Goal: Task Accomplishment & Management: Use online tool/utility

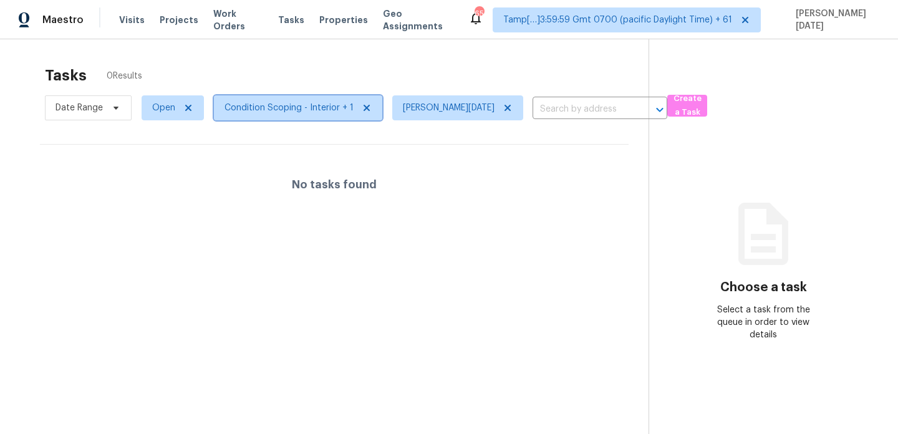
click at [274, 110] on span "Condition Scoping - Interior + 1" at bounding box center [288, 108] width 129 height 12
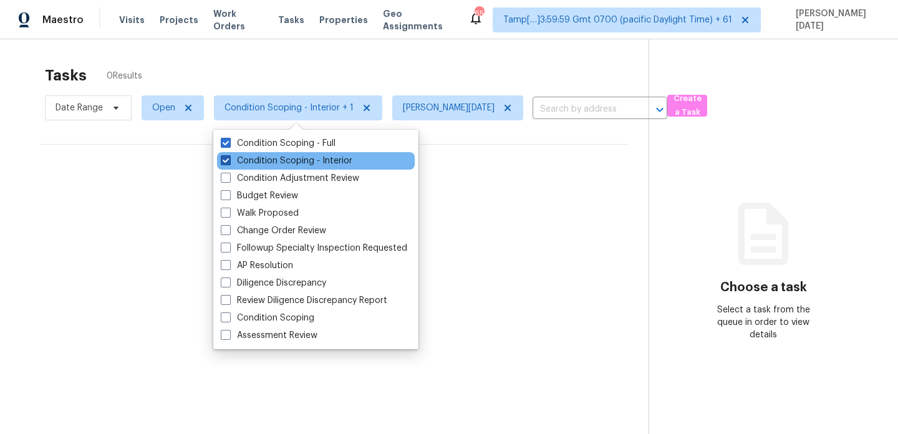
click at [273, 161] on label "Condition Scoping - Interior" at bounding box center [287, 161] width 132 height 12
click at [229, 161] on input "Condition Scoping - Interior" at bounding box center [225, 159] width 8 height 8
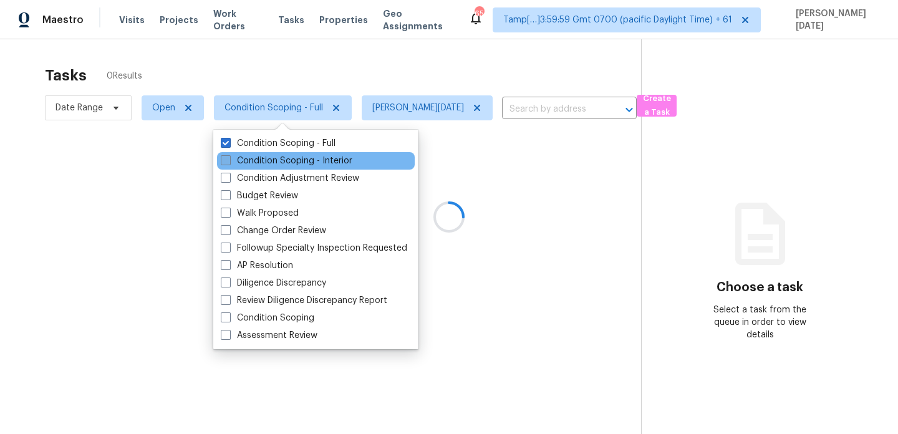
click at [273, 161] on label "Condition Scoping - Interior" at bounding box center [287, 161] width 132 height 12
click at [229, 161] on input "Condition Scoping - Interior" at bounding box center [225, 159] width 8 height 8
click at [273, 161] on label "Condition Scoping - Interior" at bounding box center [287, 161] width 132 height 12
click at [229, 161] on input "Condition Scoping - Interior" at bounding box center [225, 159] width 8 height 8
checkbox input "false"
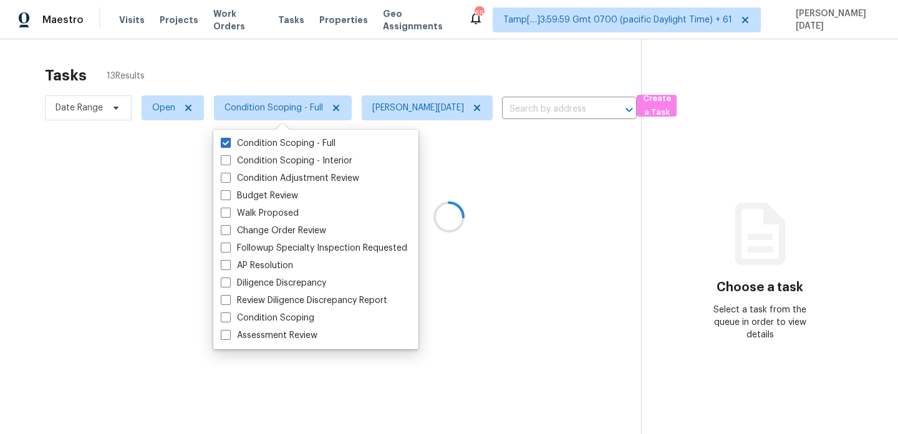
click at [353, 66] on div "Tasks 13 Results" at bounding box center [343, 75] width 596 height 32
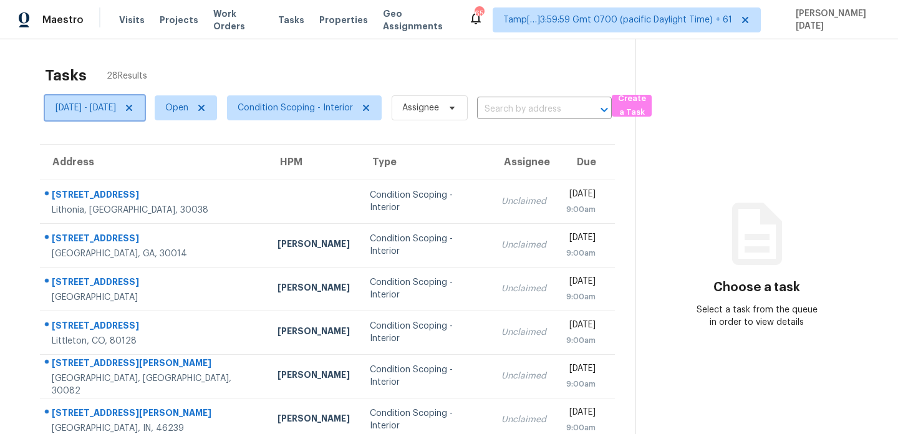
click at [132, 109] on icon at bounding box center [129, 108] width 6 height 6
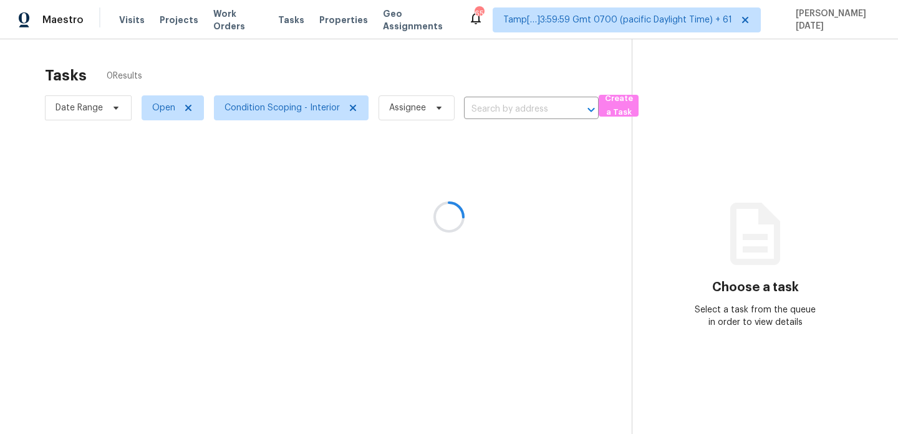
click at [237, 67] on div at bounding box center [449, 217] width 898 height 434
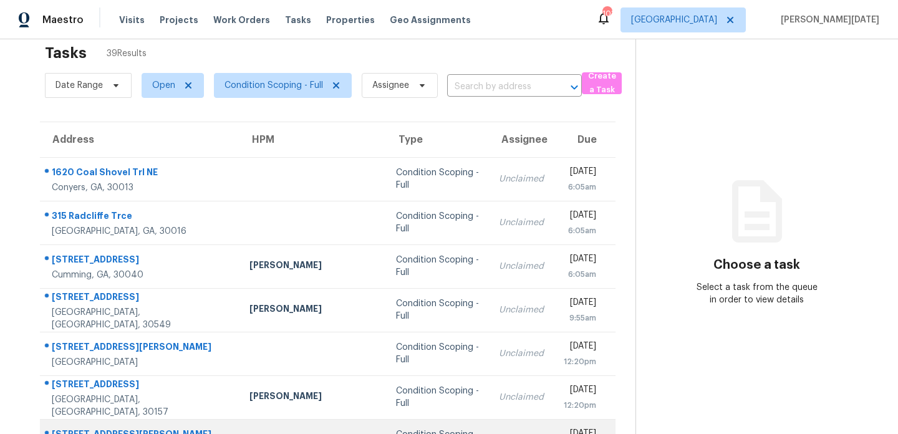
scroll to position [18, 0]
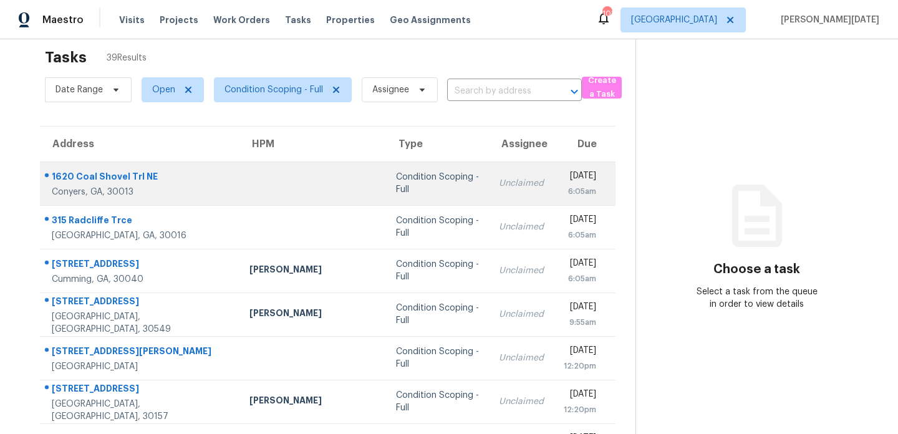
click at [417, 183] on td "Condition Scoping - Full" at bounding box center [437, 183] width 103 height 44
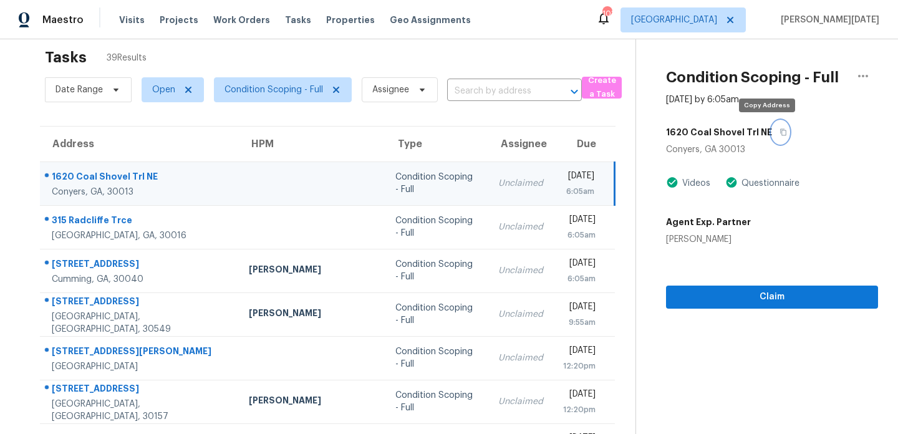
click at [779, 131] on icon "button" at bounding box center [782, 131] width 7 height 7
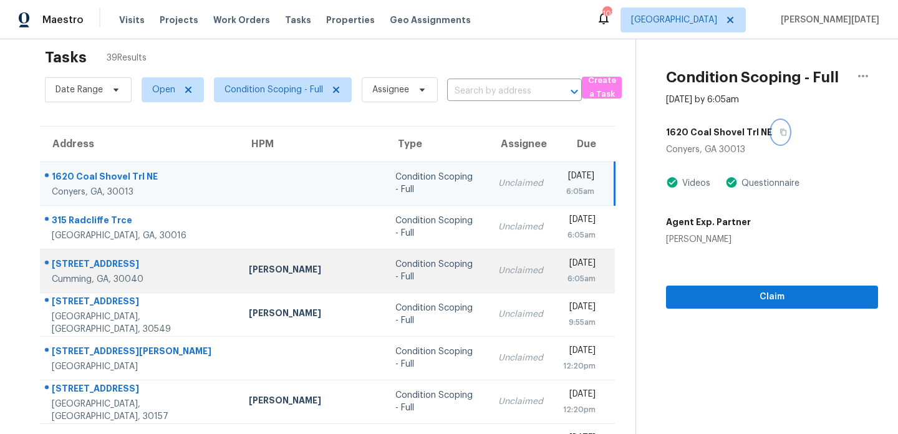
scroll to position [215, 0]
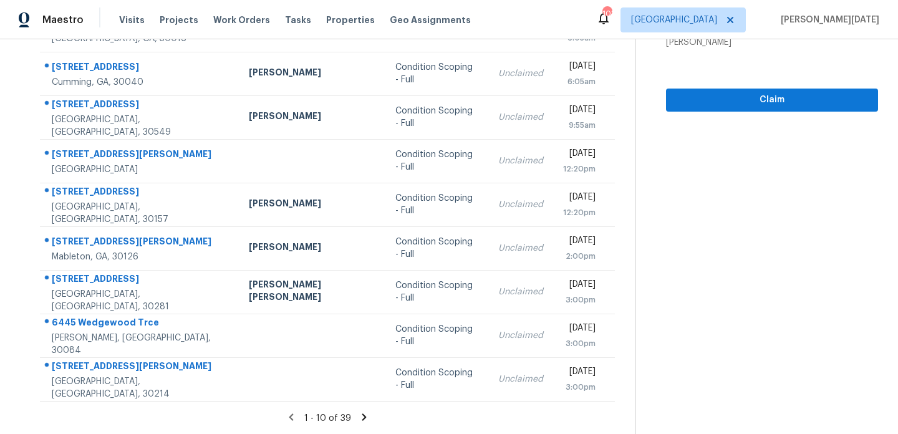
click at [362, 414] on icon at bounding box center [363, 416] width 11 height 11
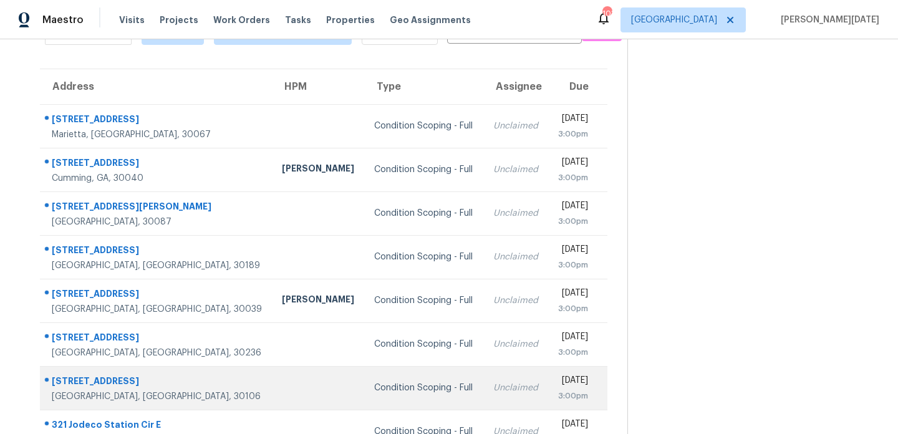
scroll to position [70, 0]
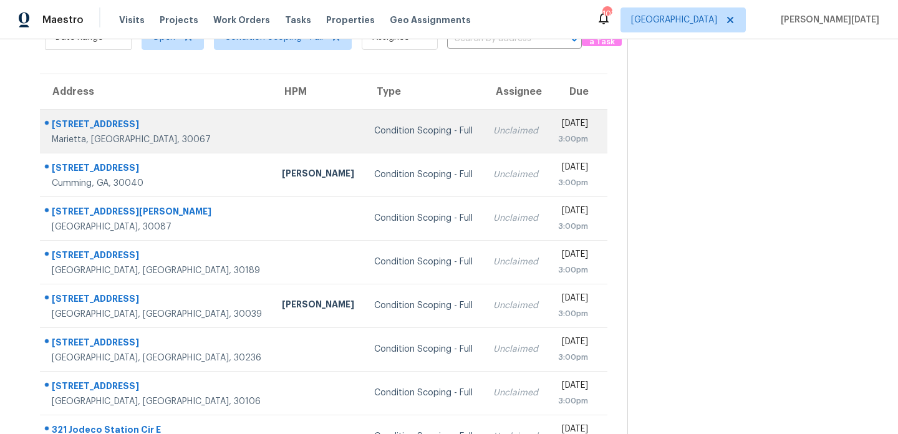
click at [483, 137] on td "Unclaimed" at bounding box center [515, 131] width 65 height 44
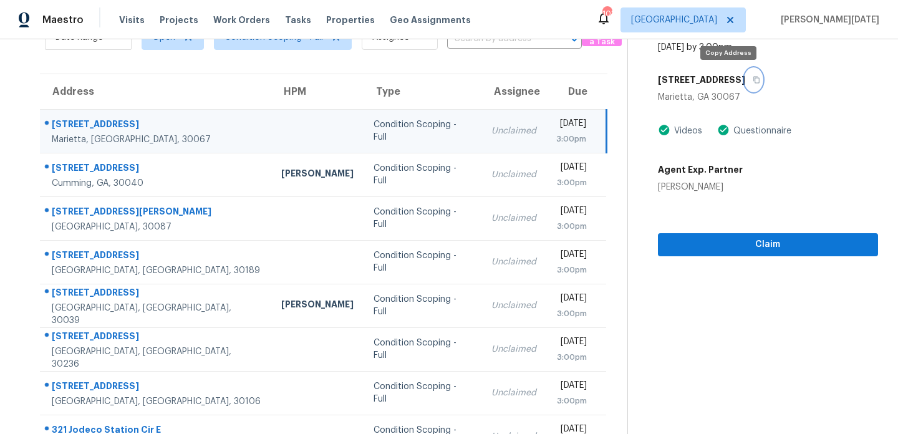
click at [753, 82] on icon "button" at bounding box center [756, 80] width 6 height 7
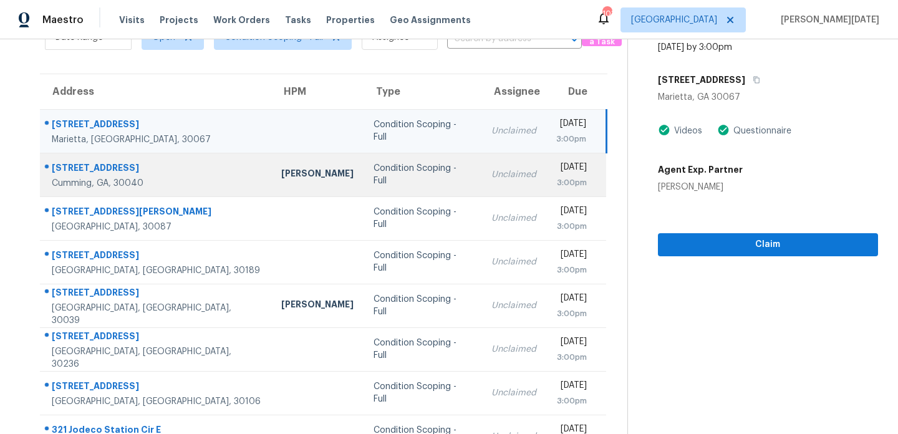
click at [481, 183] on td "Unclaimed" at bounding box center [513, 175] width 65 height 44
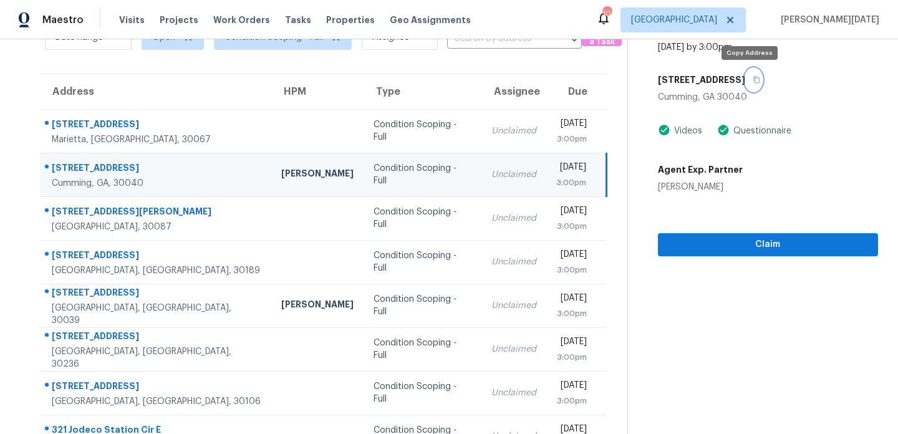
click at [754, 79] on button "button" at bounding box center [753, 80] width 17 height 22
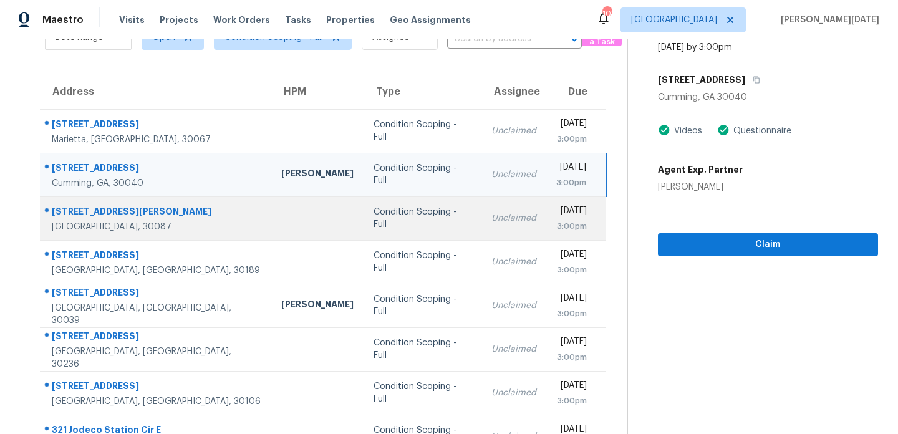
click at [556, 206] on div "[DATE]" at bounding box center [571, 212] width 31 height 16
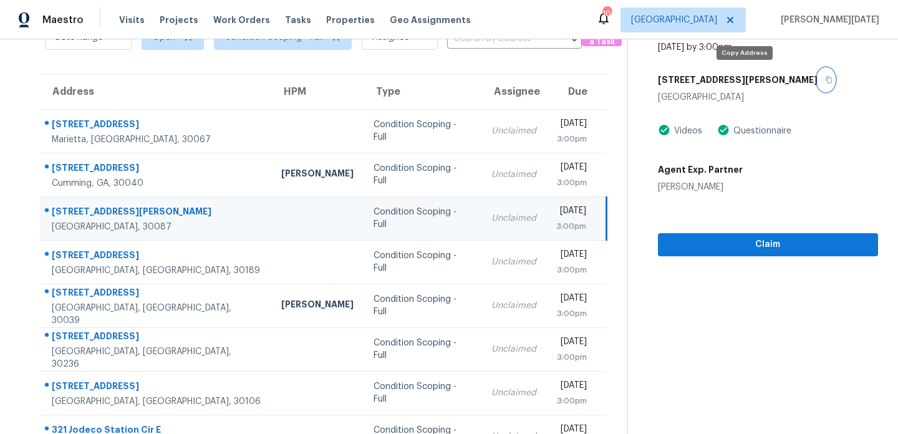
click at [825, 82] on icon "button" at bounding box center [828, 80] width 6 height 7
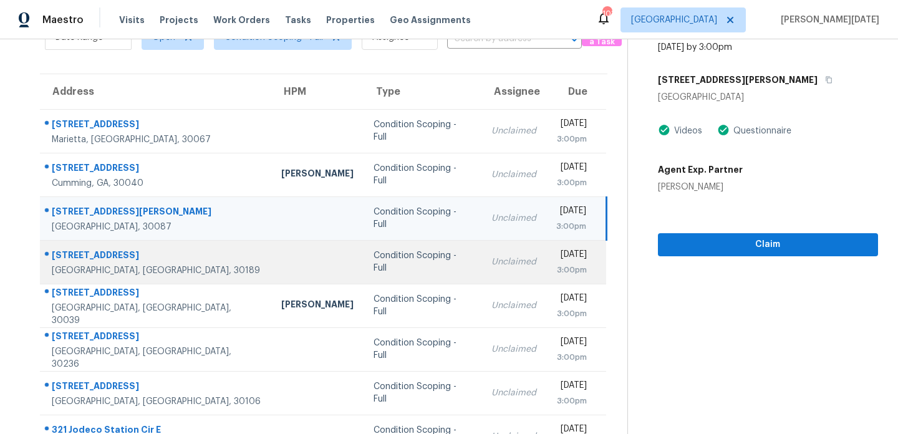
click at [481, 269] on td "Unclaimed" at bounding box center [513, 262] width 65 height 44
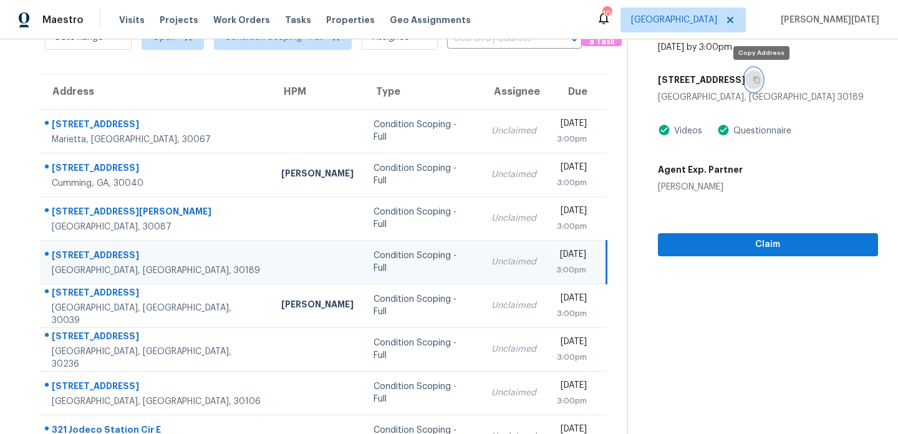
click at [760, 80] on icon "button" at bounding box center [755, 79] width 7 height 7
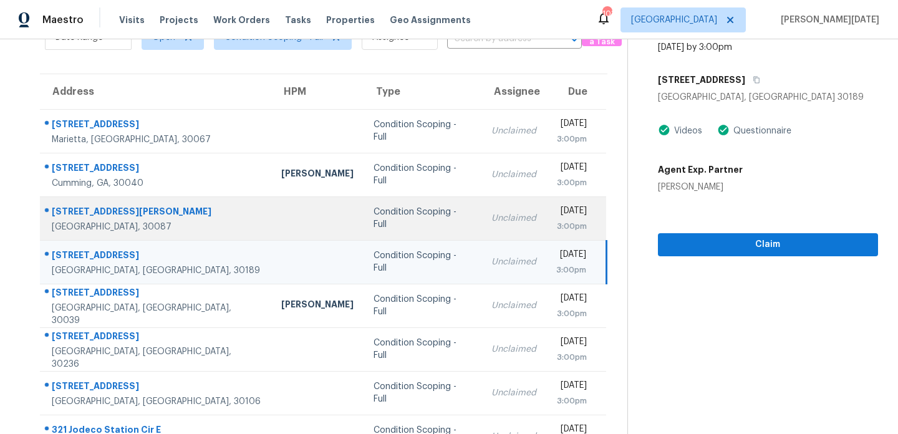
click at [491, 221] on div "Unclaimed" at bounding box center [513, 218] width 45 height 12
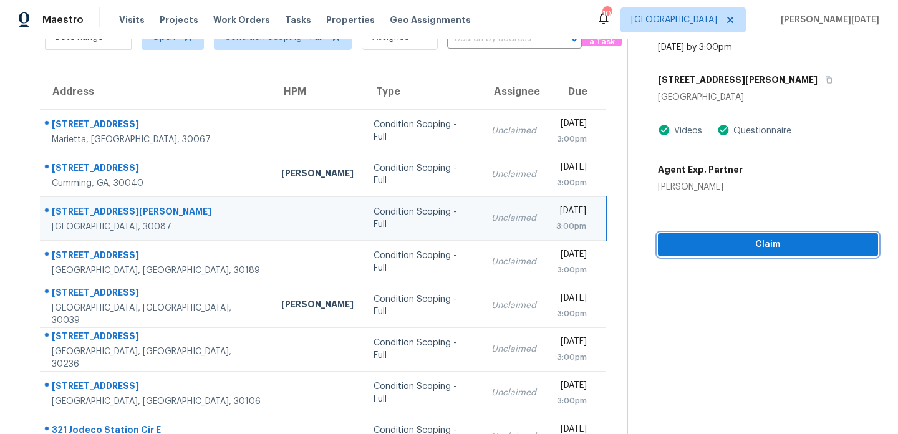
click at [739, 249] on span "Claim" at bounding box center [768, 245] width 200 height 16
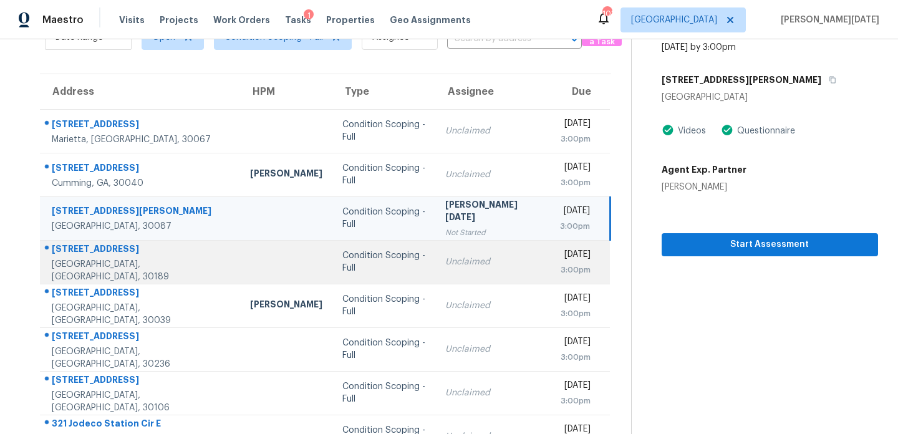
click at [560, 255] on div "[DATE]" at bounding box center [575, 256] width 31 height 16
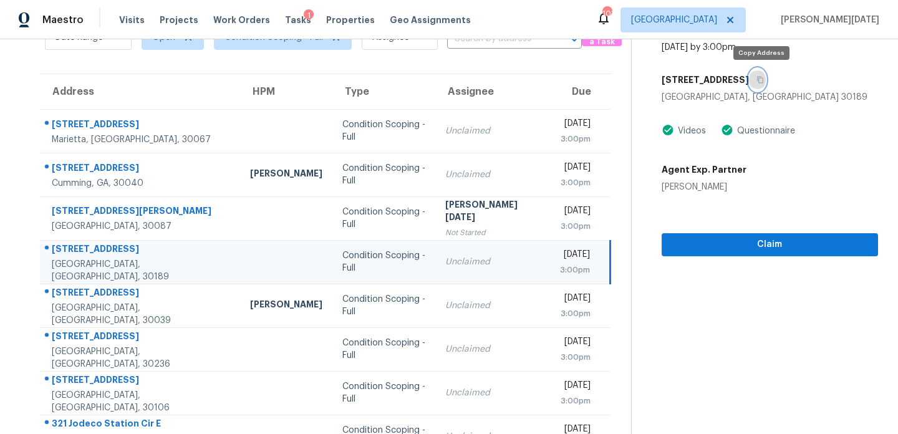
click at [763, 79] on icon "button" at bounding box center [760, 80] width 6 height 7
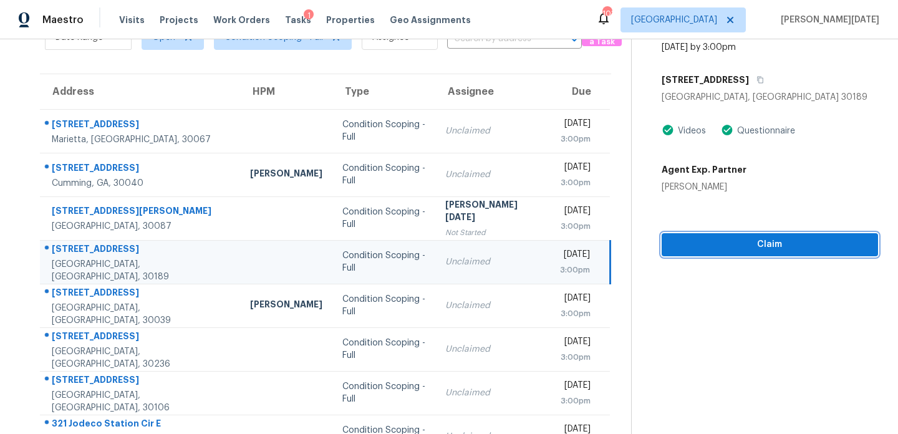
click at [671, 241] on span "Claim" at bounding box center [769, 245] width 196 height 16
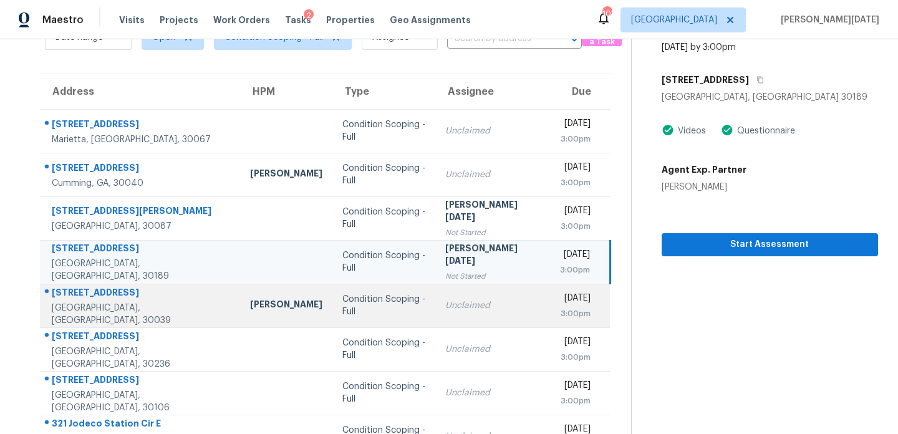
click at [560, 295] on div "[DATE]" at bounding box center [575, 300] width 31 height 16
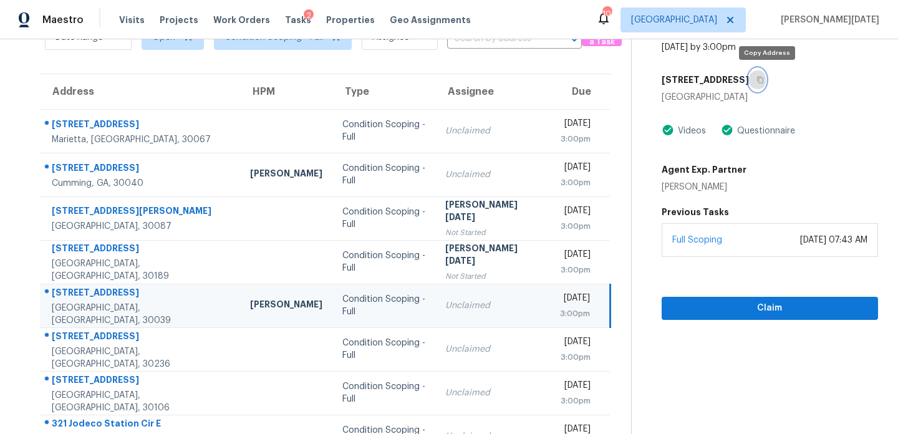
click at [764, 82] on icon "button" at bounding box center [759, 79] width 7 height 7
click at [676, 295] on div "Claim" at bounding box center [769, 288] width 216 height 63
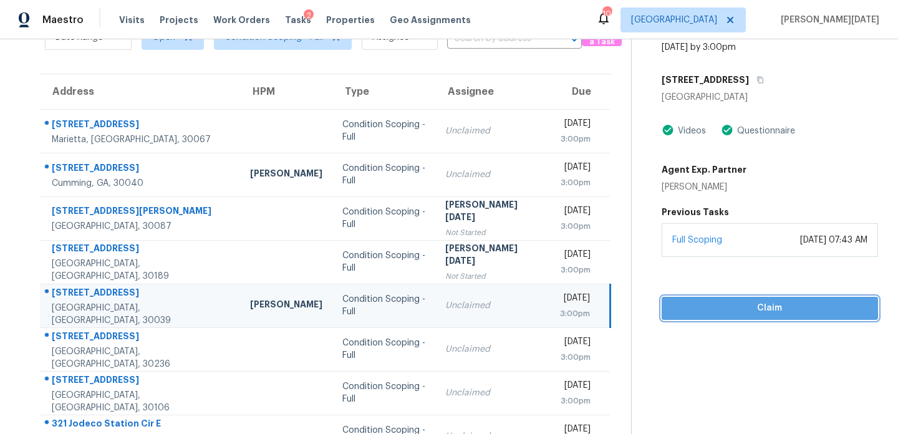
click at [680, 309] on span "Claim" at bounding box center [769, 308] width 196 height 16
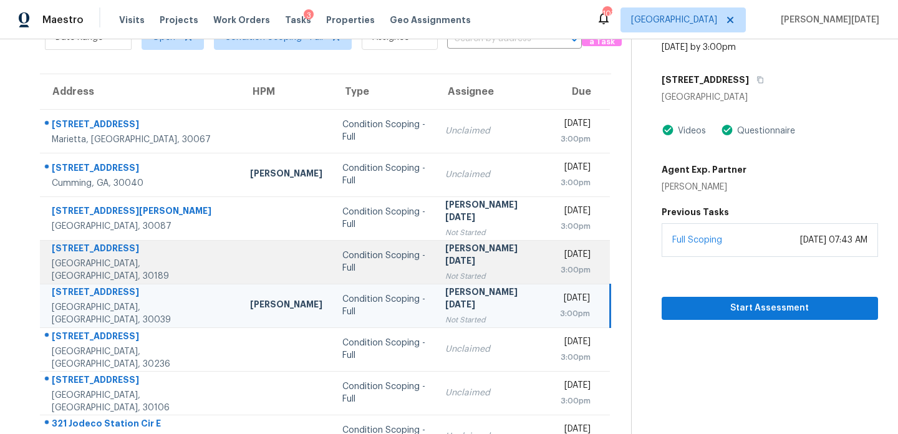
scroll to position [186, 0]
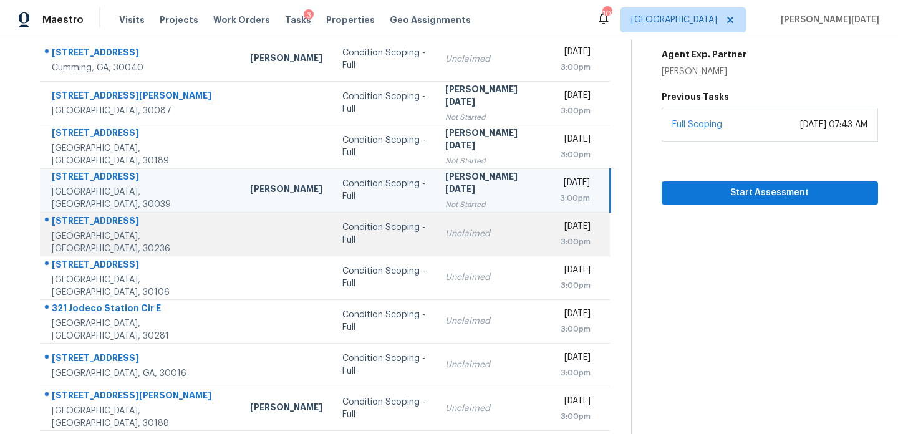
click at [435, 220] on td "Unclaimed" at bounding box center [492, 234] width 114 height 44
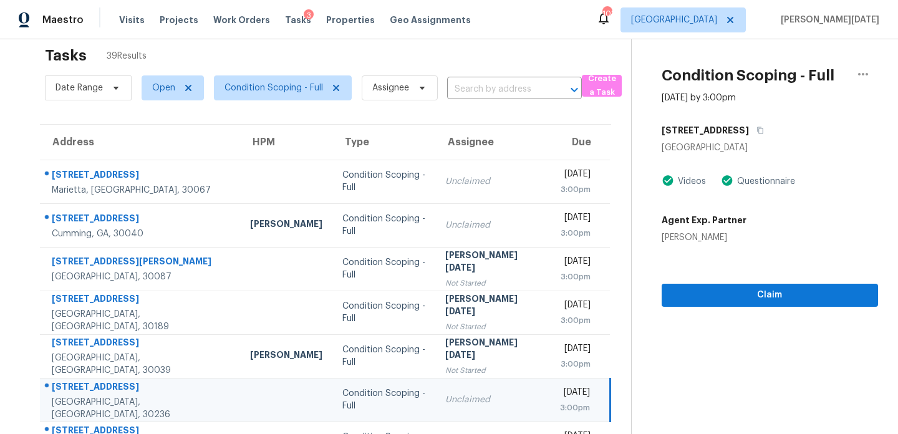
scroll to position [0, 0]
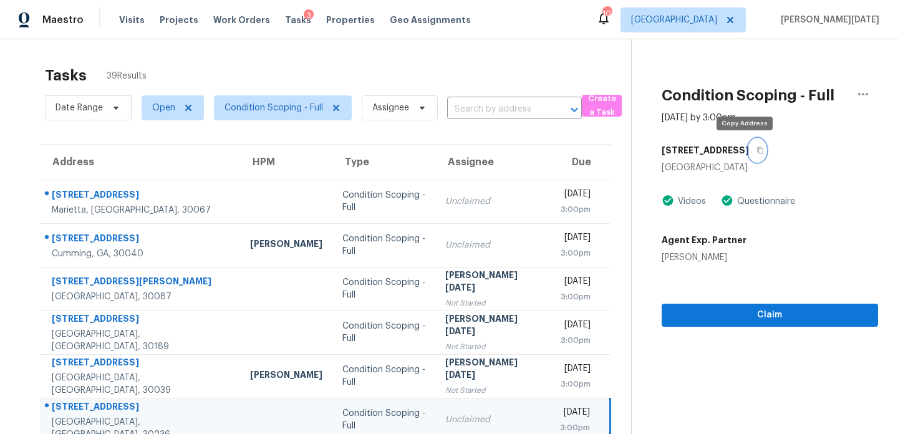
click at [756, 150] on icon "button" at bounding box center [759, 149] width 7 height 7
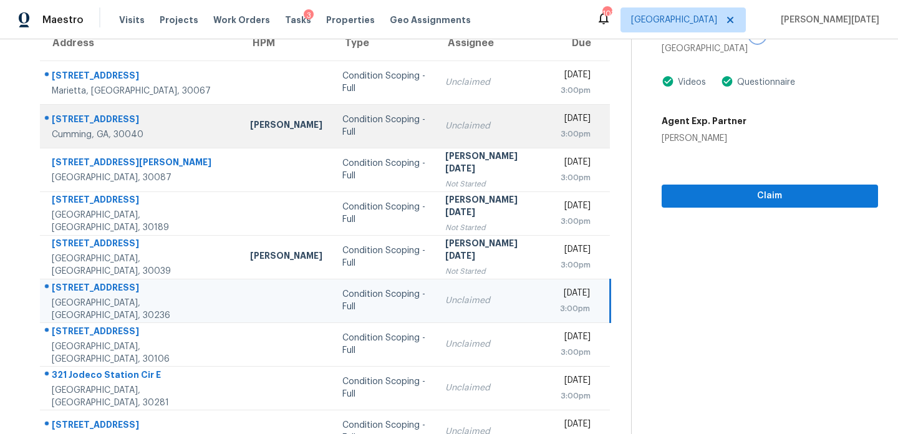
scroll to position [120, 0]
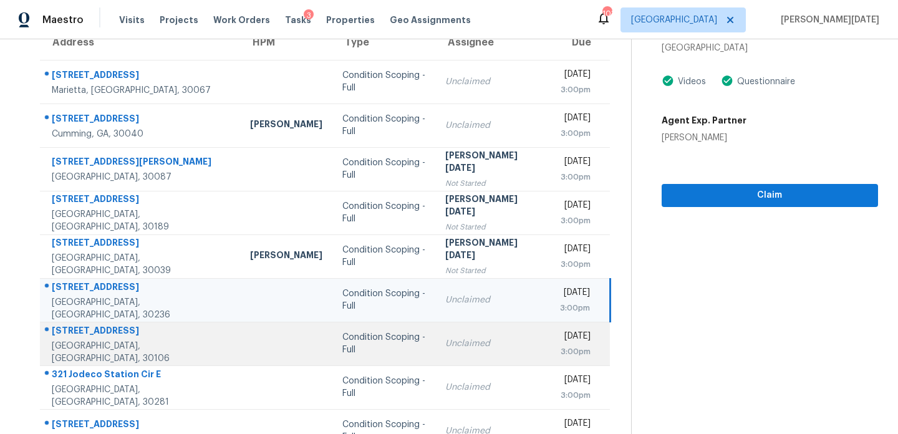
click at [458, 323] on td "Unclaimed" at bounding box center [492, 344] width 114 height 44
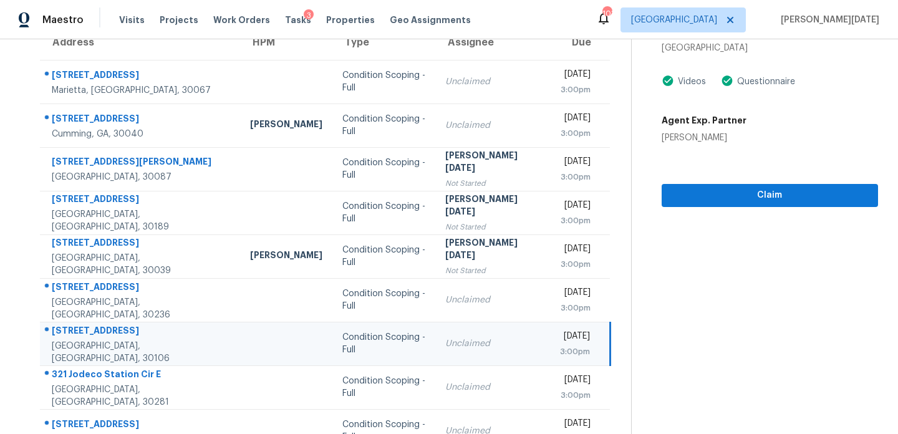
scroll to position [42, 0]
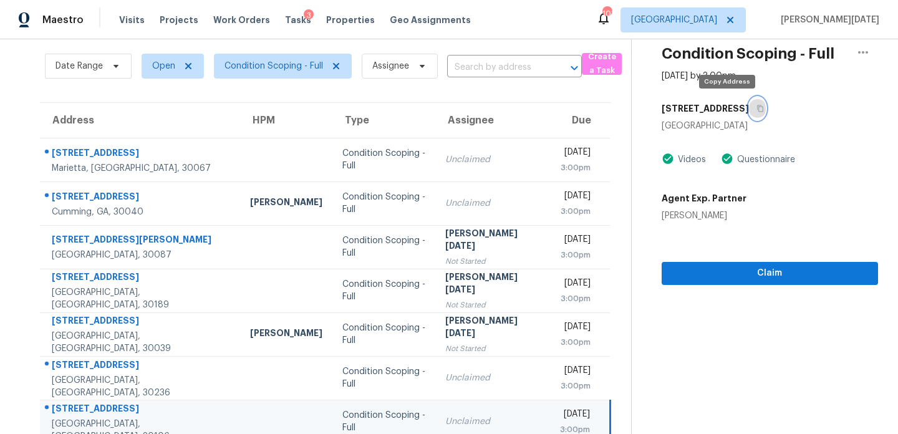
click at [756, 107] on icon "button" at bounding box center [759, 108] width 7 height 7
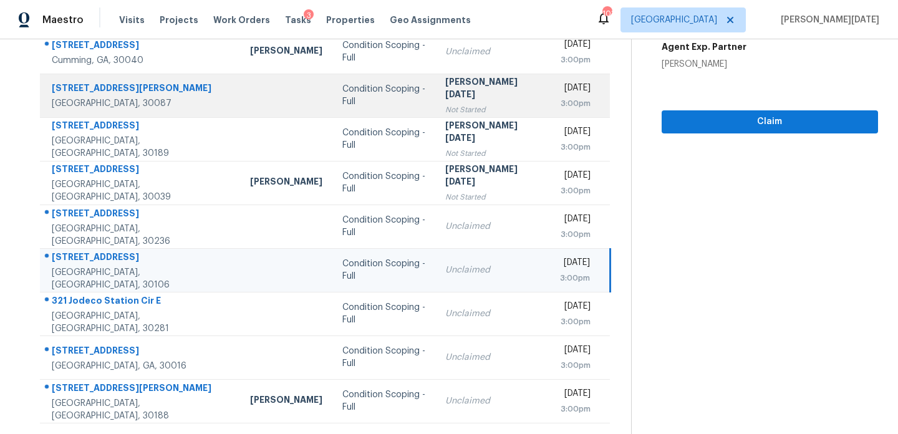
scroll to position [196, 0]
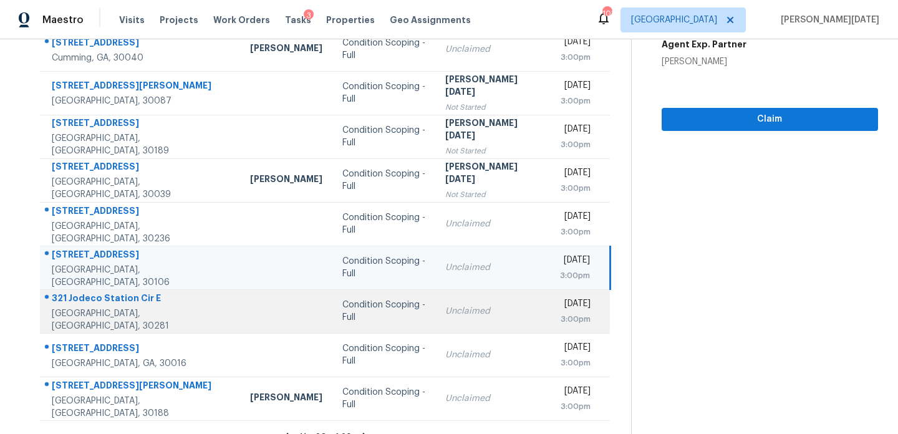
click at [445, 305] on div "Unclaimed" at bounding box center [492, 311] width 94 height 12
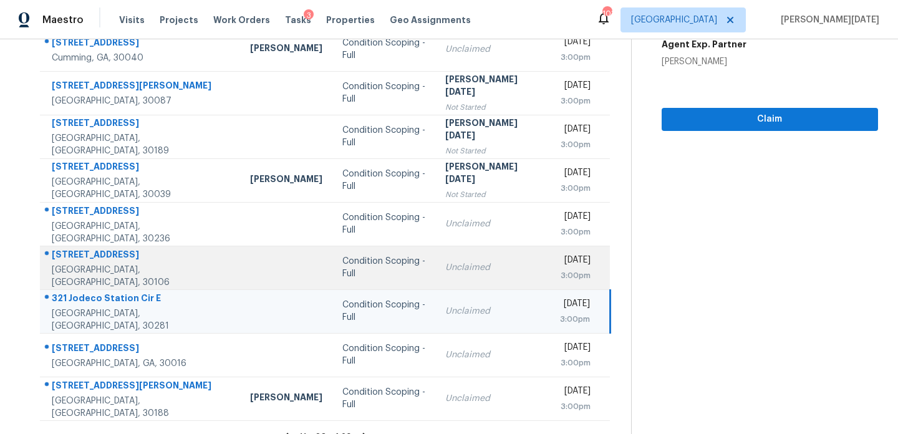
scroll to position [0, 0]
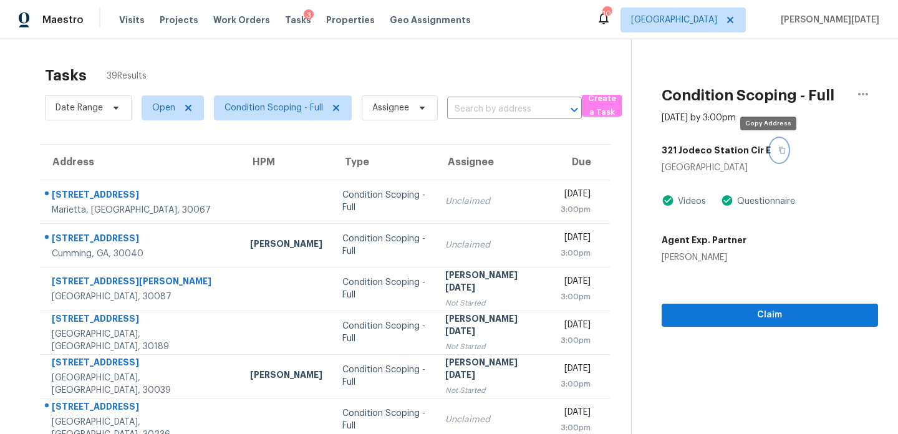
click at [779, 151] on icon "button" at bounding box center [782, 150] width 6 height 7
click at [778, 152] on icon "button" at bounding box center [781, 149] width 7 height 7
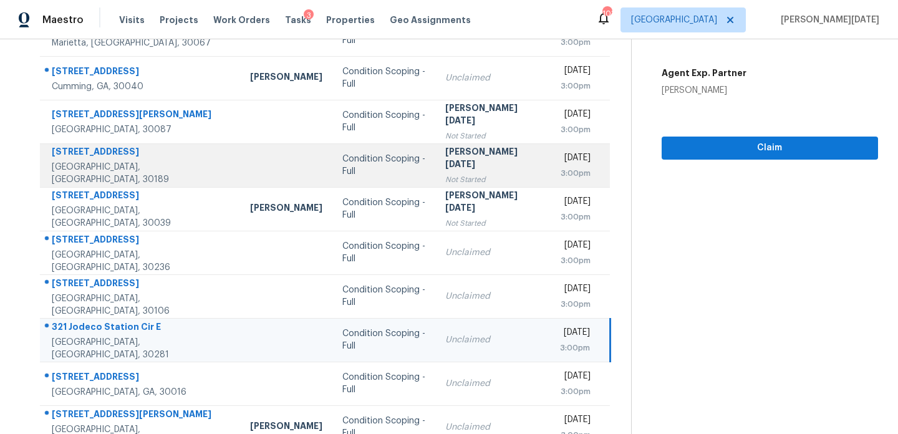
scroll to position [169, 0]
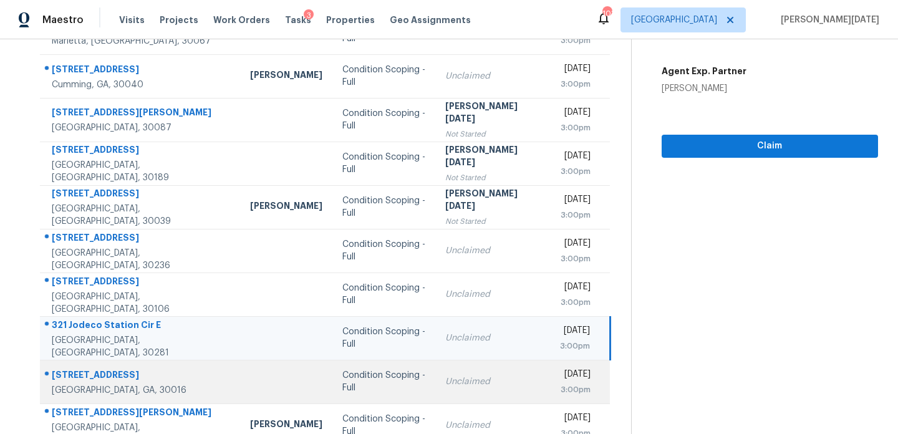
click at [445, 384] on div "Unclaimed" at bounding box center [492, 381] width 94 height 12
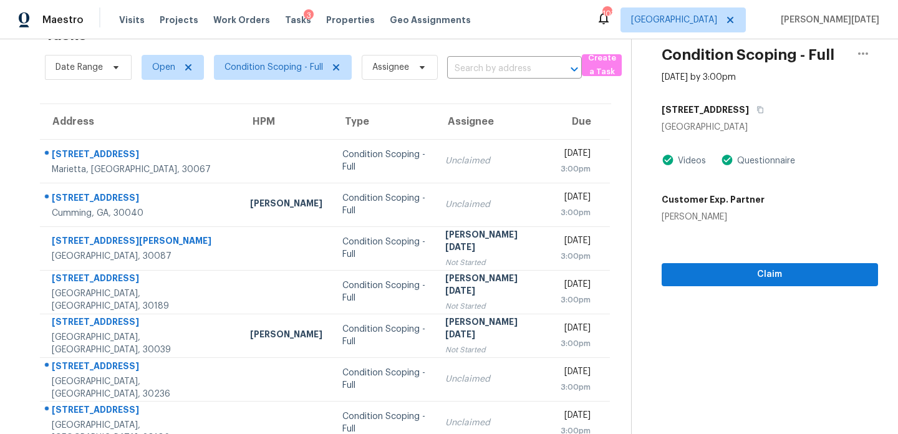
scroll to position [0, 0]
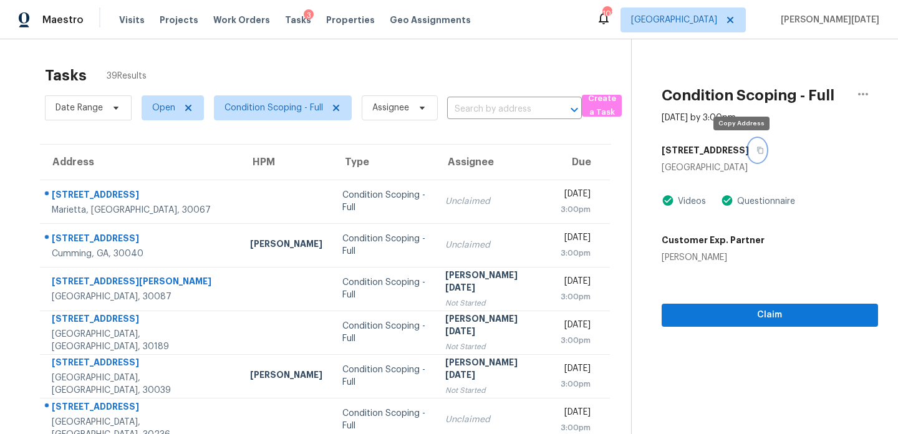
click at [756, 151] on icon "button" at bounding box center [759, 149] width 7 height 7
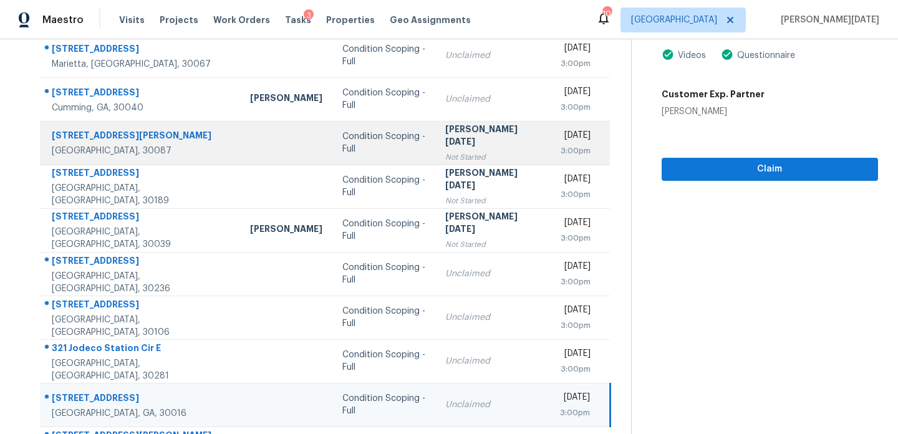
scroll to position [215, 0]
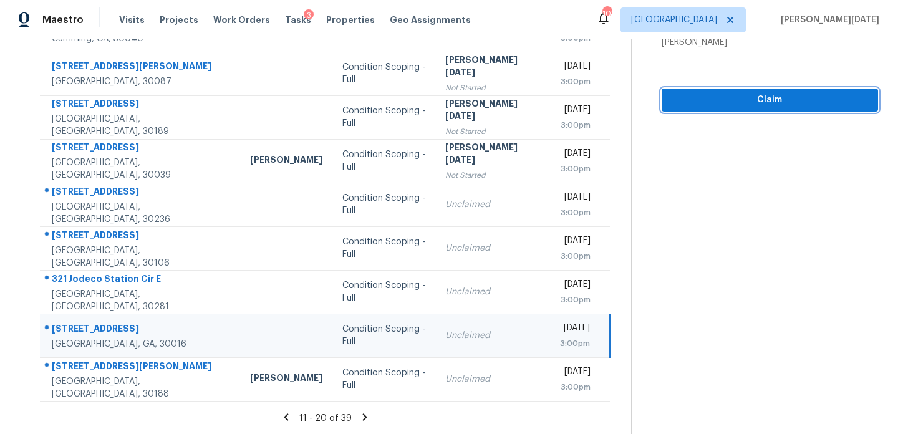
click at [706, 100] on span "Claim" at bounding box center [769, 100] width 196 height 16
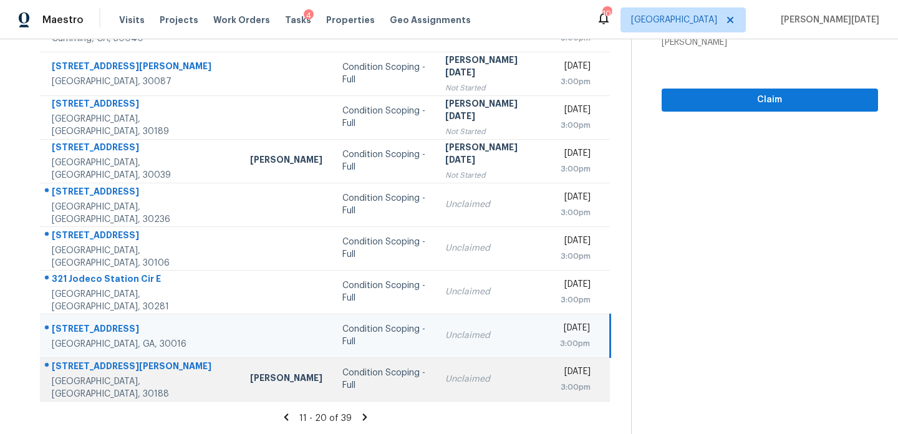
click at [391, 372] on div "Condition Scoping - Full" at bounding box center [384, 379] width 84 height 25
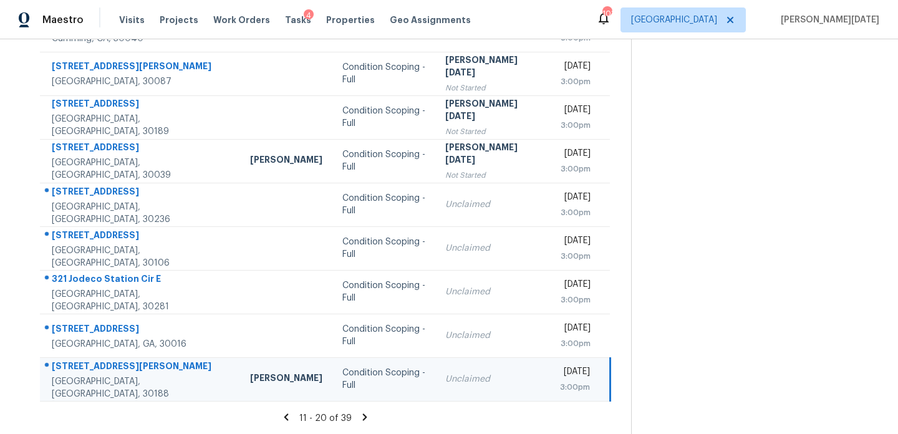
click at [391, 372] on div "Condition Scoping - Full" at bounding box center [384, 379] width 84 height 25
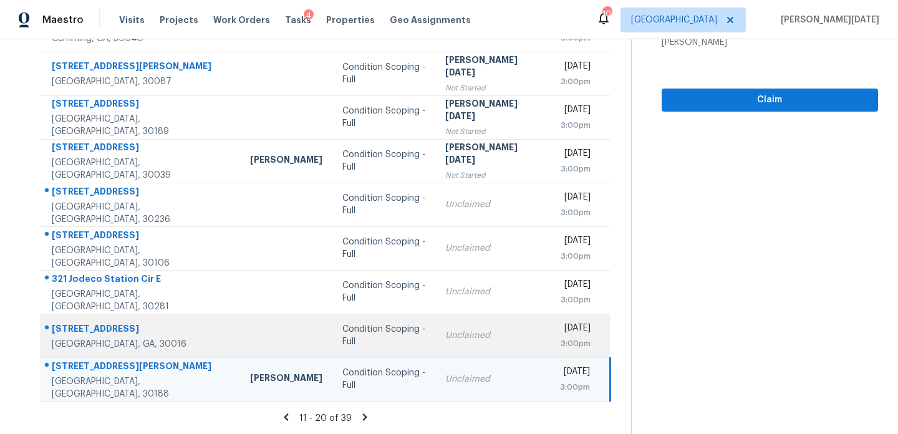
scroll to position [0, 0]
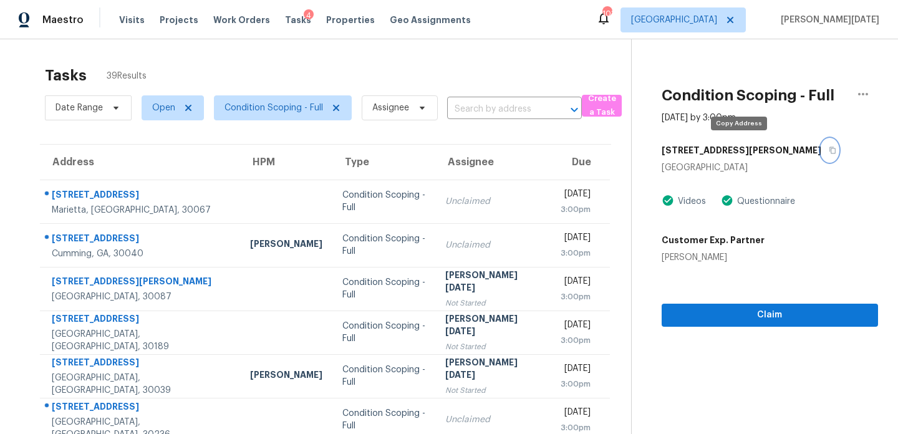
click at [821, 149] on button "button" at bounding box center [829, 150] width 17 height 22
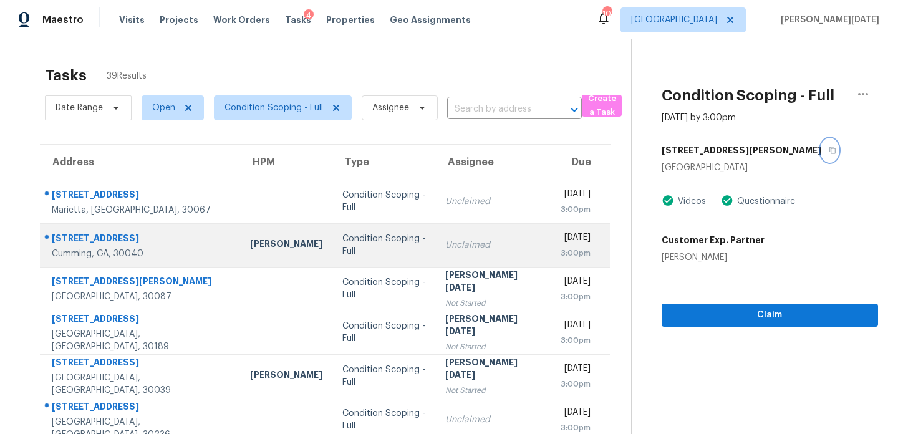
scroll to position [215, 0]
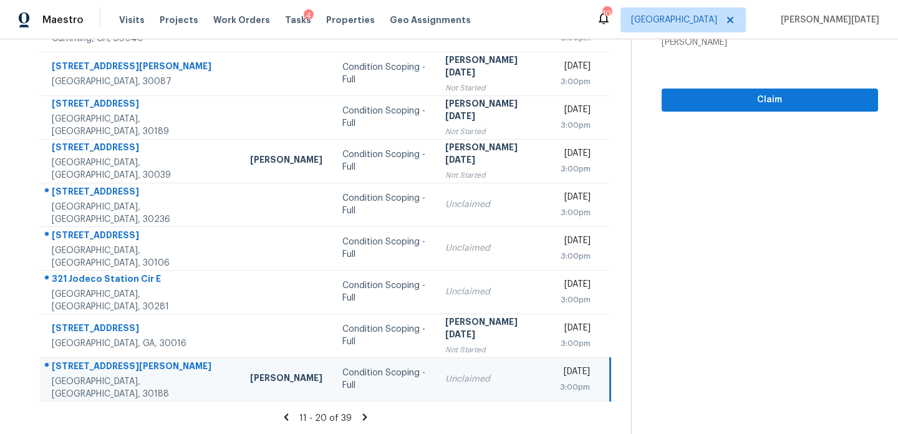
click at [358, 423] on div "11 - 20 of 39" at bounding box center [325, 417] width 611 height 13
click at [362, 415] on icon at bounding box center [364, 416] width 4 height 7
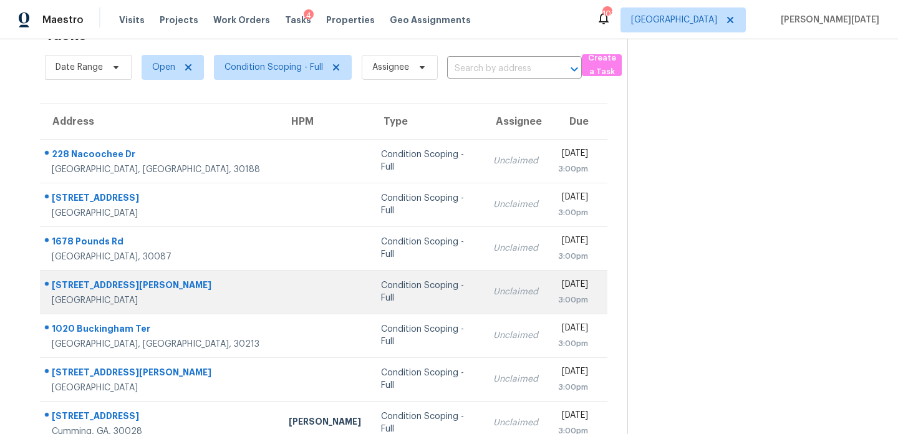
scroll to position [36, 0]
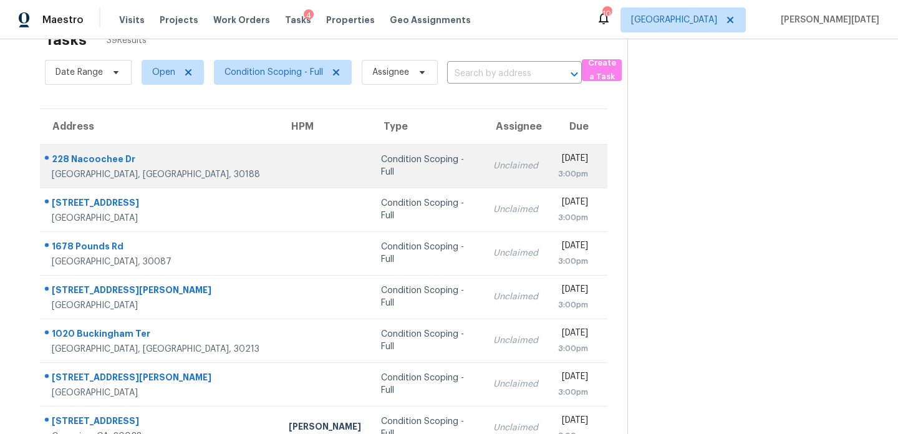
click at [395, 166] on div "Condition Scoping - Full" at bounding box center [427, 165] width 92 height 25
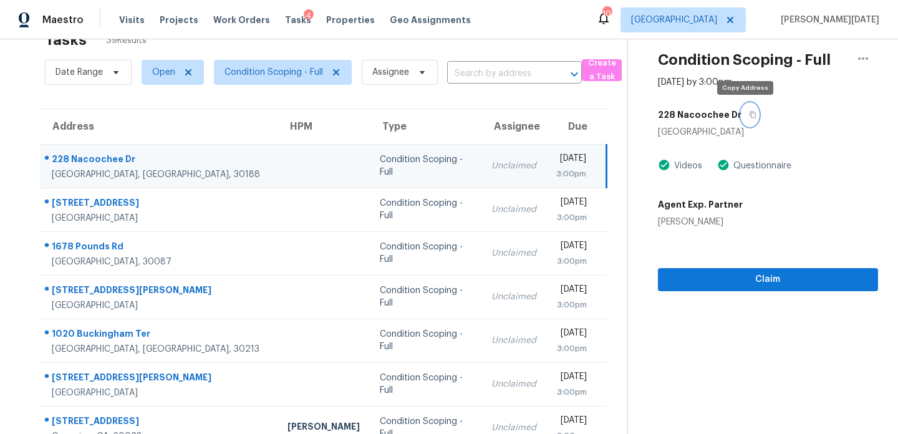
click at [749, 116] on icon "button" at bounding box center [752, 114] width 7 height 7
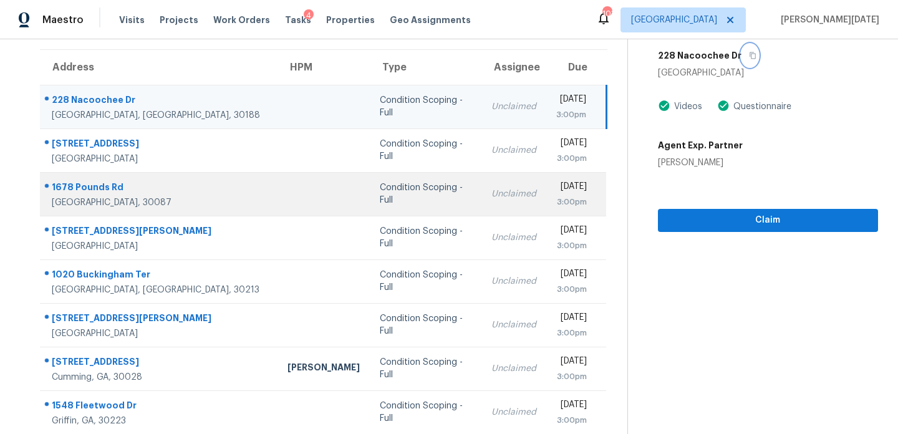
scroll to position [140, 0]
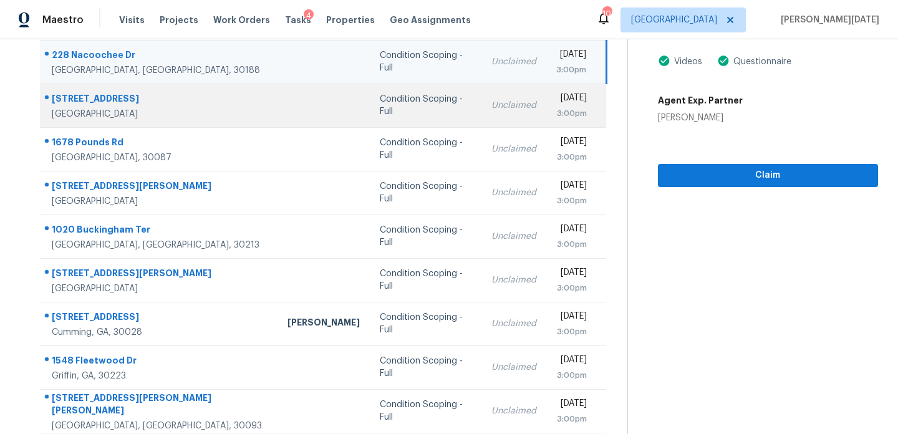
click at [491, 105] on div "Unclaimed" at bounding box center [513, 105] width 45 height 12
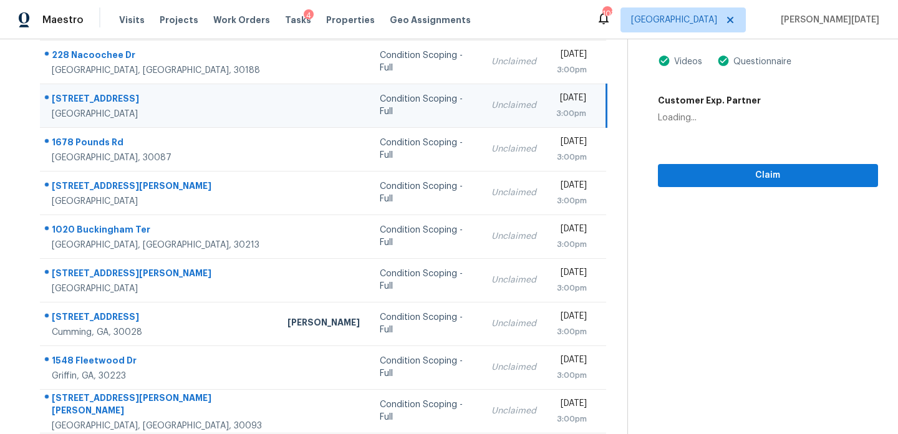
scroll to position [0, 0]
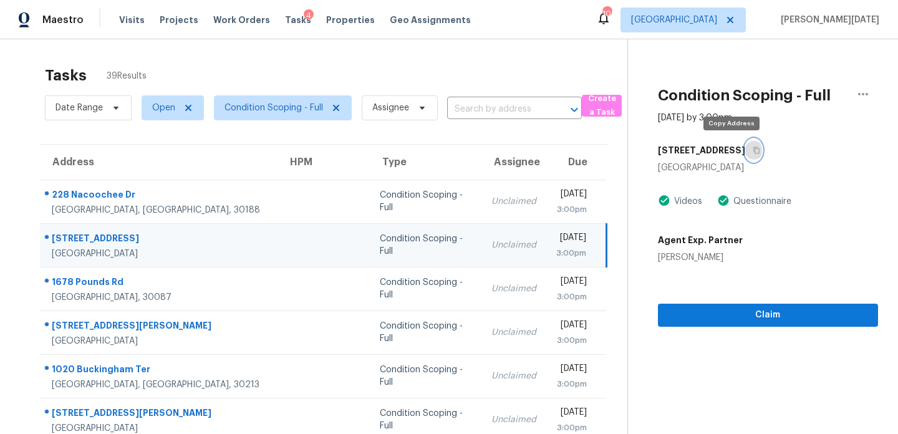
click at [745, 152] on button "button" at bounding box center [753, 150] width 17 height 22
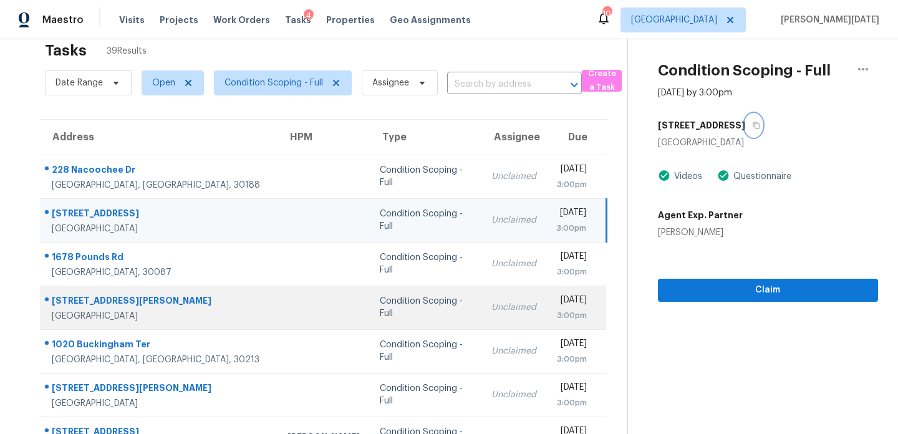
scroll to position [29, 0]
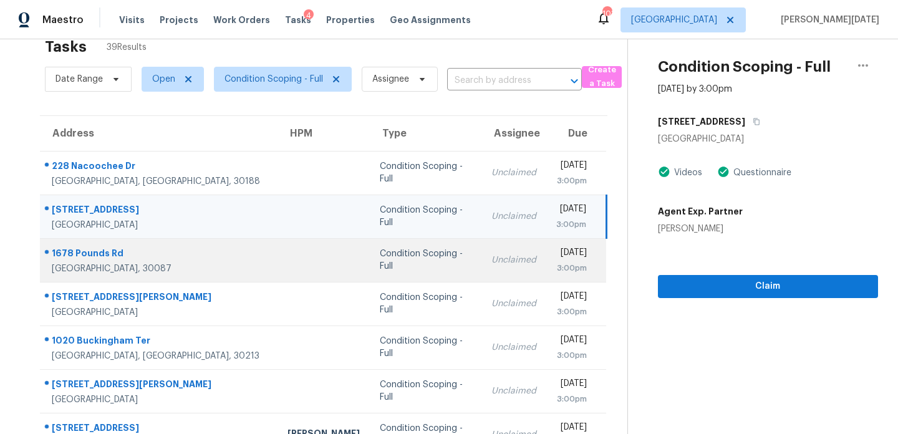
click at [481, 277] on td "Unclaimed" at bounding box center [513, 260] width 65 height 44
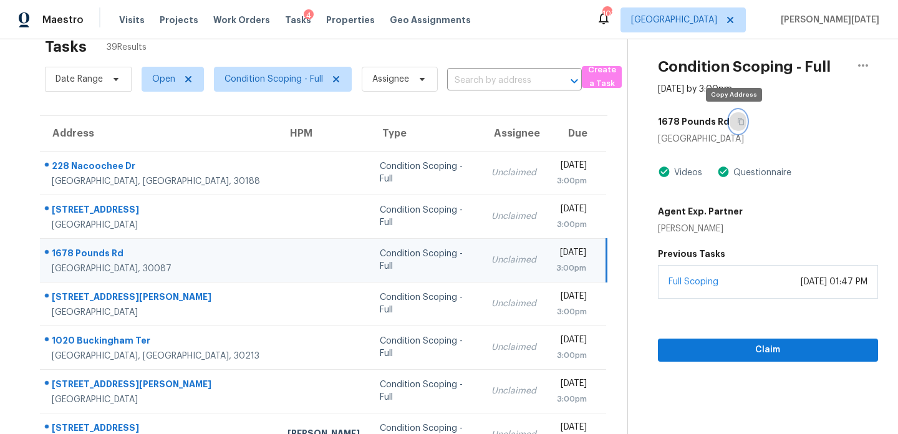
click at [737, 120] on icon "button" at bounding box center [740, 121] width 7 height 7
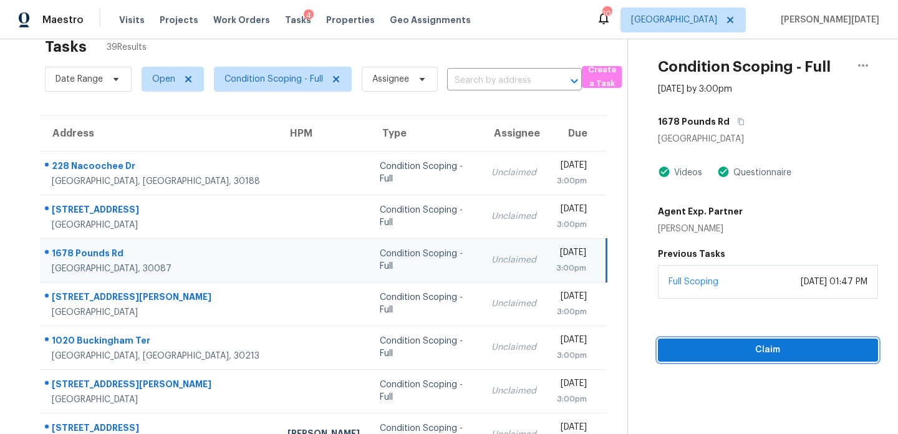
click at [700, 347] on span "Claim" at bounding box center [768, 350] width 200 height 16
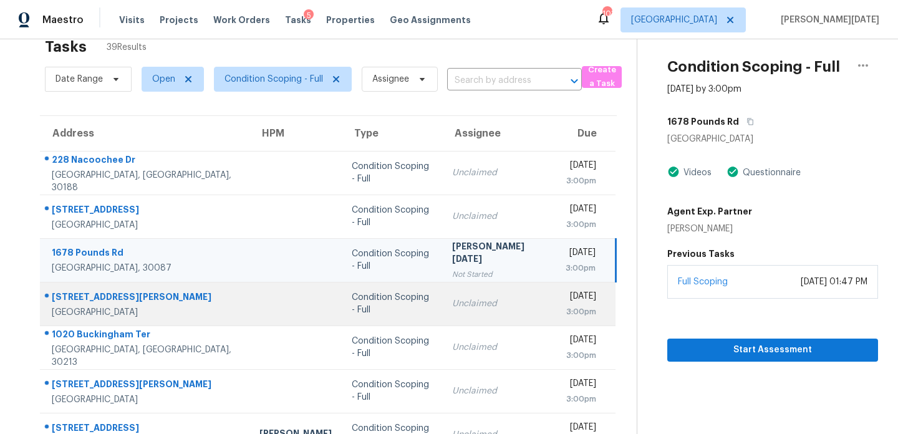
click at [565, 308] on div "3:00pm" at bounding box center [580, 311] width 31 height 12
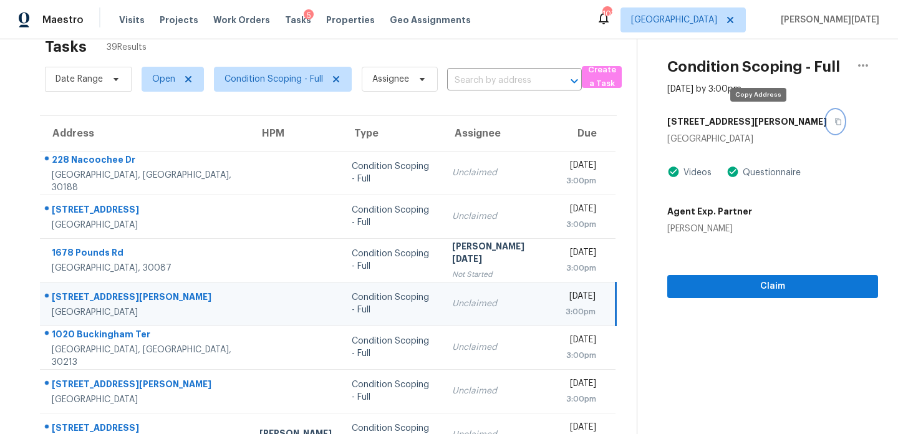
click at [834, 120] on icon "button" at bounding box center [837, 121] width 7 height 7
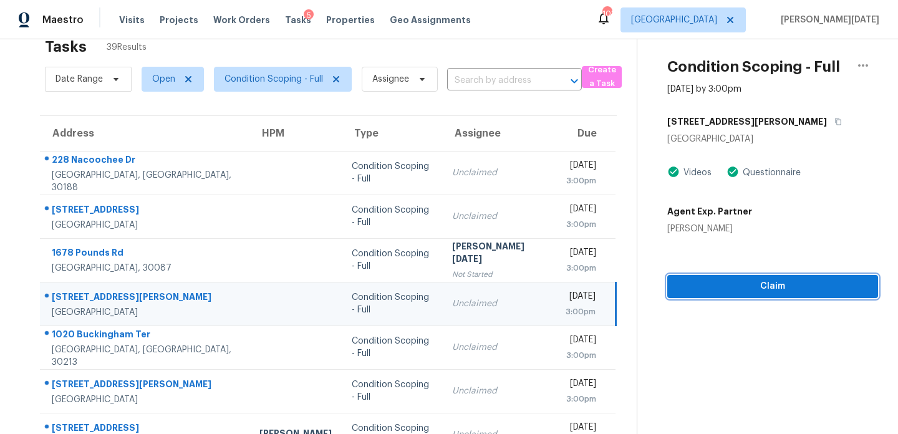
click at [688, 284] on span "Claim" at bounding box center [772, 287] width 191 height 16
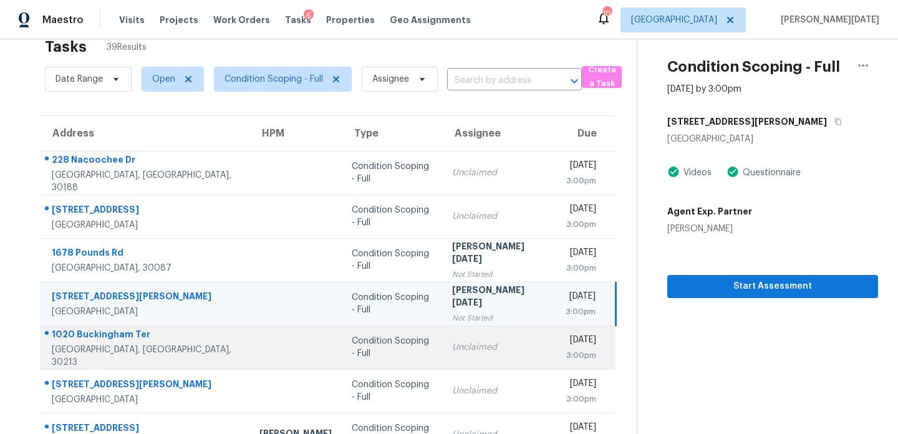
click at [565, 336] on div "[DATE]" at bounding box center [580, 341] width 31 height 16
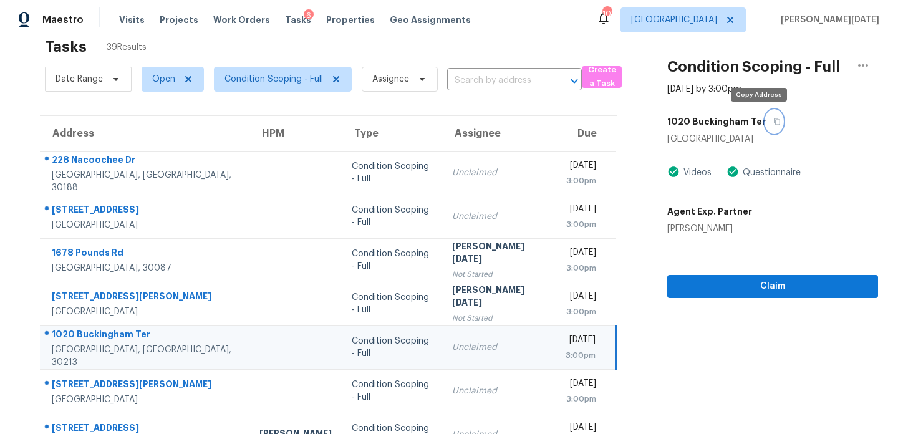
click at [773, 122] on icon "button" at bounding box center [776, 121] width 7 height 7
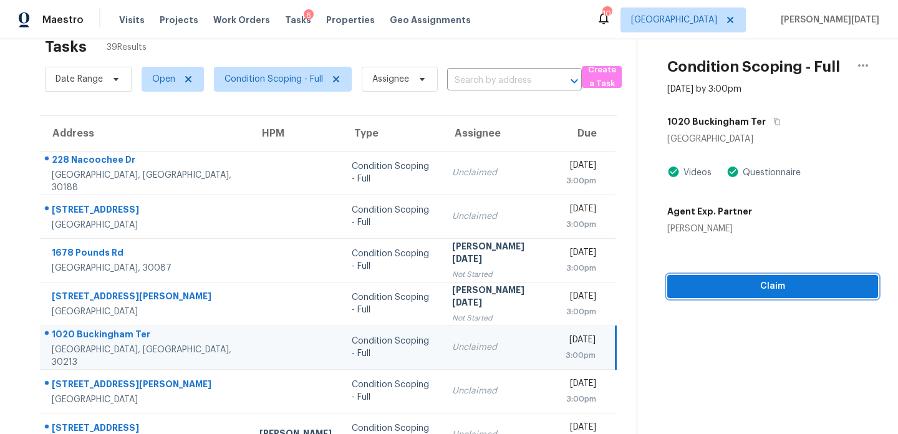
click at [691, 286] on span "Claim" at bounding box center [772, 287] width 191 height 16
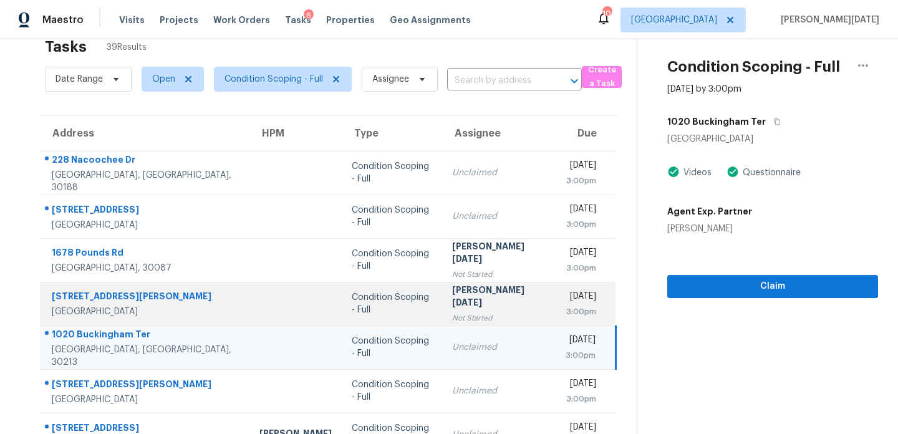
scroll to position [143, 0]
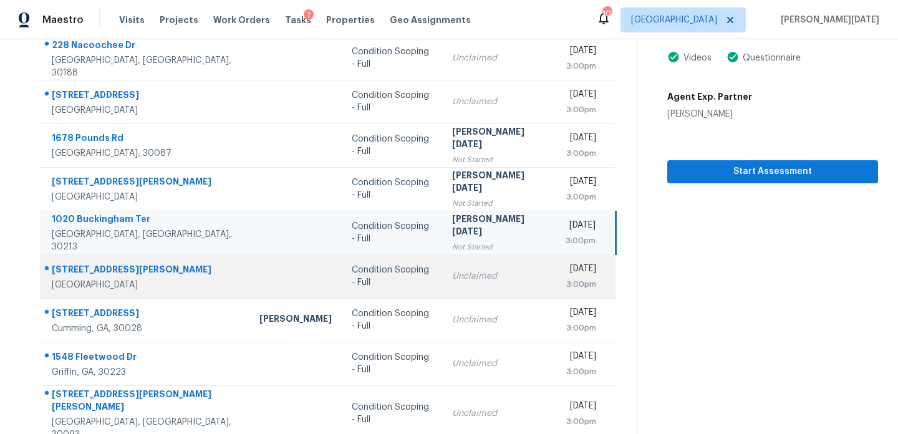
click at [442, 267] on td "Unclaimed" at bounding box center [498, 276] width 113 height 44
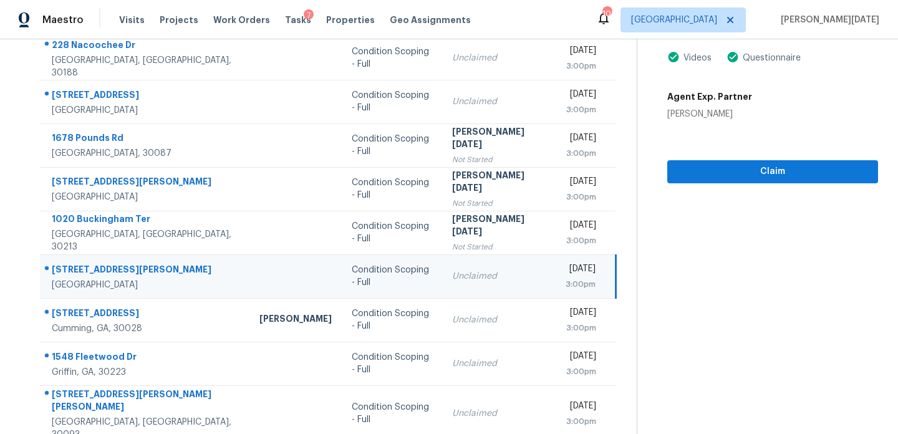
scroll to position [0, 0]
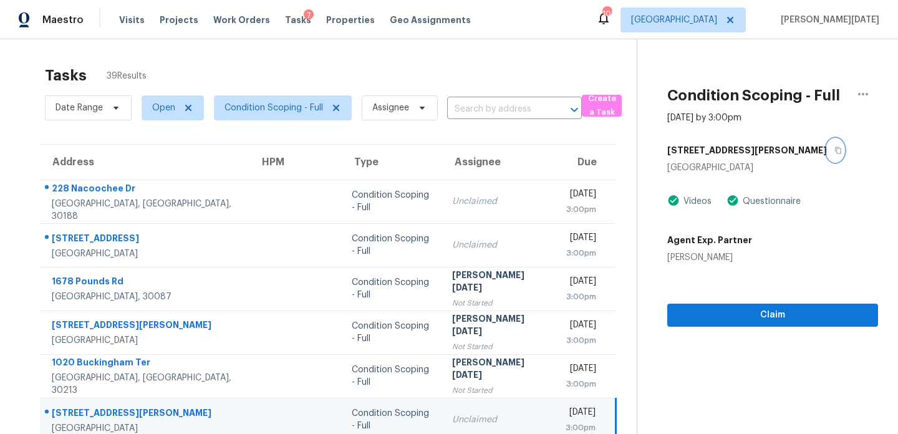
click at [834, 150] on icon "button" at bounding box center [837, 149] width 7 height 7
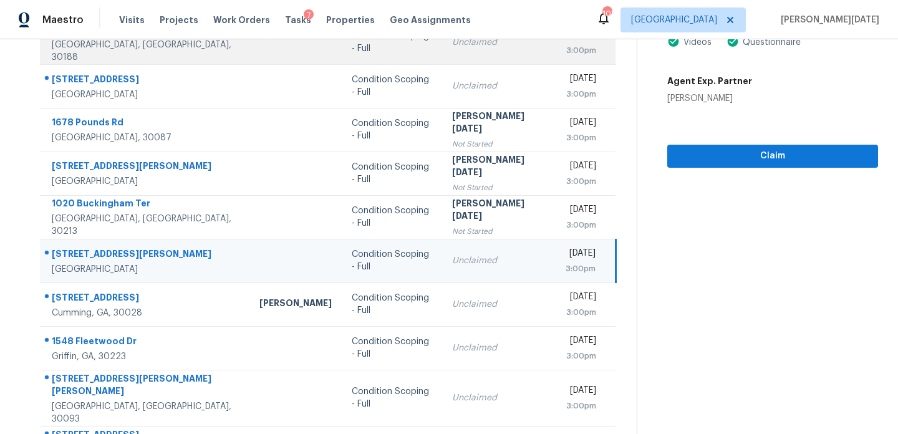
scroll to position [160, 0]
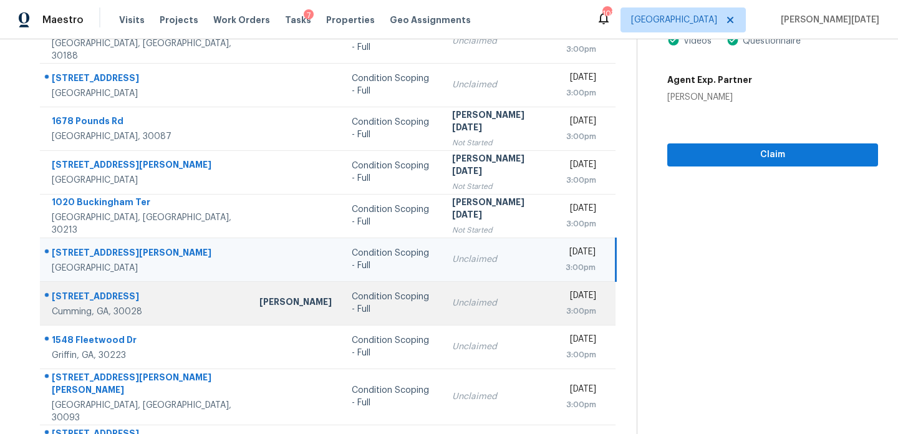
click at [465, 293] on td "Unclaimed" at bounding box center [498, 303] width 113 height 44
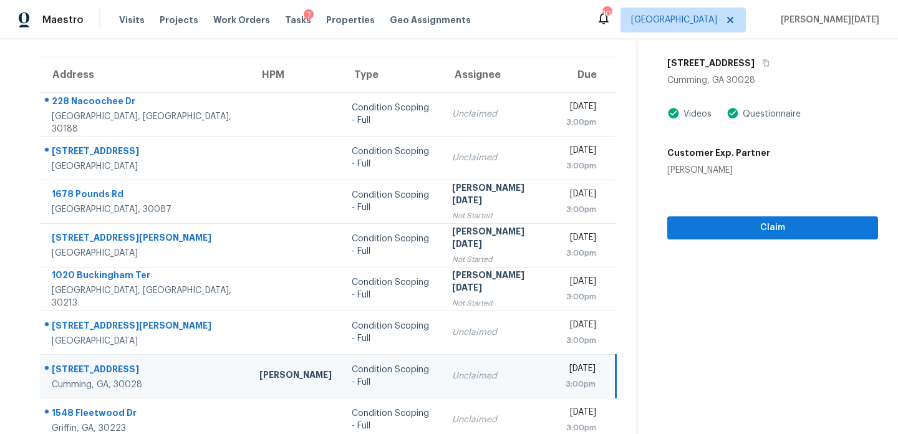
scroll to position [26, 0]
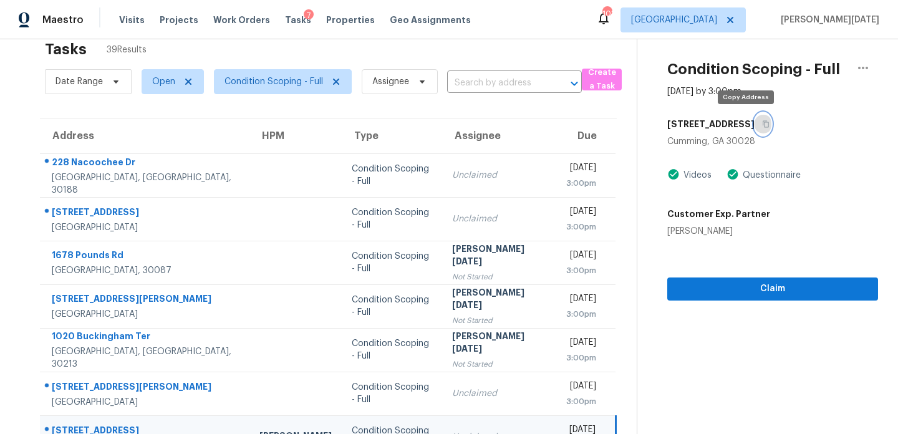
click at [762, 125] on icon "button" at bounding box center [765, 123] width 7 height 7
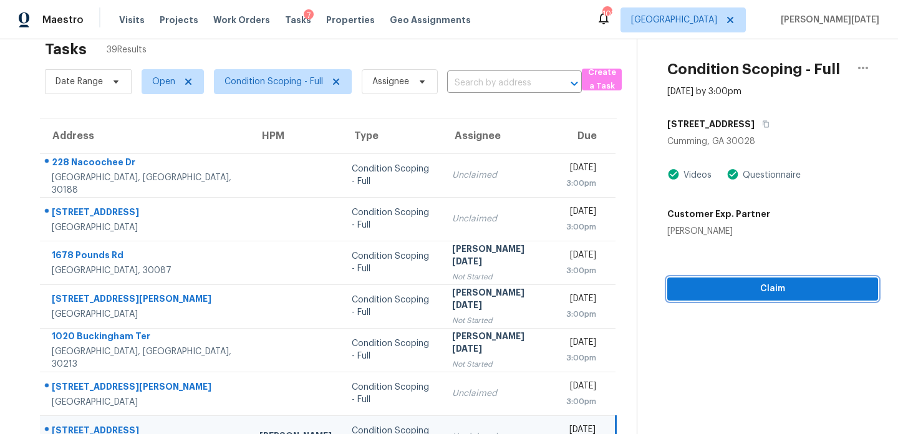
click at [677, 287] on span "Claim" at bounding box center [772, 289] width 191 height 16
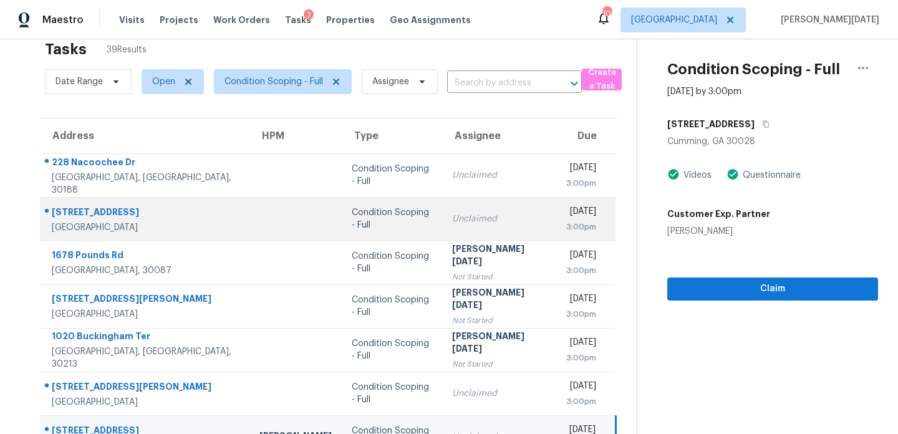
scroll to position [151, 0]
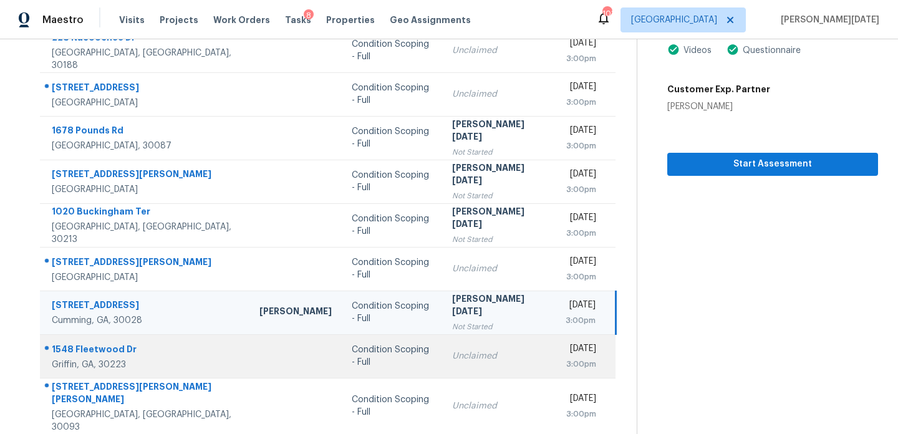
click at [555, 347] on td "Mon, Sep 22nd 2025 3:00pm" at bounding box center [585, 356] width 60 height 44
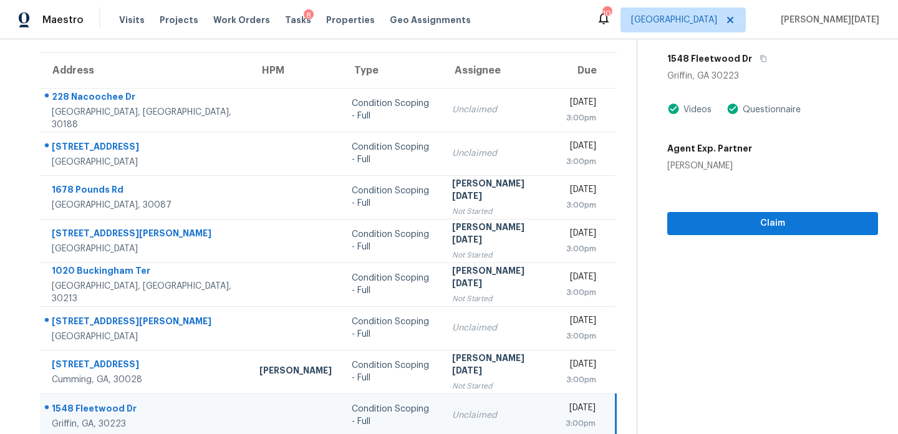
scroll to position [54, 0]
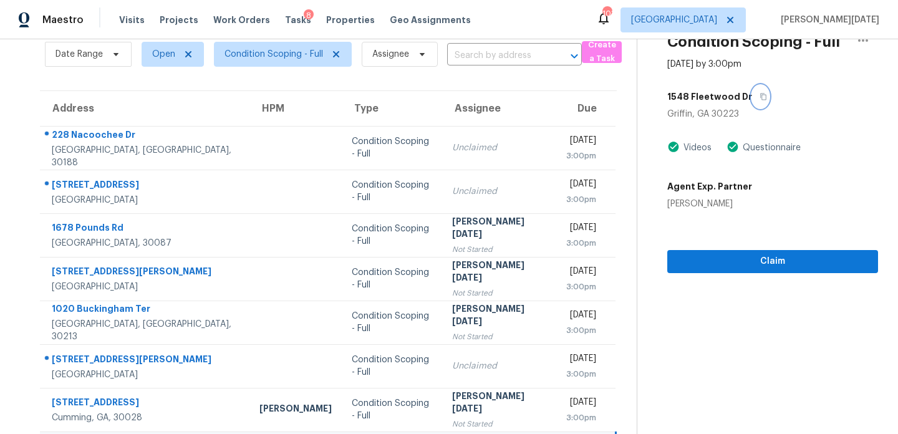
click at [760, 97] on icon "button" at bounding box center [763, 96] width 6 height 7
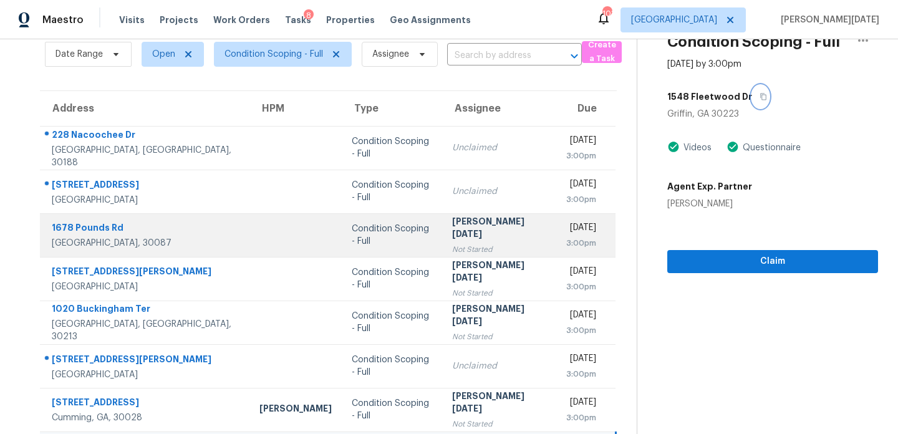
scroll to position [215, 0]
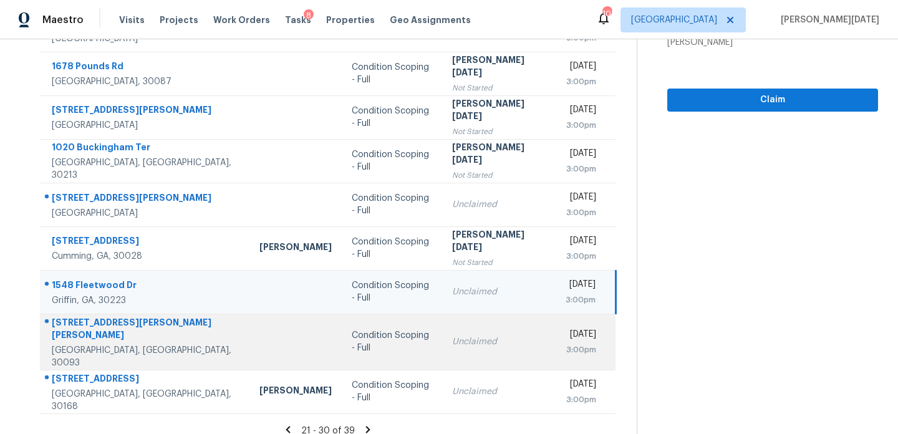
click at [452, 335] on div "Unclaimed" at bounding box center [498, 341] width 93 height 12
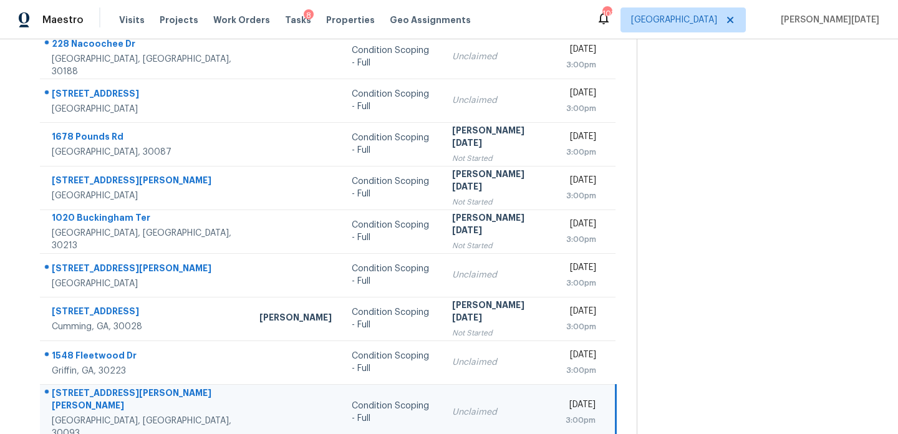
scroll to position [0, 0]
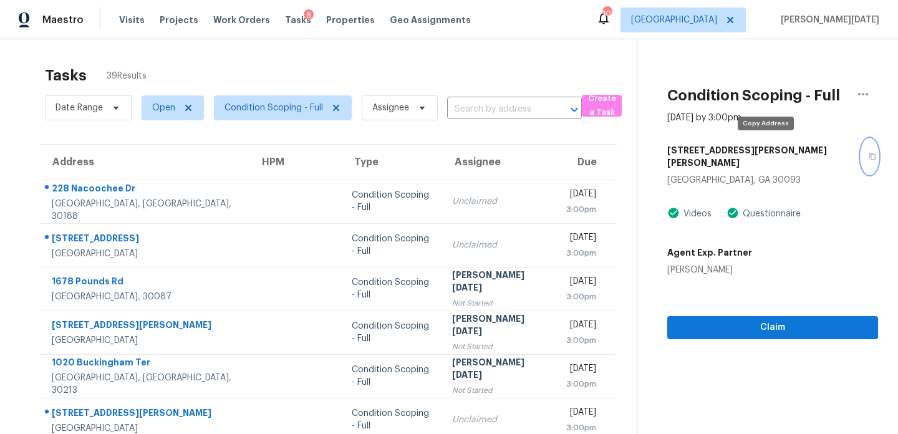
click at [868, 153] on icon "button" at bounding box center [871, 156] width 7 height 7
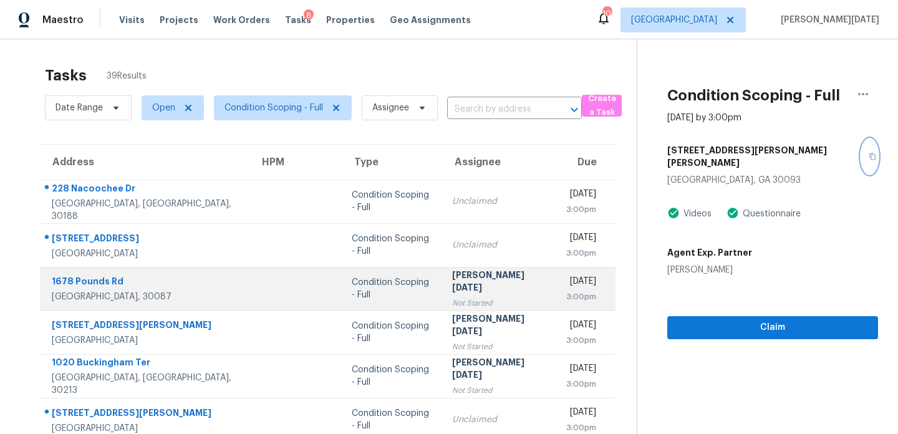
scroll to position [215, 0]
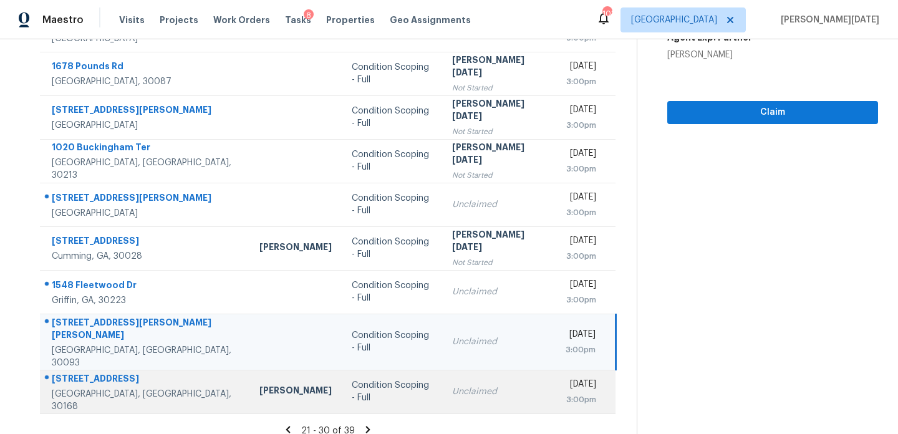
click at [378, 383] on div "Condition Scoping - Full" at bounding box center [392, 391] width 80 height 25
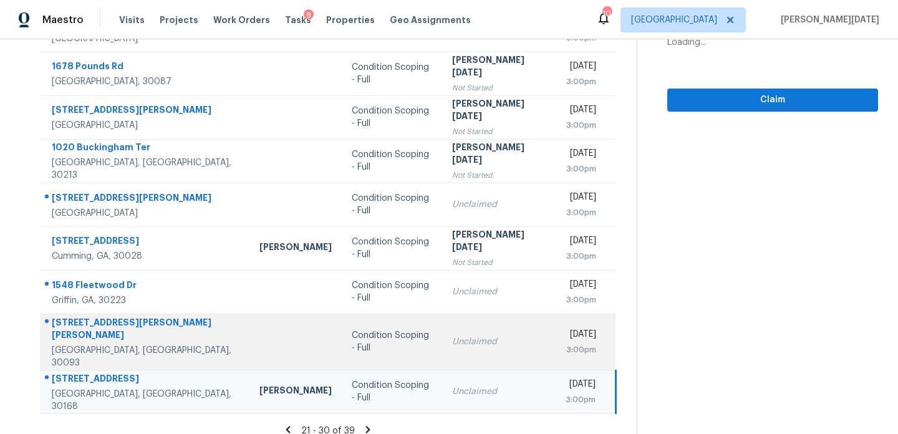
scroll to position [0, 0]
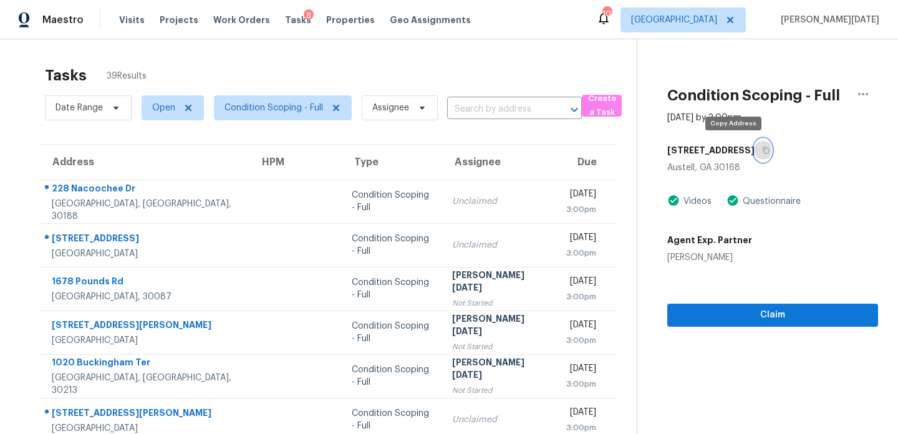
click at [762, 149] on icon "button" at bounding box center [765, 149] width 7 height 7
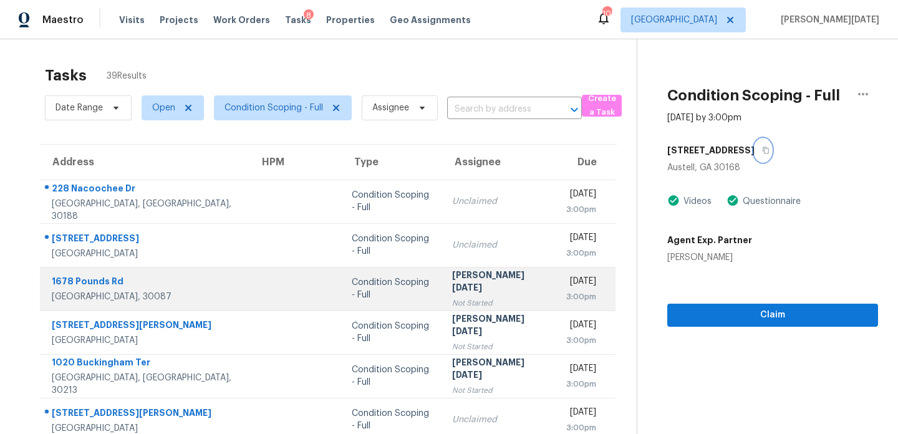
scroll to position [215, 0]
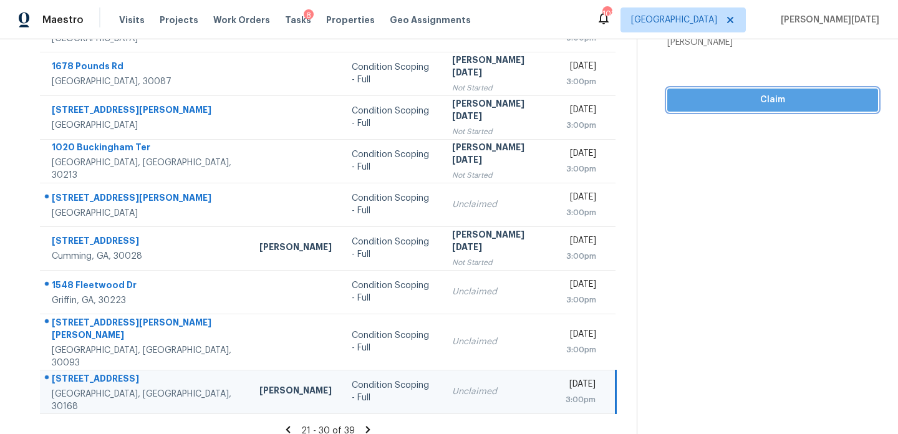
click at [754, 107] on span "Claim" at bounding box center [772, 100] width 191 height 16
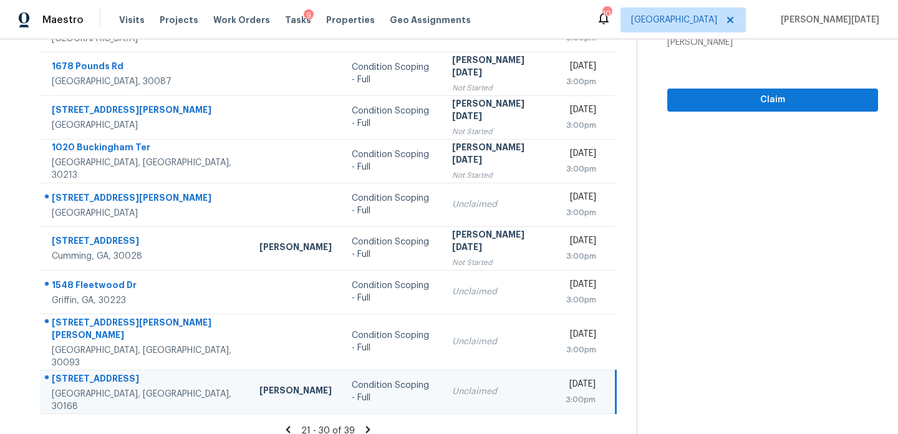
click at [362, 424] on icon at bounding box center [367, 429] width 11 height 11
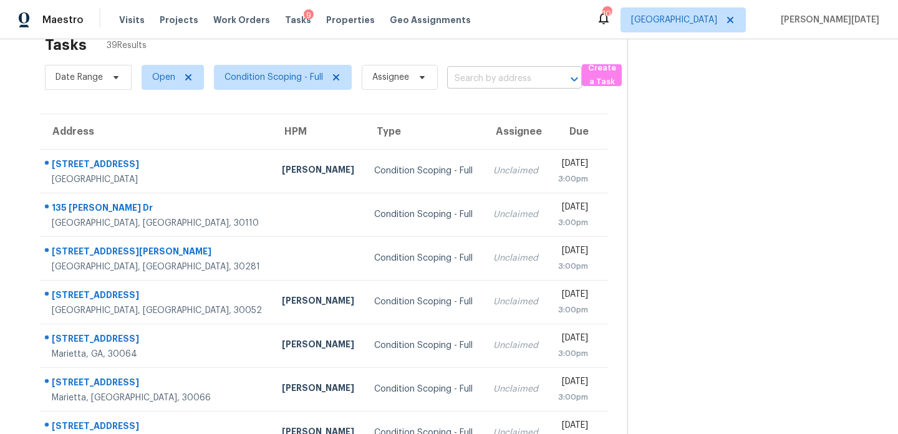
scroll to position [0, 0]
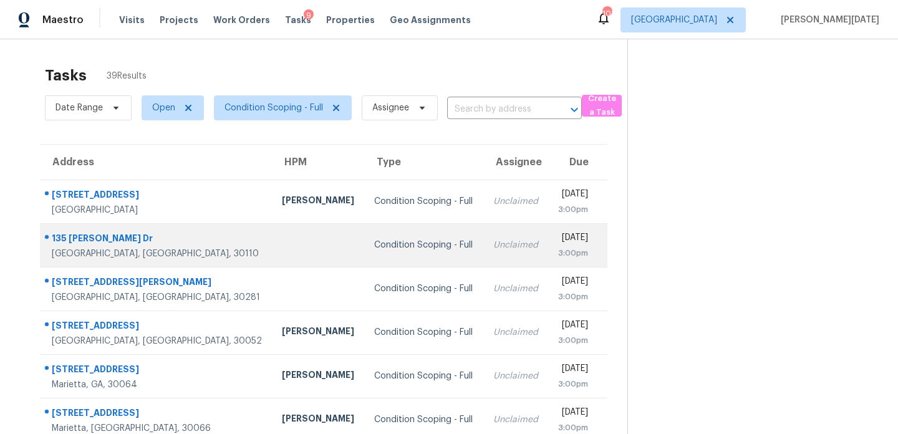
click at [483, 224] on td "Unclaimed" at bounding box center [515, 245] width 65 height 44
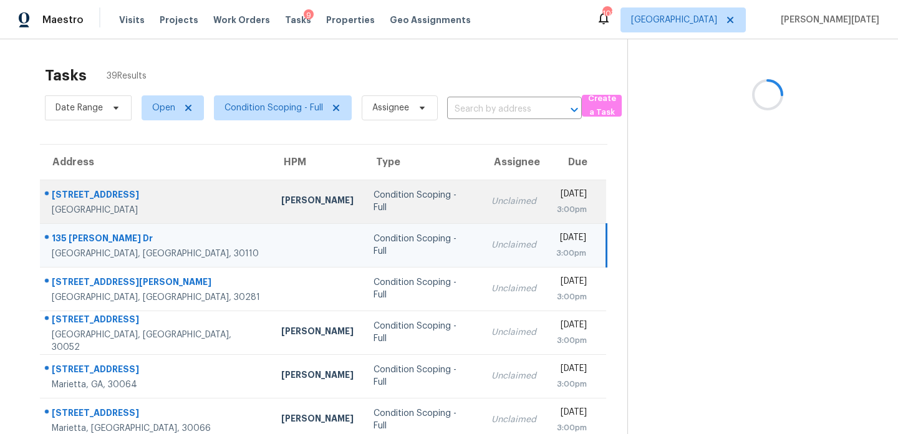
click at [481, 200] on td "Unclaimed" at bounding box center [513, 202] width 65 height 44
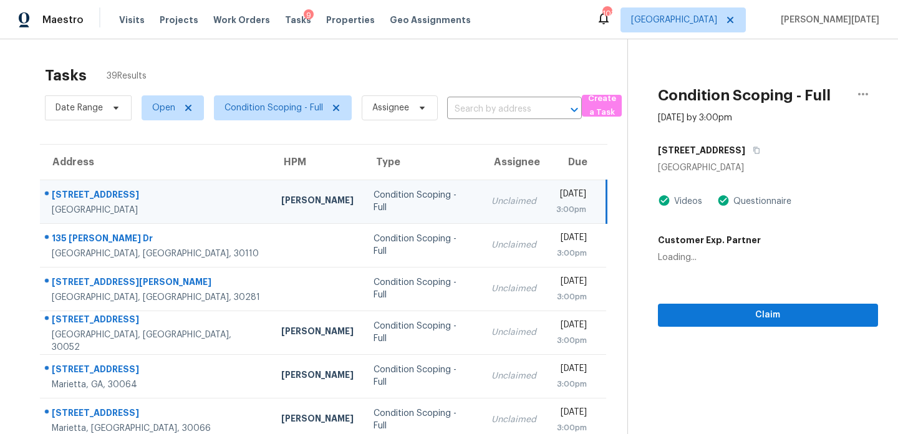
click at [481, 200] on td "Unclaimed" at bounding box center [513, 202] width 65 height 44
click at [753, 153] on icon "button" at bounding box center [756, 150] width 6 height 7
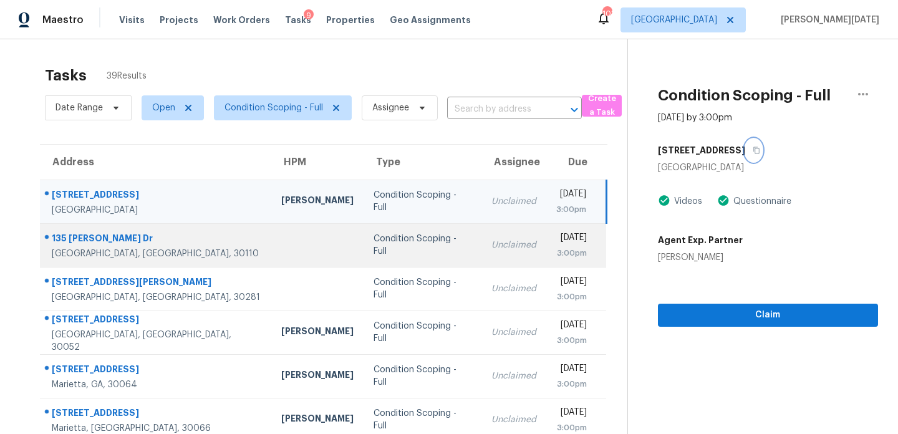
scroll to position [54, 0]
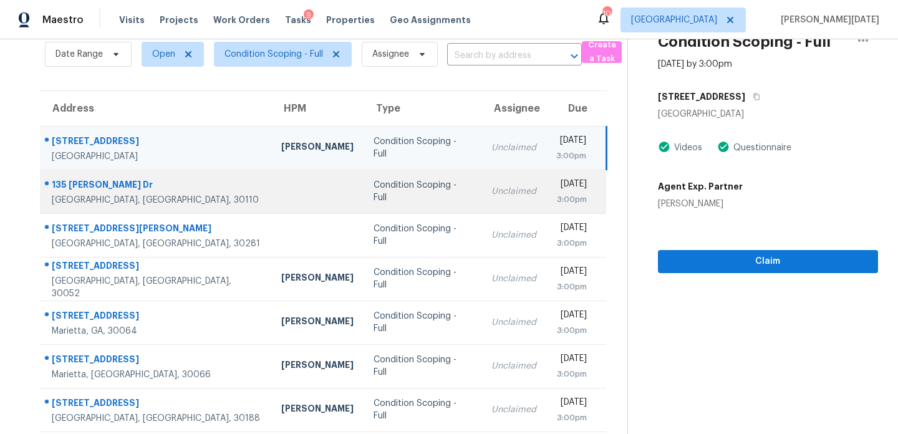
click at [556, 194] on div "3:00pm" at bounding box center [571, 199] width 31 height 12
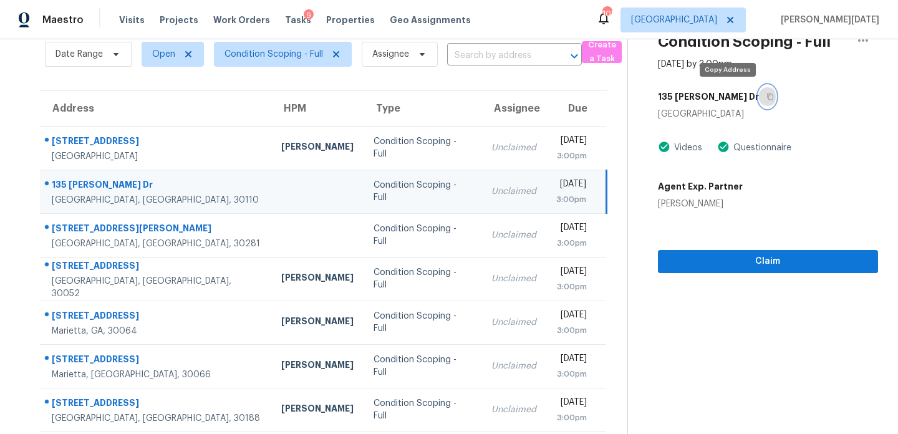
click at [766, 99] on icon "button" at bounding box center [769, 96] width 7 height 7
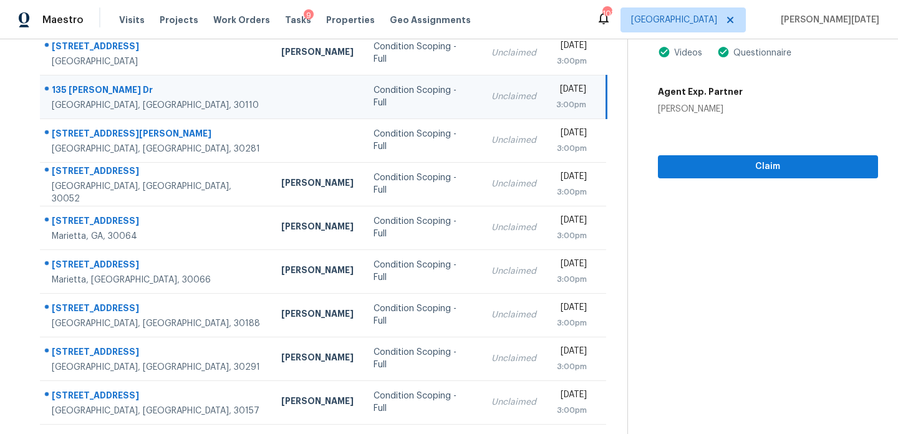
scroll to position [171, 0]
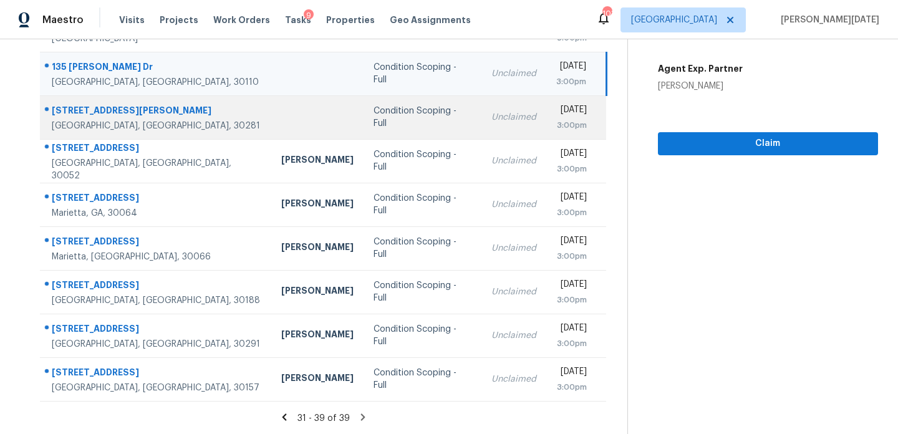
click at [481, 130] on td "Unclaimed" at bounding box center [513, 117] width 65 height 44
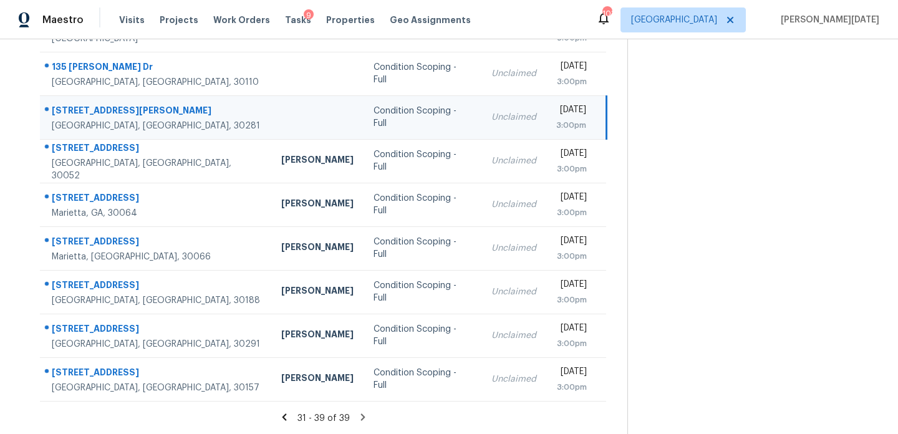
scroll to position [0, 0]
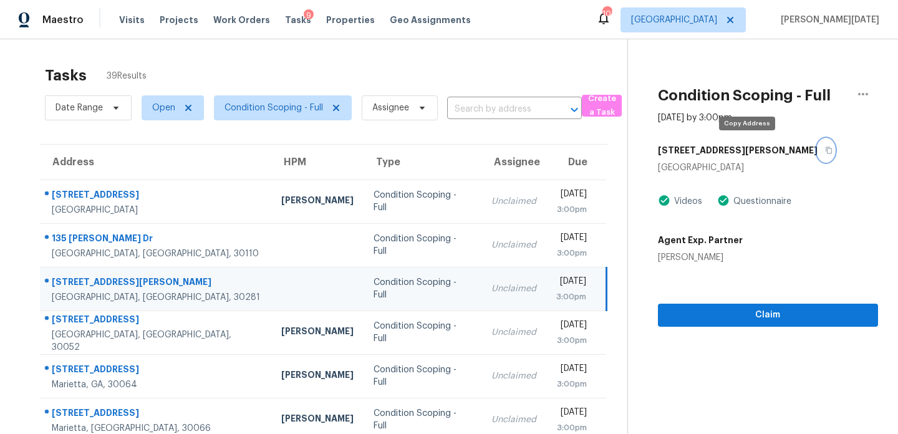
click at [825, 151] on icon "button" at bounding box center [828, 149] width 7 height 7
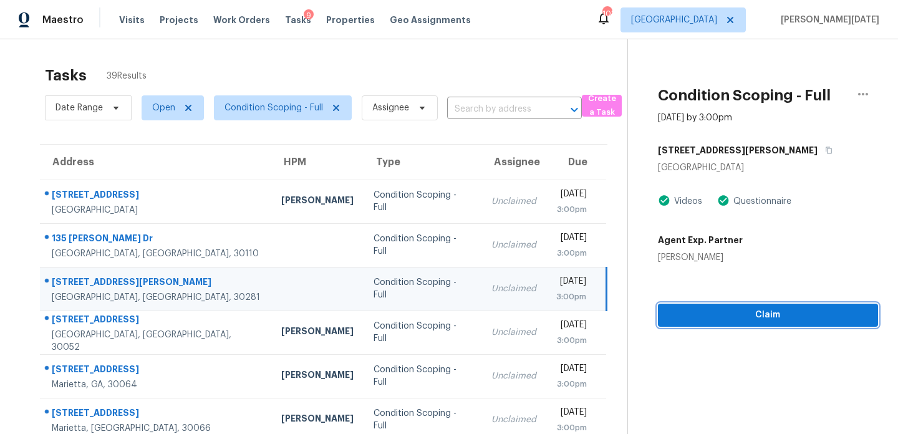
click at [668, 320] on span "Claim" at bounding box center [768, 315] width 200 height 16
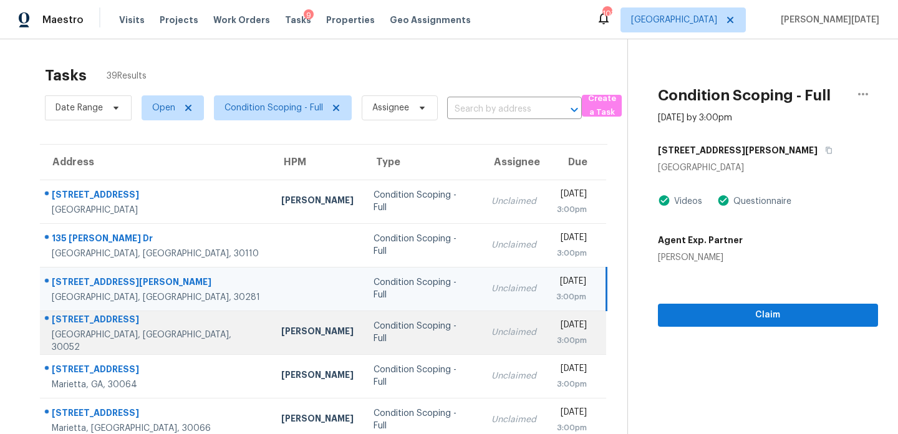
click at [556, 322] on div "[DATE]" at bounding box center [571, 327] width 31 height 16
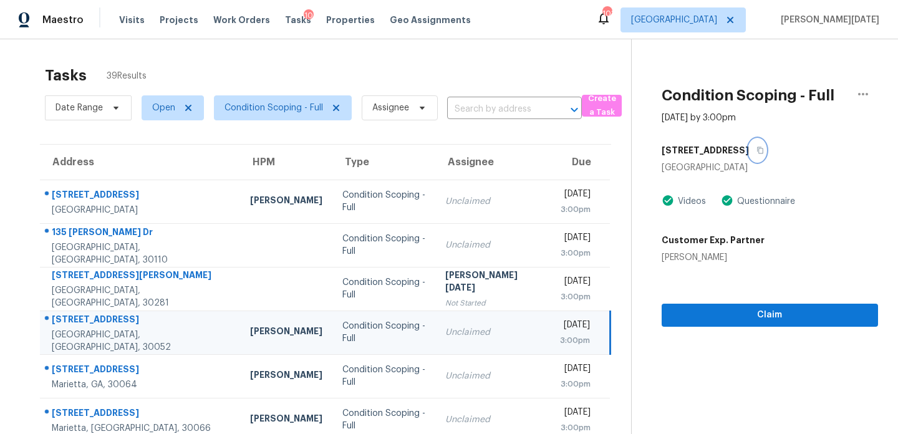
click at [756, 150] on icon "button" at bounding box center [759, 149] width 7 height 7
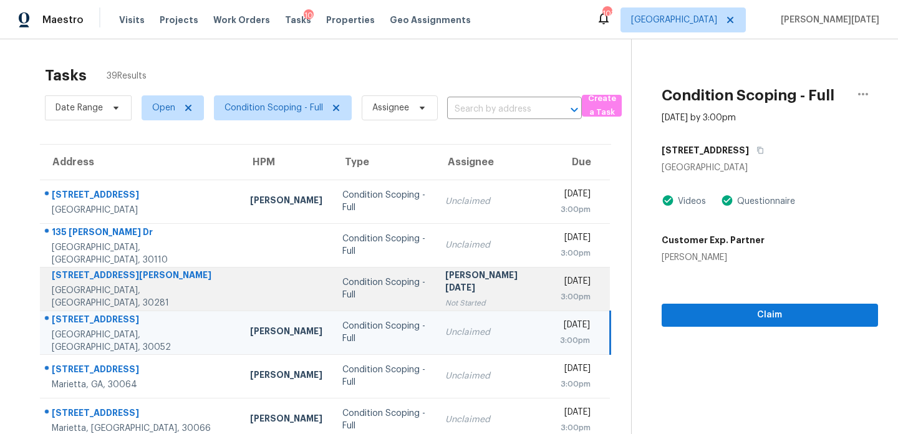
click at [376, 287] on div "Condition Scoping - Full" at bounding box center [384, 288] width 84 height 25
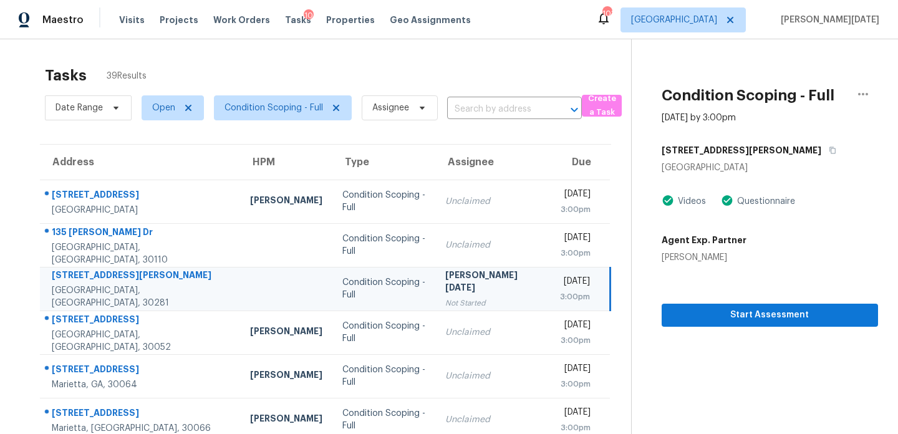
click at [445, 285] on div "[PERSON_NAME][DATE]" at bounding box center [492, 283] width 94 height 28
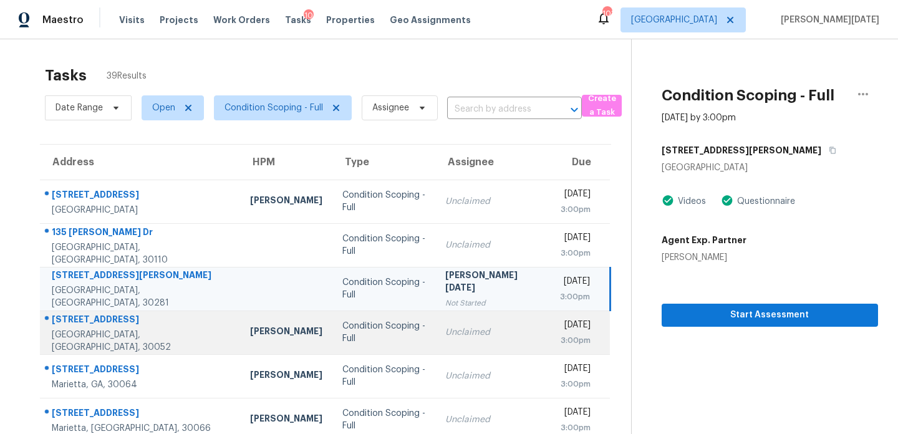
click at [435, 330] on td "Unclaimed" at bounding box center [492, 332] width 114 height 44
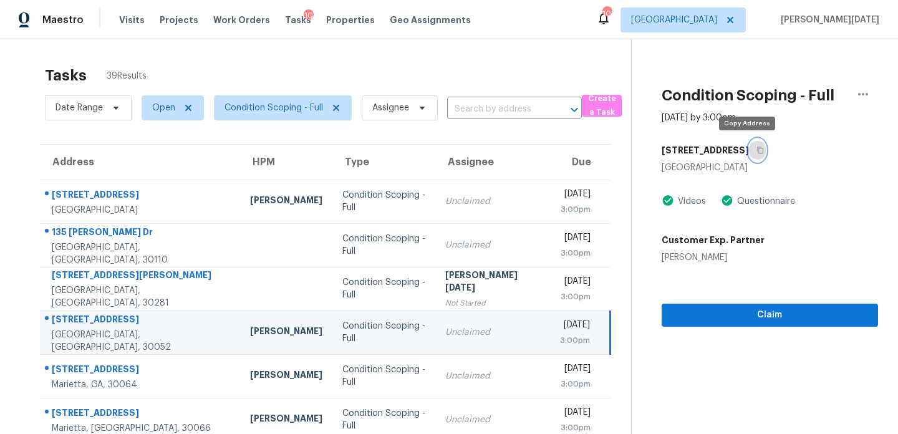
click at [756, 153] on icon "button" at bounding box center [759, 149] width 7 height 7
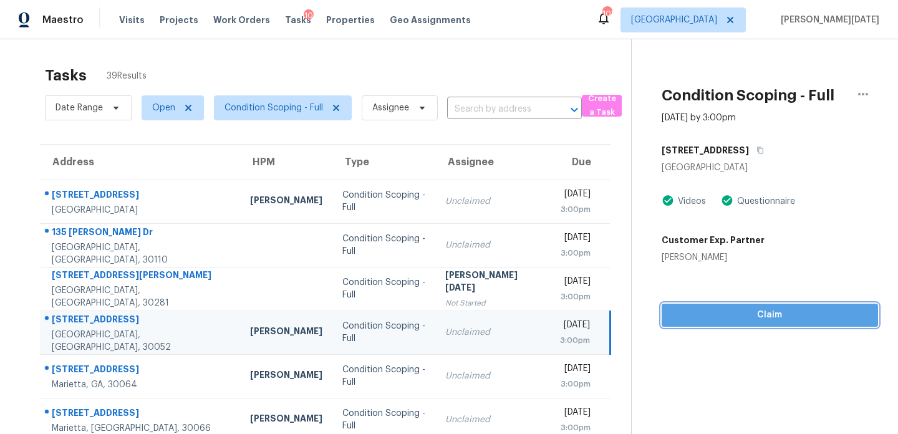
click at [672, 311] on span "Claim" at bounding box center [769, 315] width 196 height 16
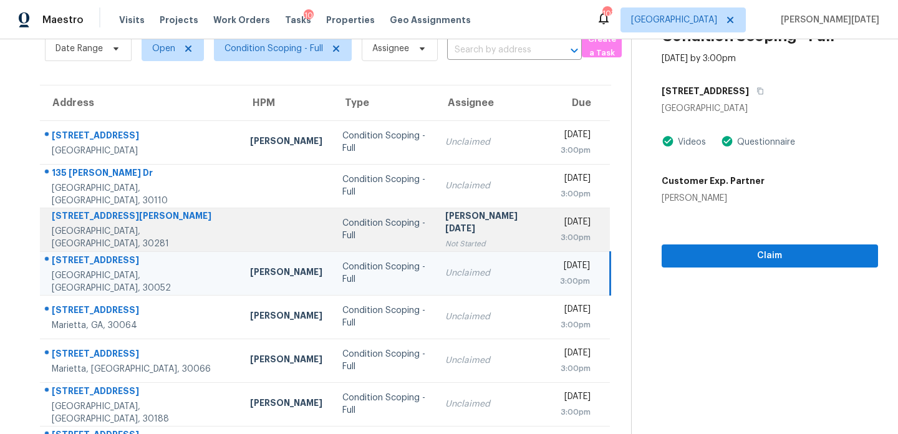
scroll to position [67, 0]
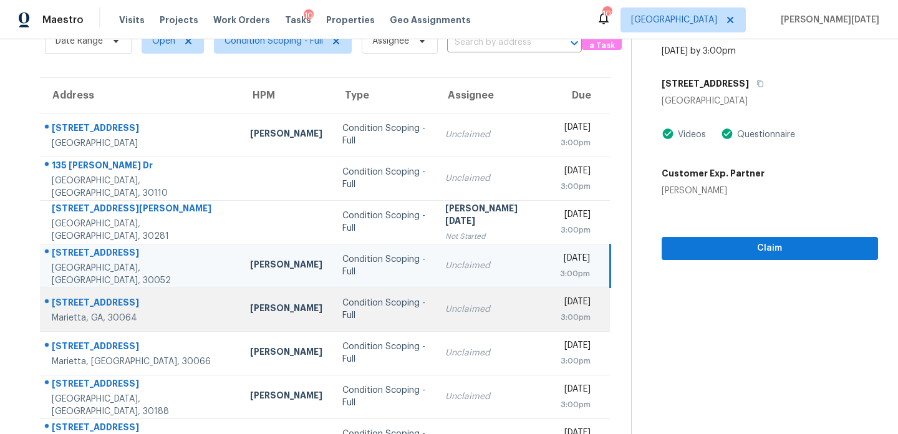
click at [373, 304] on div "Condition Scoping - Full" at bounding box center [384, 309] width 84 height 25
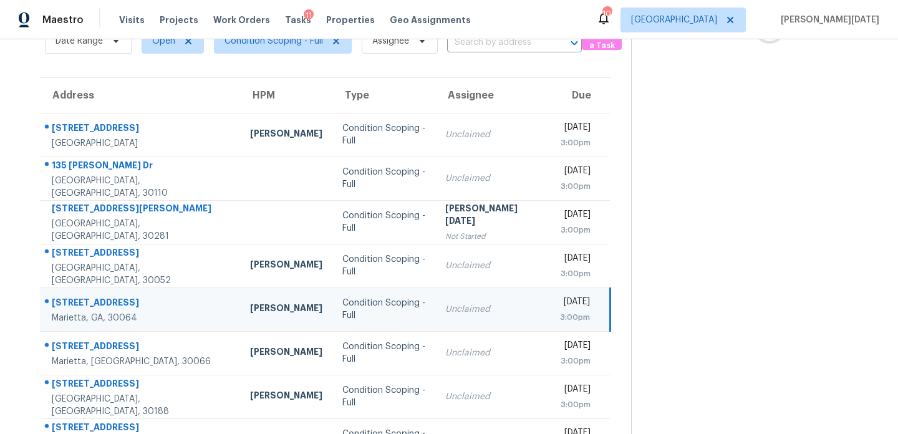
click at [373, 304] on div "Condition Scoping - Full" at bounding box center [384, 309] width 84 height 25
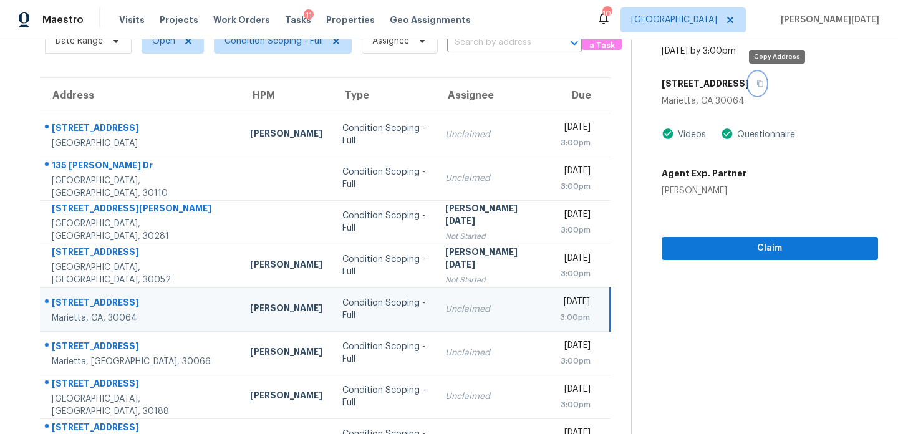
click at [765, 82] on button "button" at bounding box center [757, 83] width 17 height 22
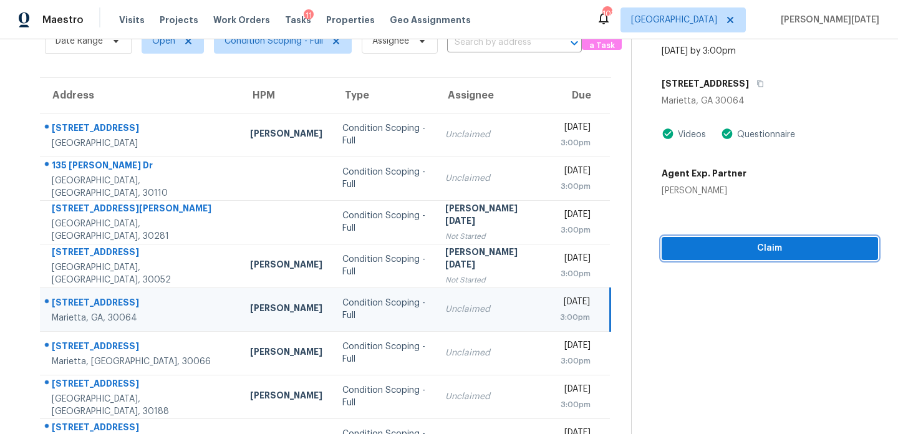
click at [688, 241] on span "Claim" at bounding box center [769, 249] width 196 height 16
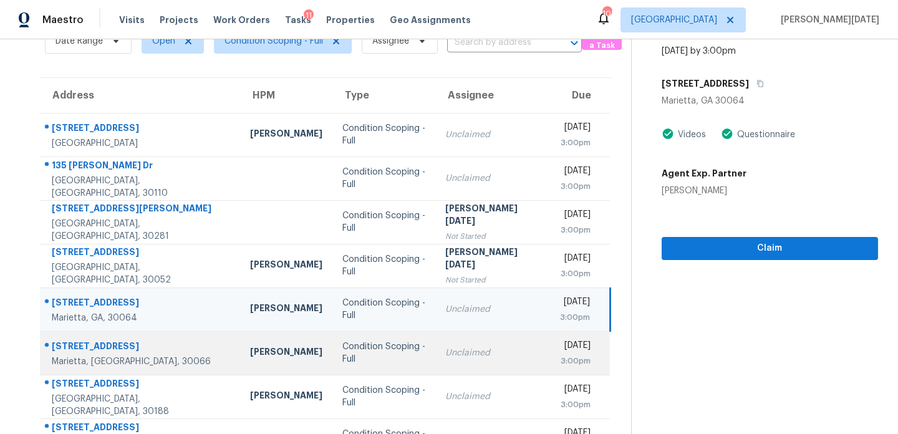
click at [459, 358] on div "Unclaimed" at bounding box center [492, 353] width 94 height 12
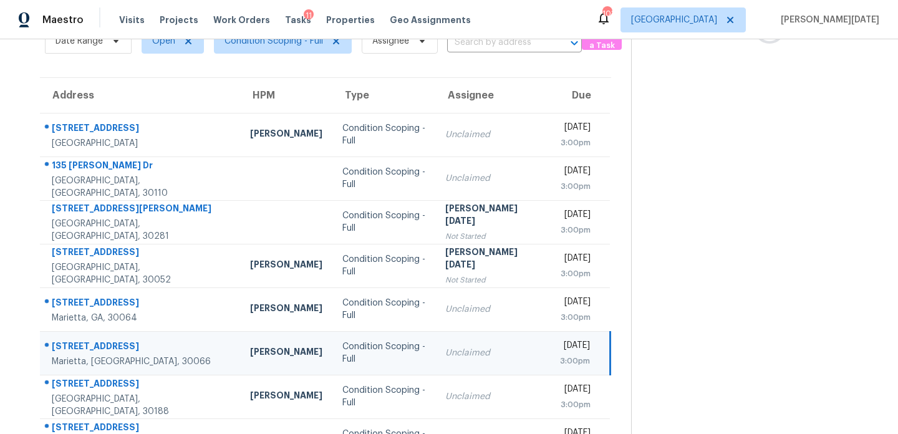
click at [459, 358] on div "Unclaimed" at bounding box center [492, 353] width 94 height 12
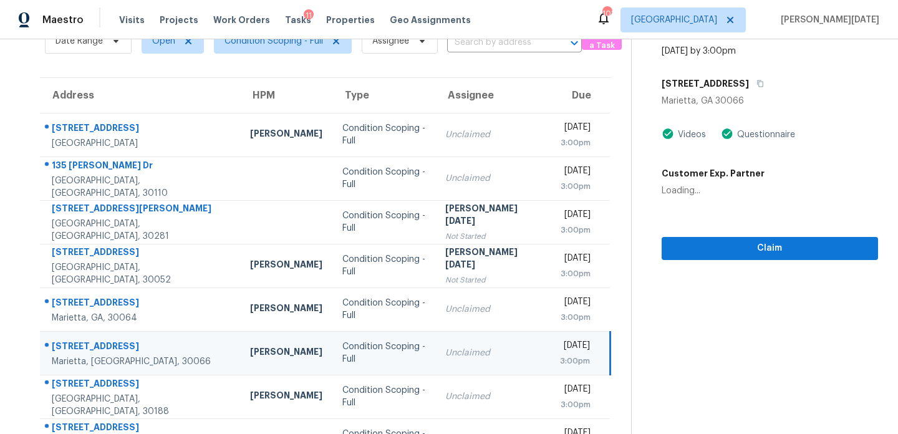
click at [459, 358] on div "Unclaimed" at bounding box center [492, 353] width 94 height 12
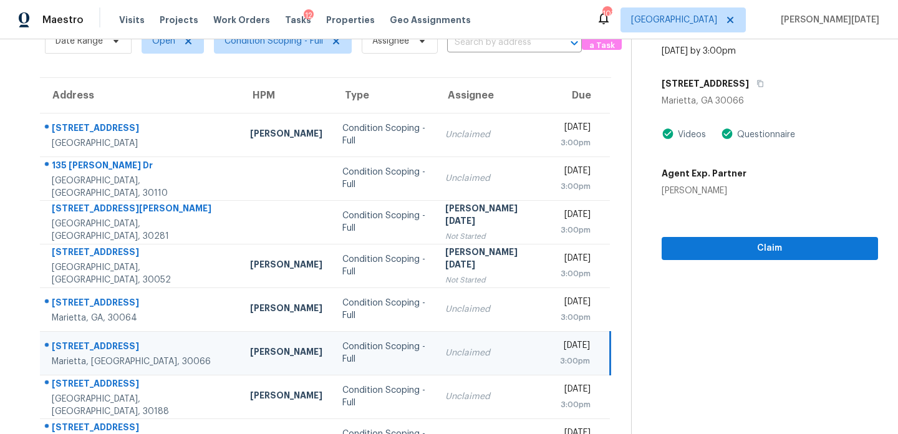
click at [464, 355] on div "Unclaimed" at bounding box center [492, 353] width 94 height 12
click at [762, 83] on div "2995 Rockbridge Rd" at bounding box center [769, 83] width 216 height 22
click at [754, 87] on button "button" at bounding box center [757, 83] width 17 height 22
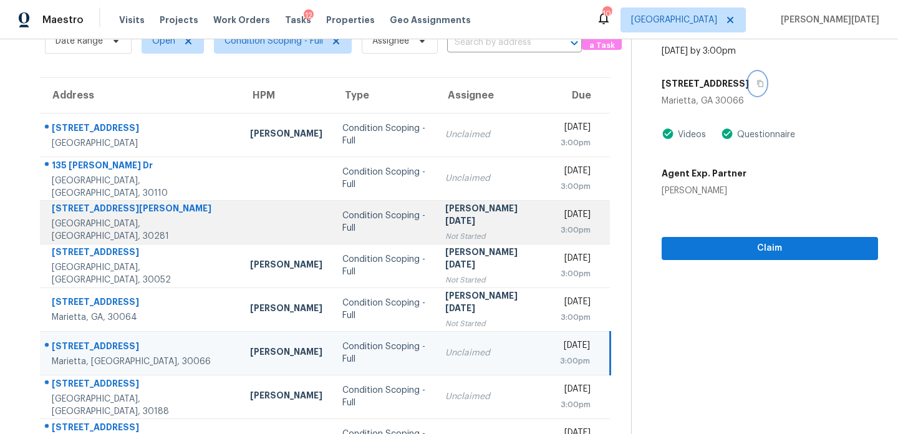
scroll to position [171, 0]
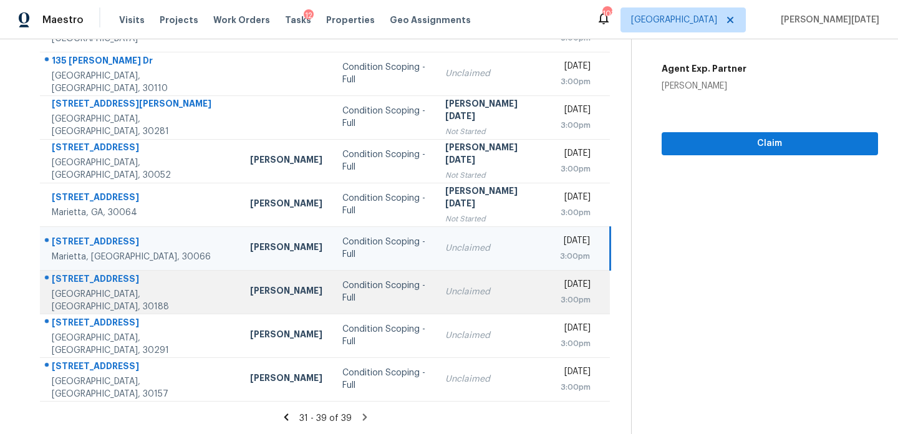
click at [396, 303] on td "Condition Scoping - Full" at bounding box center [383, 292] width 103 height 44
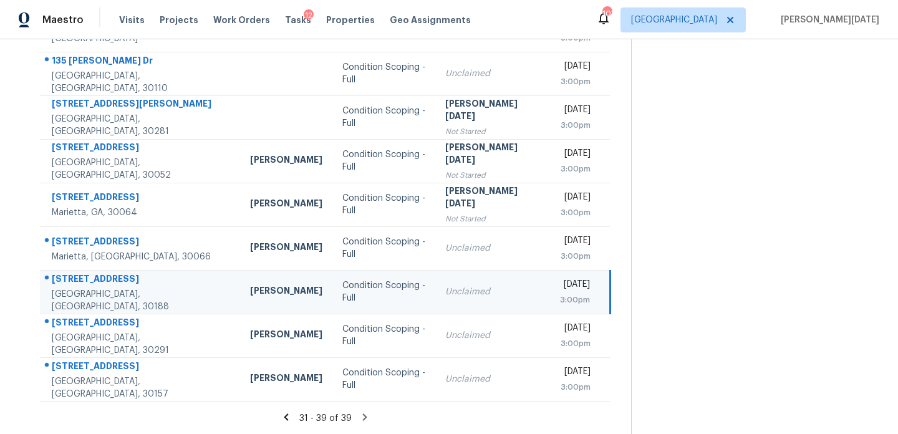
scroll to position [0, 0]
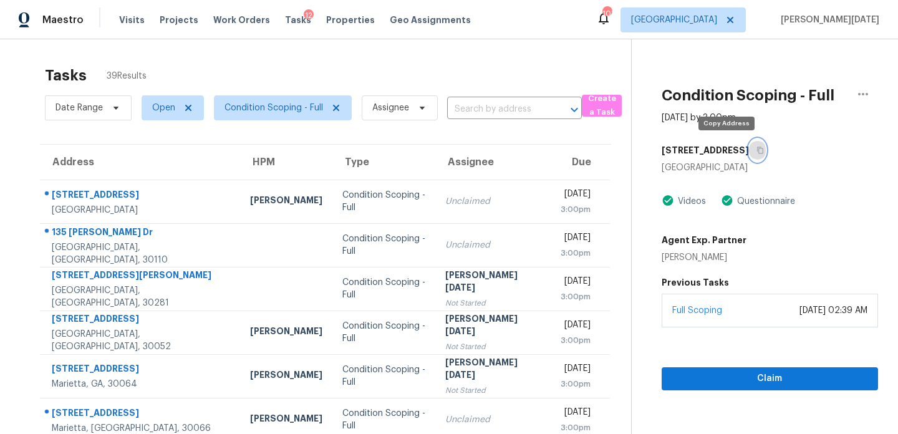
click at [756, 150] on icon "button" at bounding box center [759, 149] width 7 height 7
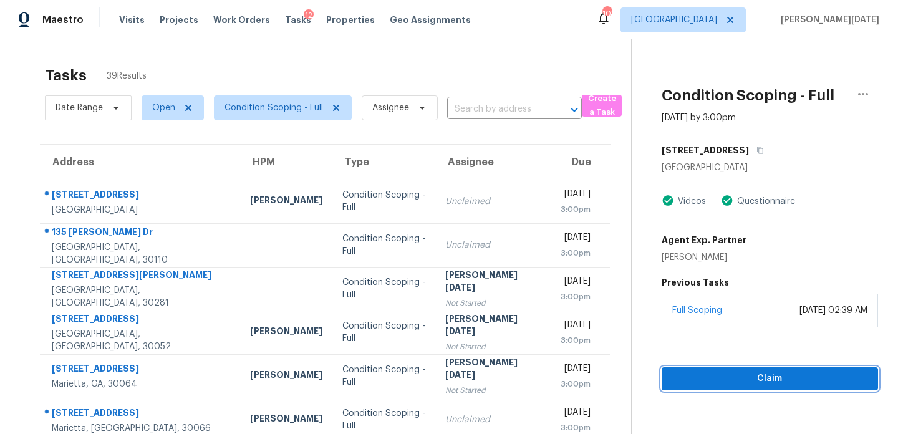
click at [715, 390] on button "Claim" at bounding box center [769, 378] width 216 height 23
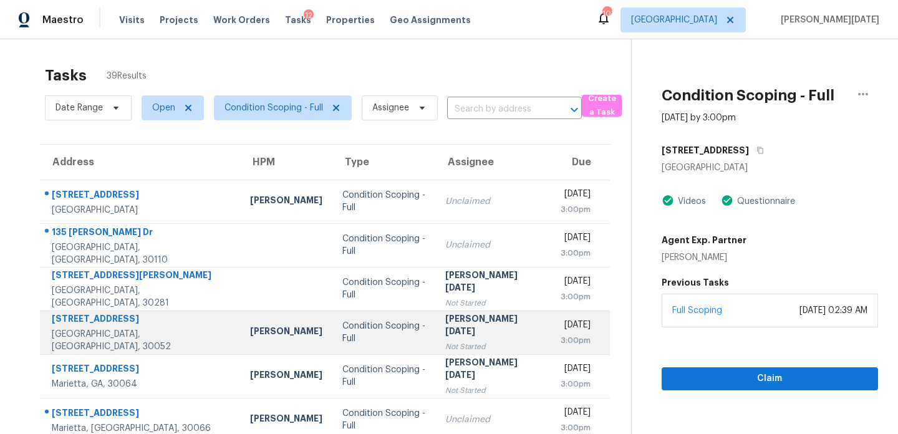
scroll to position [171, 0]
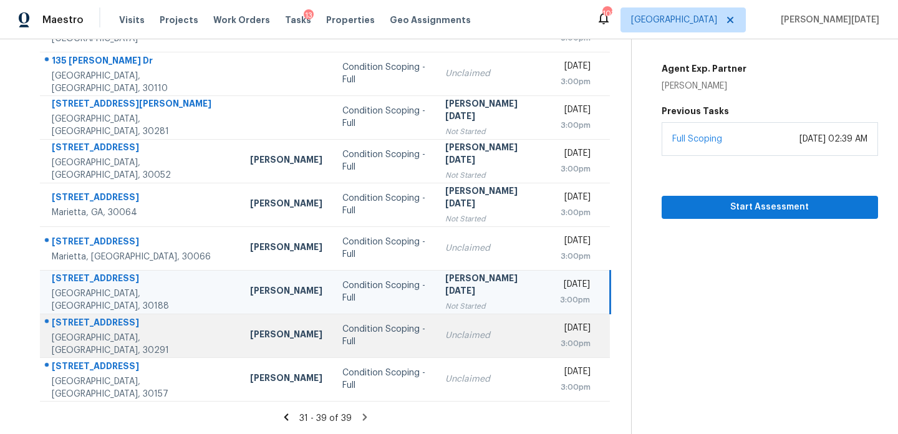
click at [373, 316] on td "Condition Scoping - Full" at bounding box center [383, 336] width 103 height 44
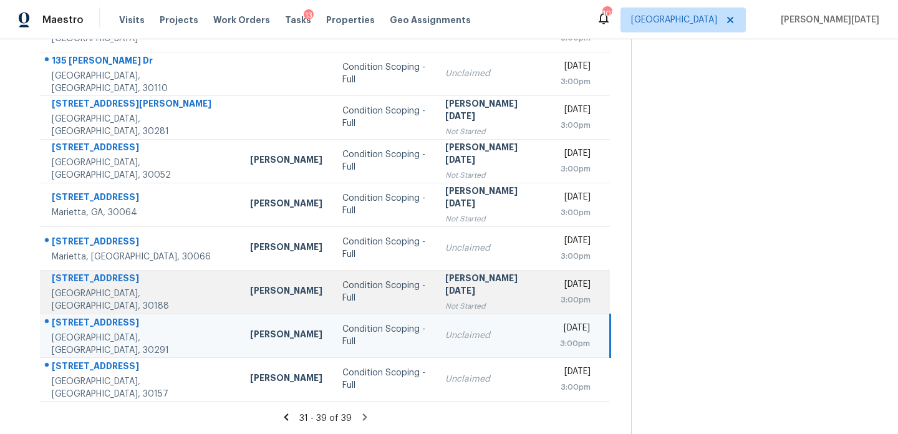
scroll to position [0, 0]
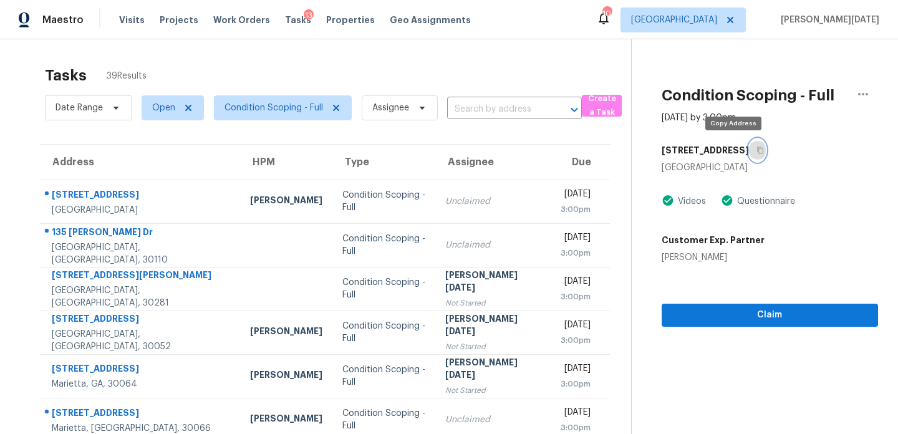
click at [757, 149] on icon "button" at bounding box center [760, 150] width 6 height 7
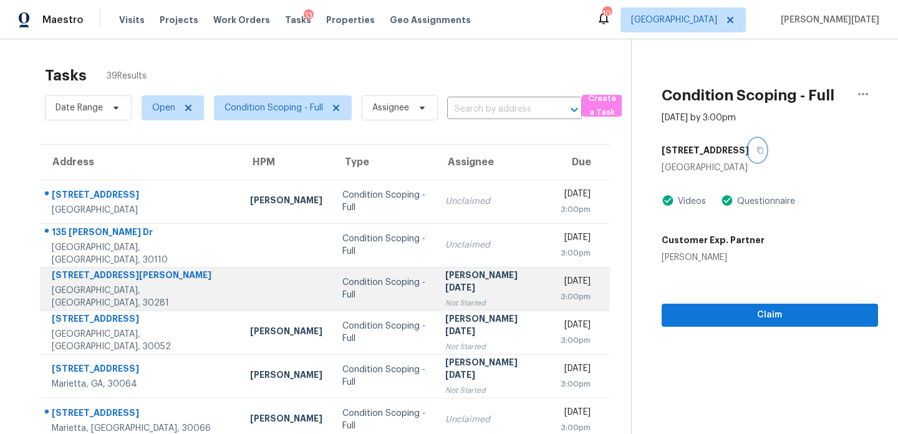
scroll to position [171, 0]
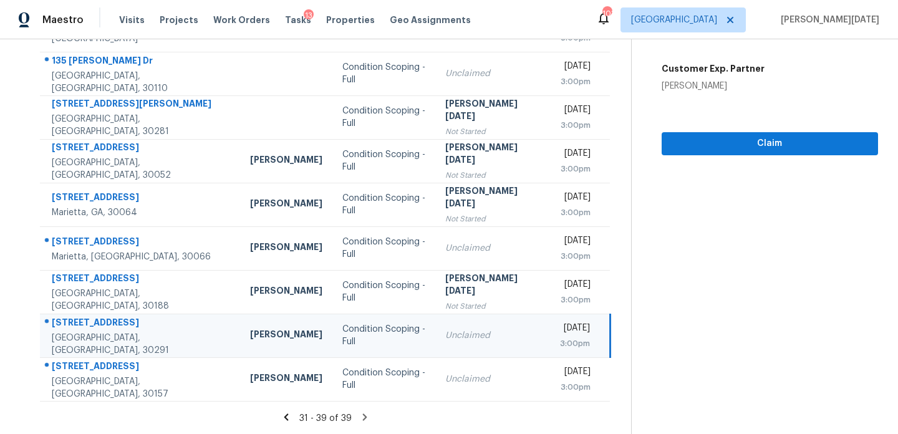
click at [448, 330] on div "Unclaimed" at bounding box center [492, 335] width 94 height 12
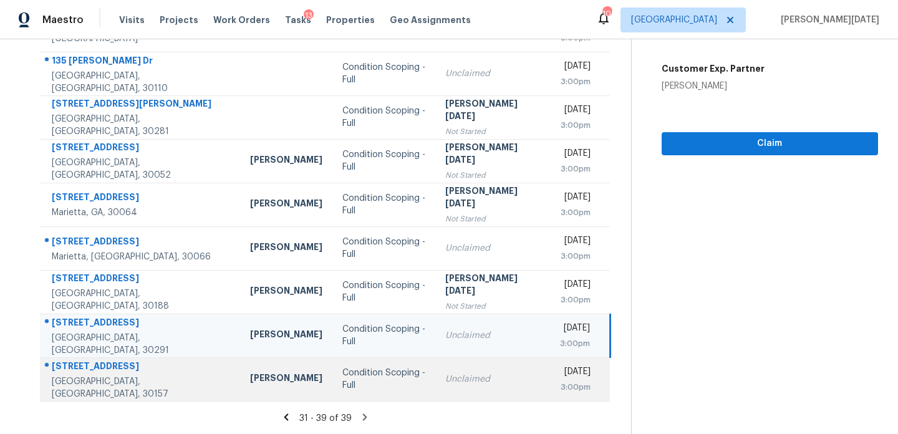
click at [441, 387] on td "Unclaimed" at bounding box center [492, 379] width 114 height 44
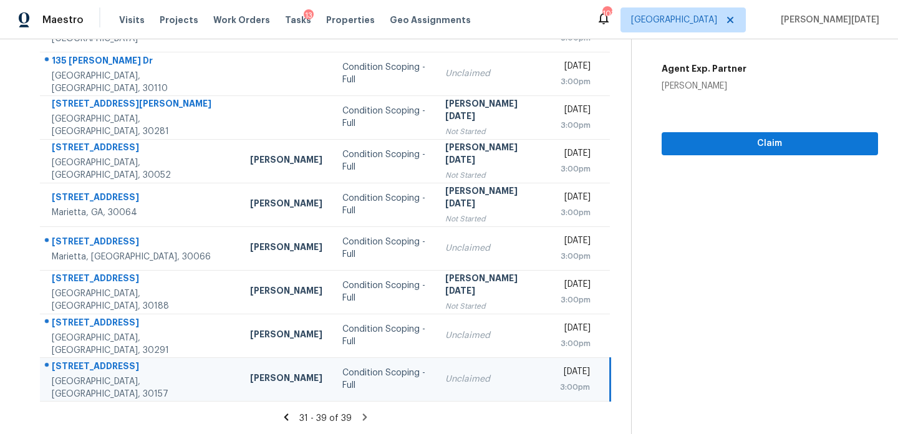
scroll to position [0, 0]
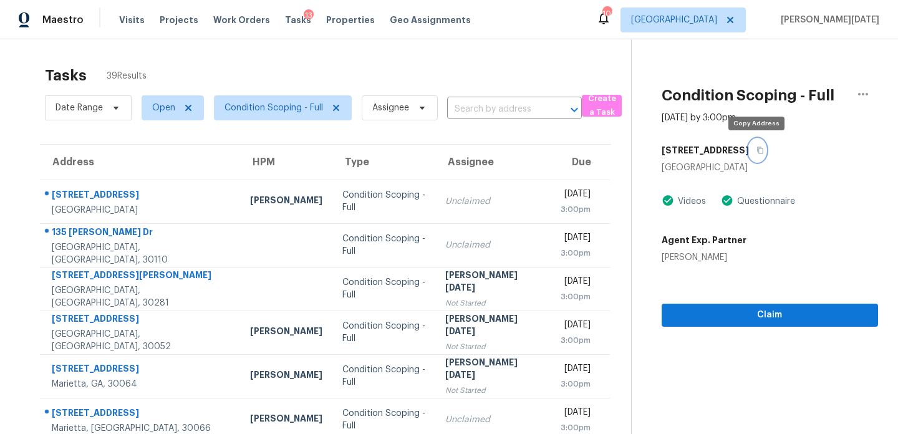
click at [760, 148] on icon "button" at bounding box center [760, 150] width 6 height 7
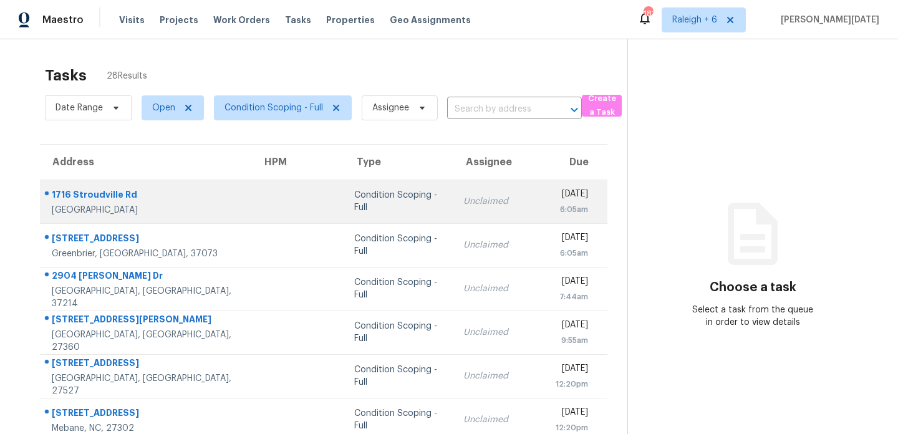
scroll to position [215, 0]
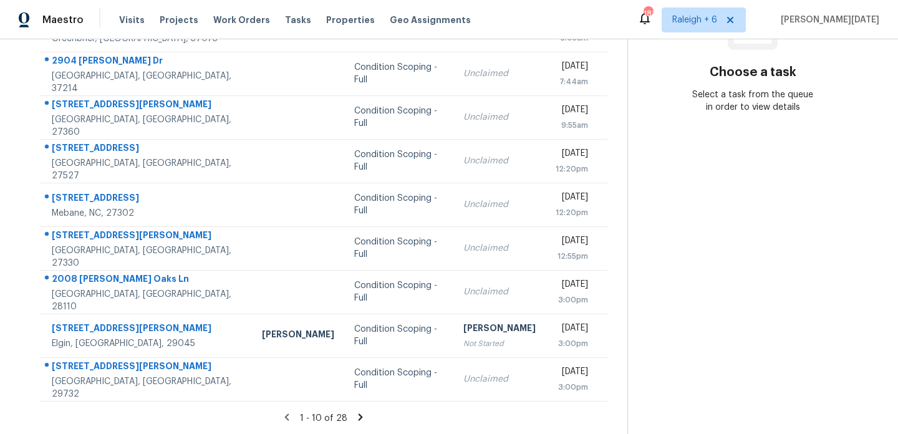
click at [362, 412] on icon at bounding box center [360, 416] width 11 height 11
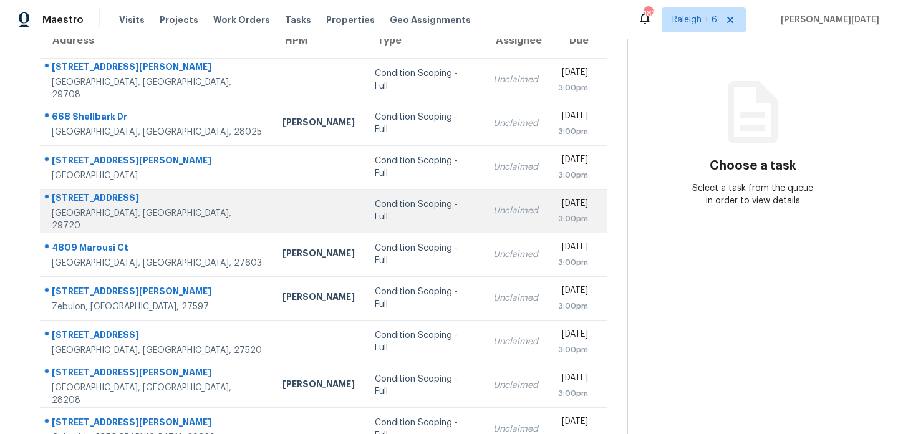
scroll to position [120, 0]
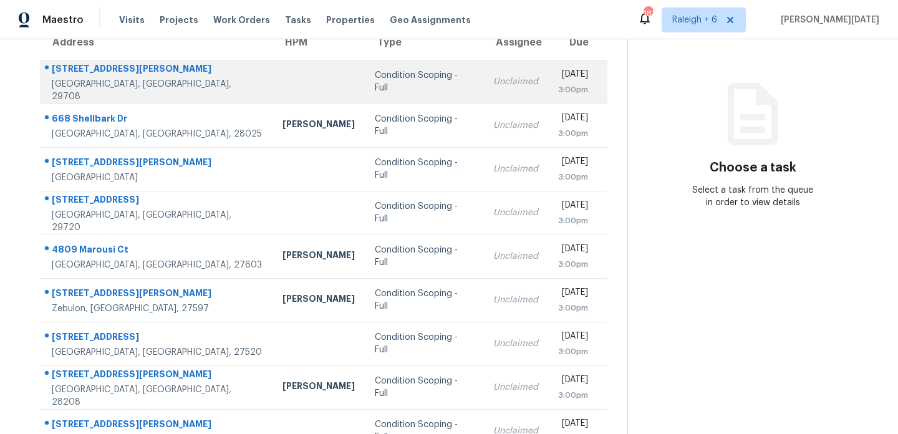
click at [483, 100] on td "Unclaimed" at bounding box center [515, 82] width 65 height 44
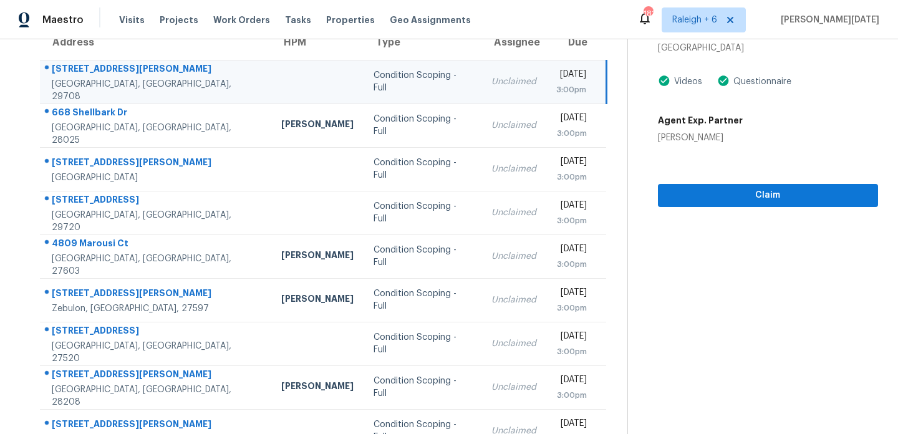
scroll to position [70, 0]
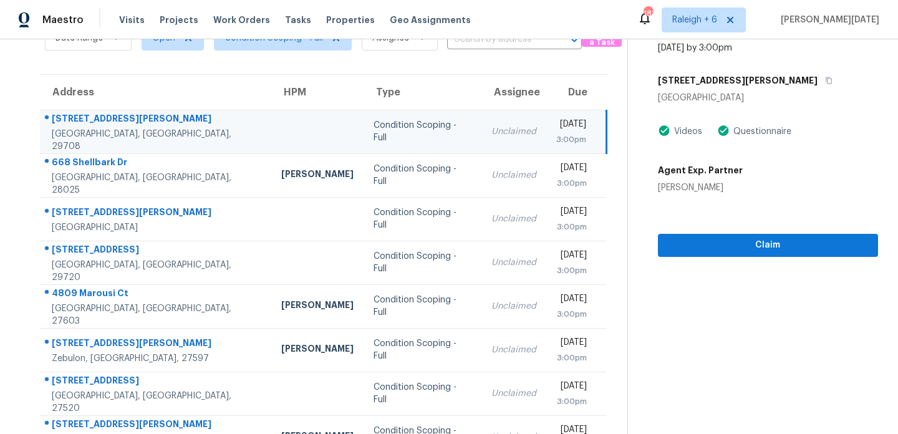
click at [556, 128] on div "[DATE]" at bounding box center [571, 126] width 30 height 16
click at [825, 79] on icon "button" at bounding box center [828, 80] width 7 height 7
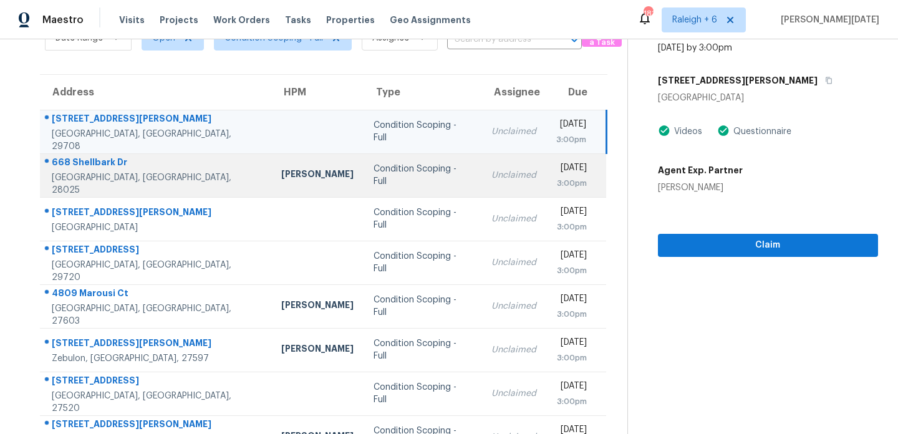
click at [546, 165] on td "Mon, Sep 22nd 2025 3:00pm" at bounding box center [576, 175] width 60 height 44
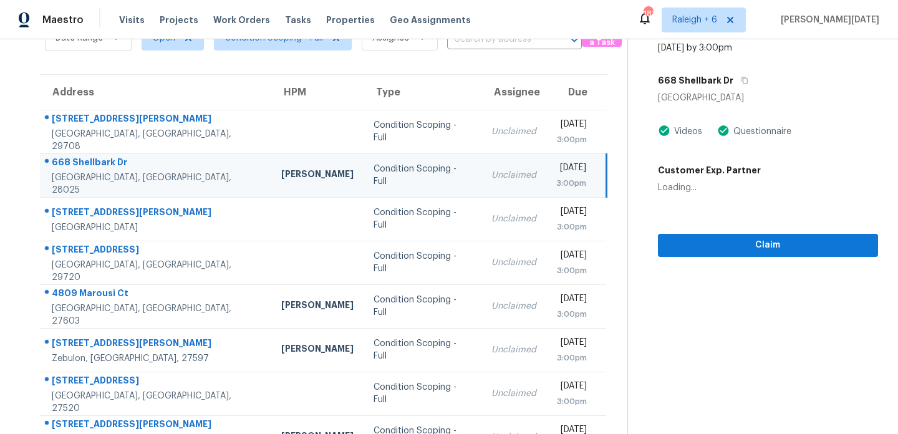
scroll to position [0, 0]
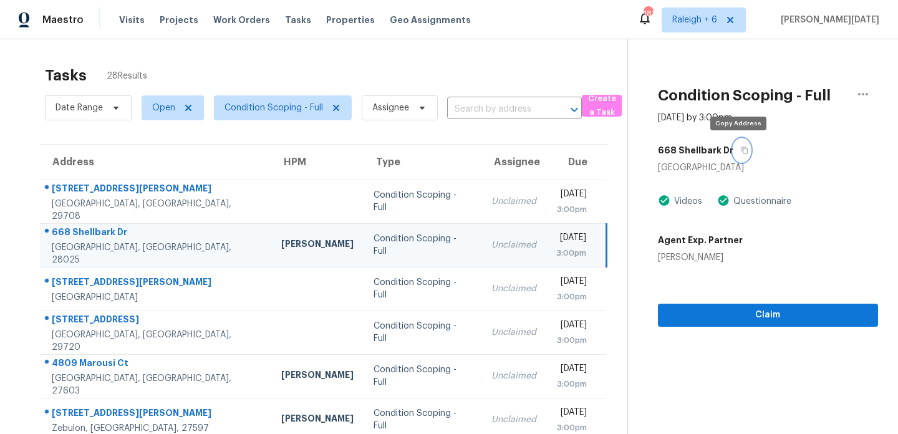
click at [741, 149] on icon "button" at bounding box center [743, 149] width 7 height 7
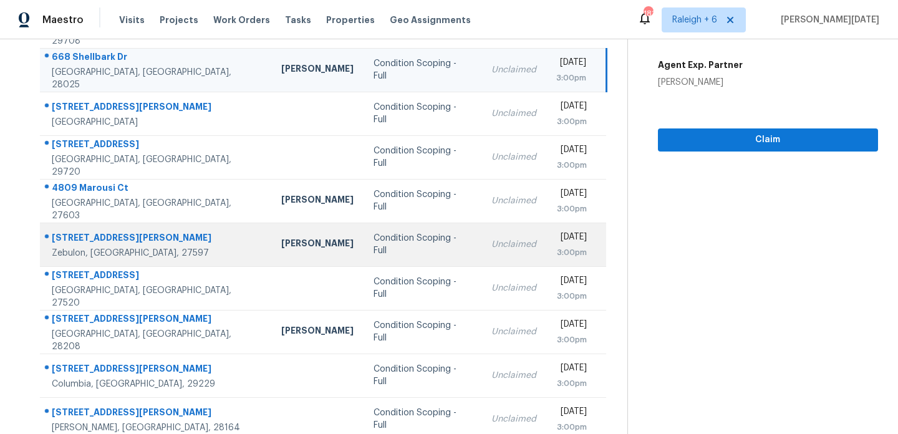
scroll to position [190, 0]
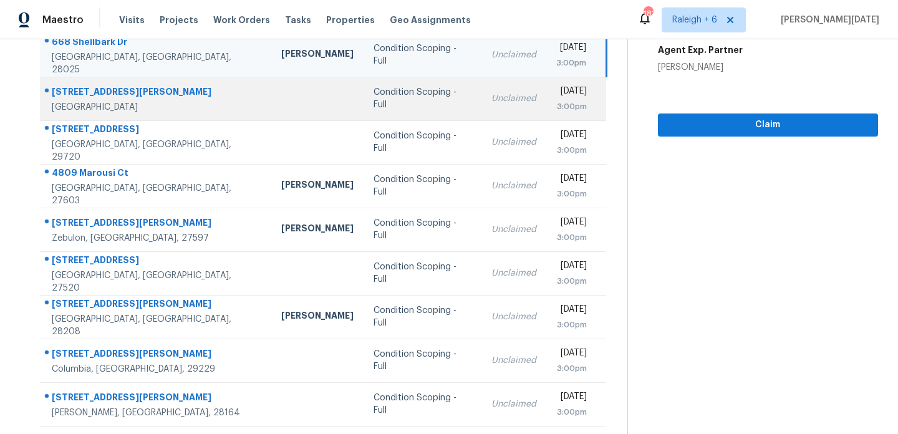
click at [481, 118] on td "Unclaimed" at bounding box center [513, 99] width 65 height 44
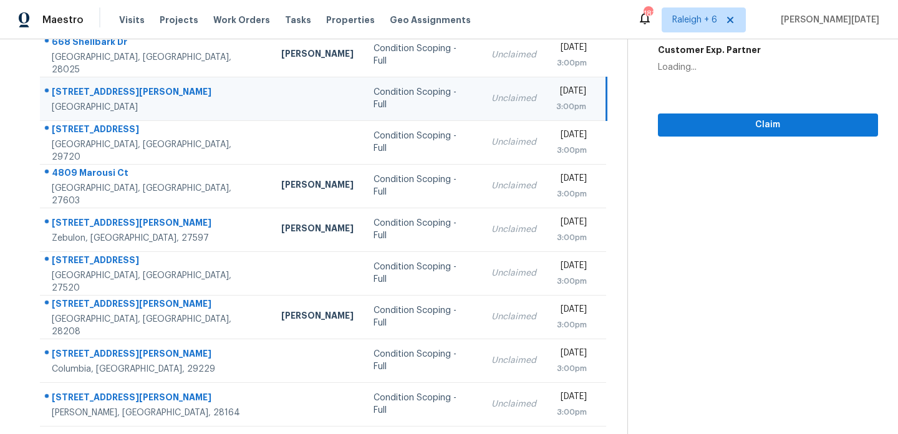
scroll to position [0, 0]
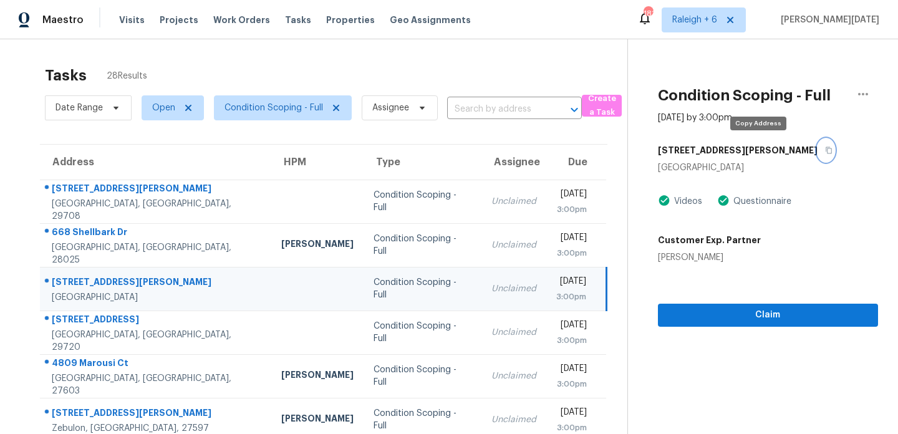
click at [825, 151] on icon "button" at bounding box center [828, 149] width 7 height 7
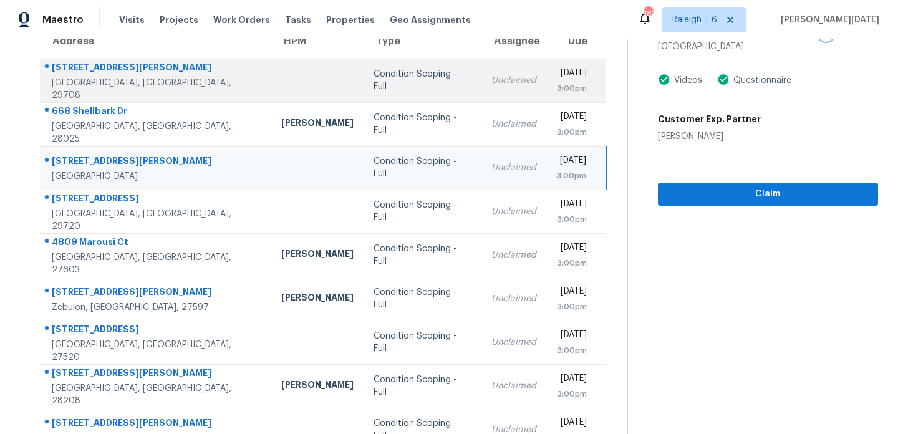
scroll to position [147, 0]
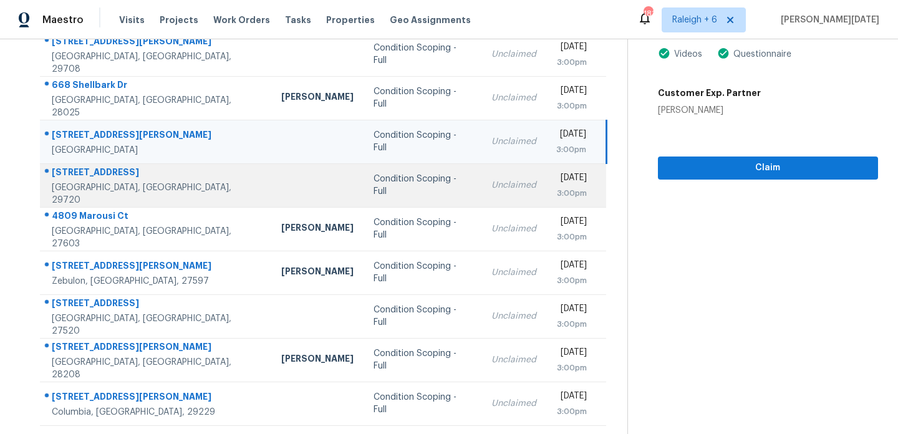
click at [481, 178] on td "Unclaimed" at bounding box center [513, 185] width 65 height 44
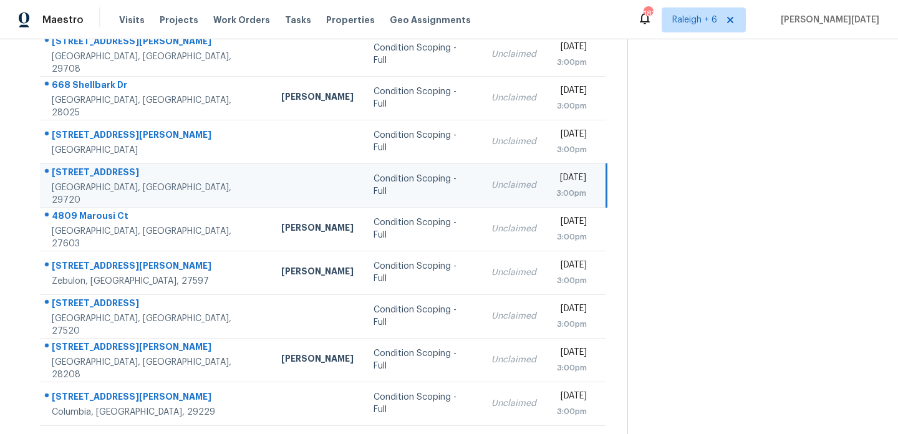
scroll to position [0, 0]
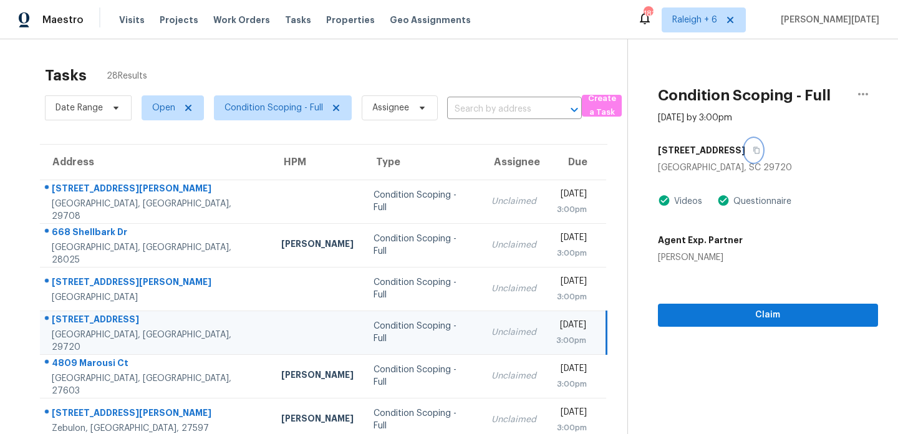
click at [759, 150] on icon "button" at bounding box center [756, 150] width 6 height 7
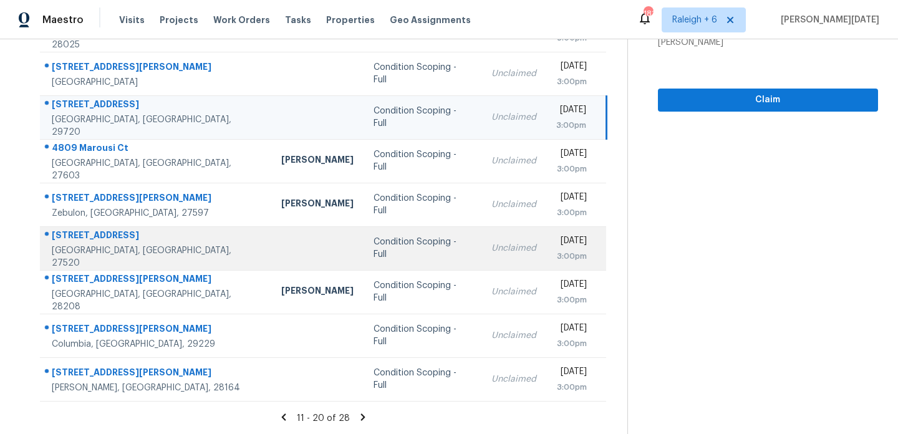
scroll to position [199, 0]
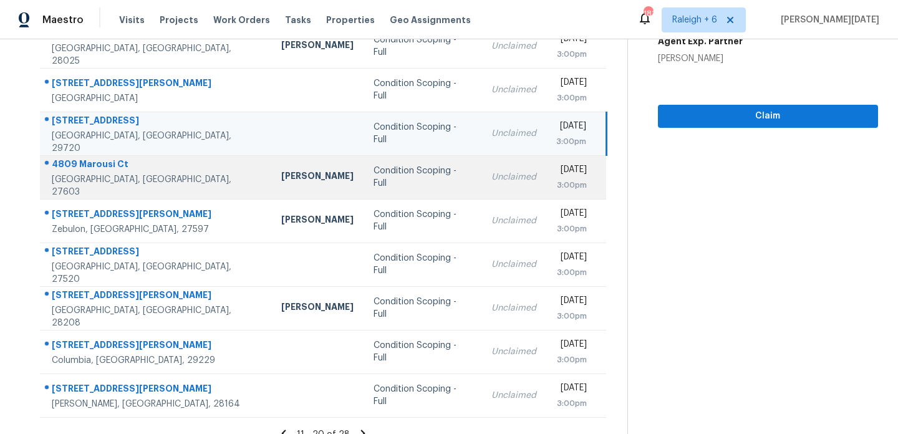
click at [481, 190] on td "Unclaimed" at bounding box center [513, 177] width 65 height 44
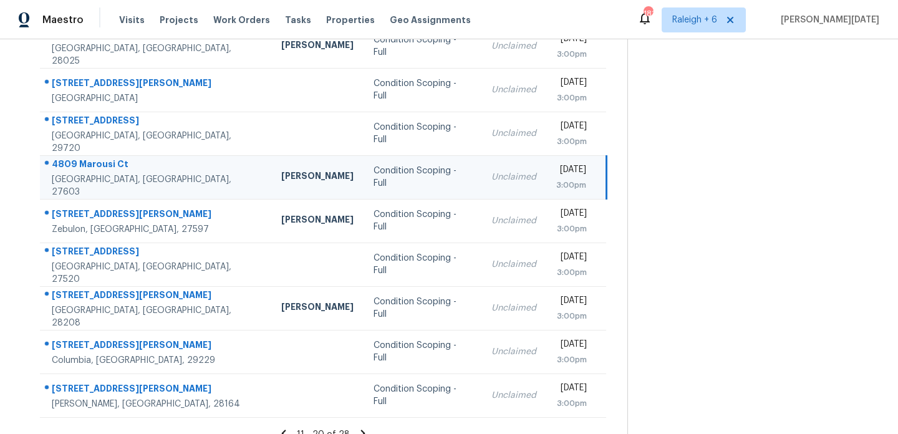
click at [556, 190] on div "3:00pm" at bounding box center [571, 185] width 30 height 12
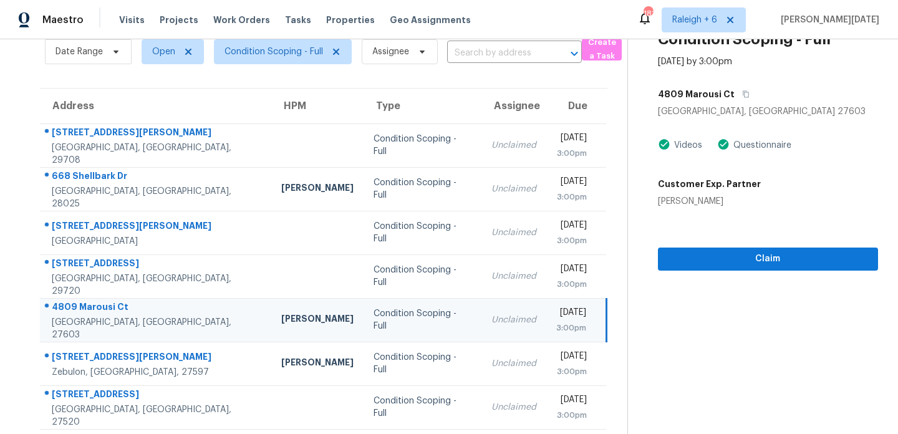
scroll to position [49, 0]
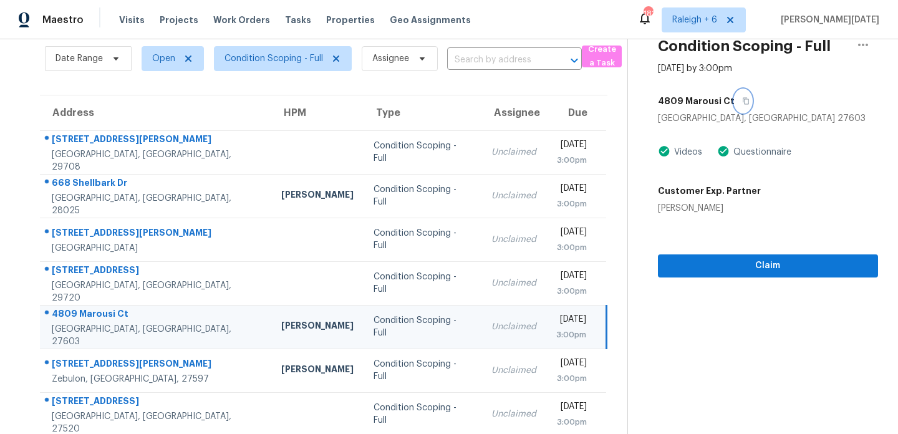
click at [742, 103] on icon "button" at bounding box center [745, 100] width 7 height 7
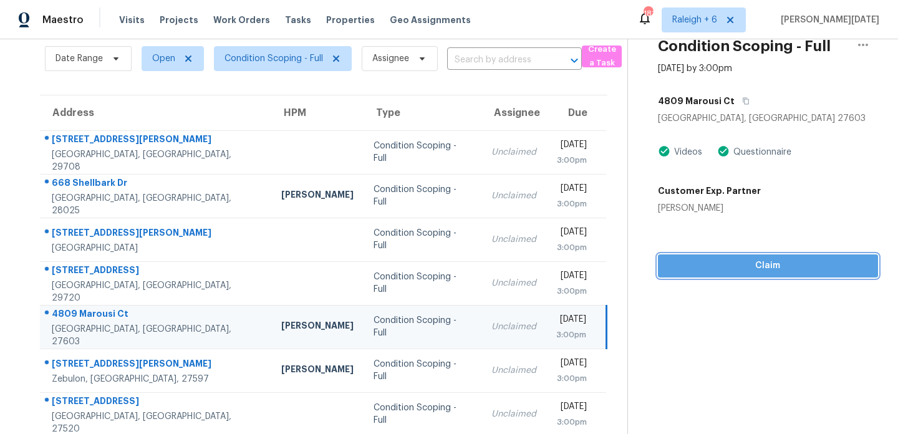
click at [681, 267] on span "Claim" at bounding box center [768, 266] width 200 height 16
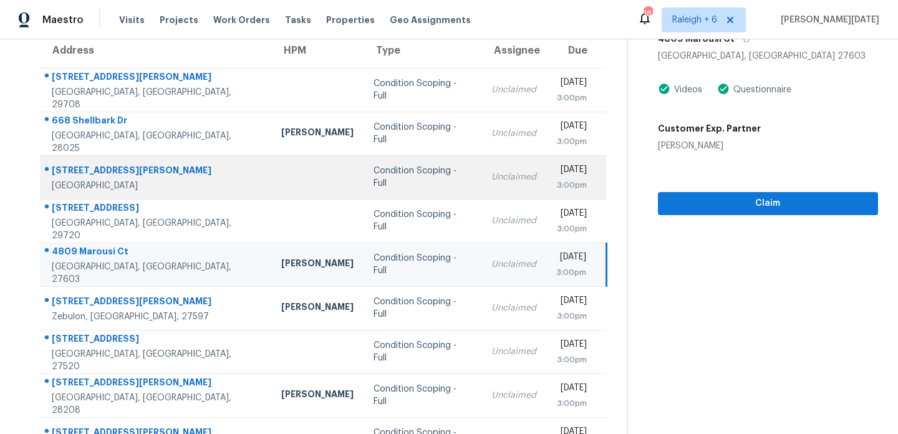
scroll to position [120, 0]
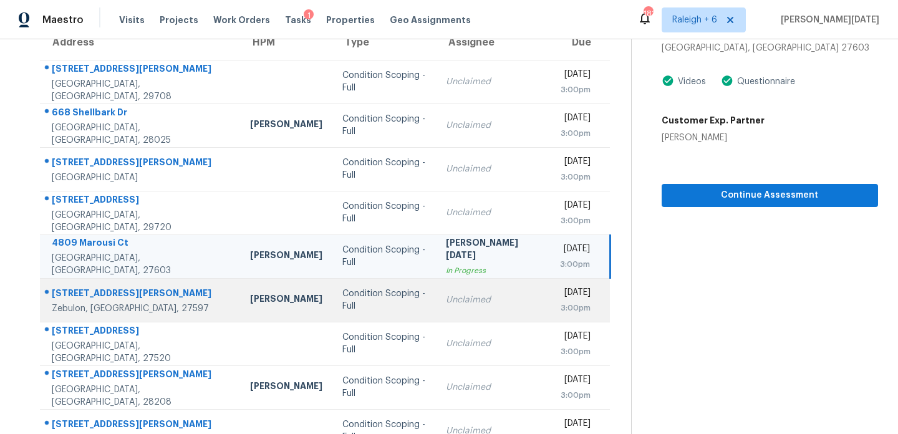
click at [448, 297] on div "Unclaimed" at bounding box center [493, 300] width 94 height 12
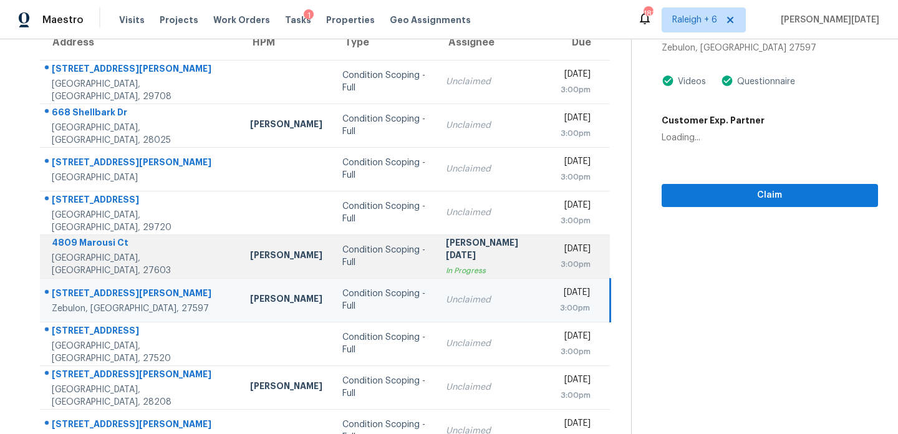
scroll to position [0, 0]
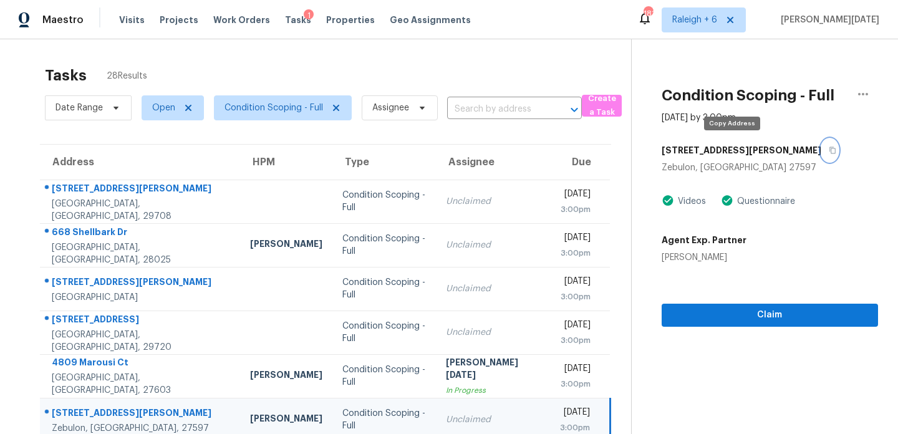
click at [828, 150] on icon "button" at bounding box center [831, 149] width 7 height 7
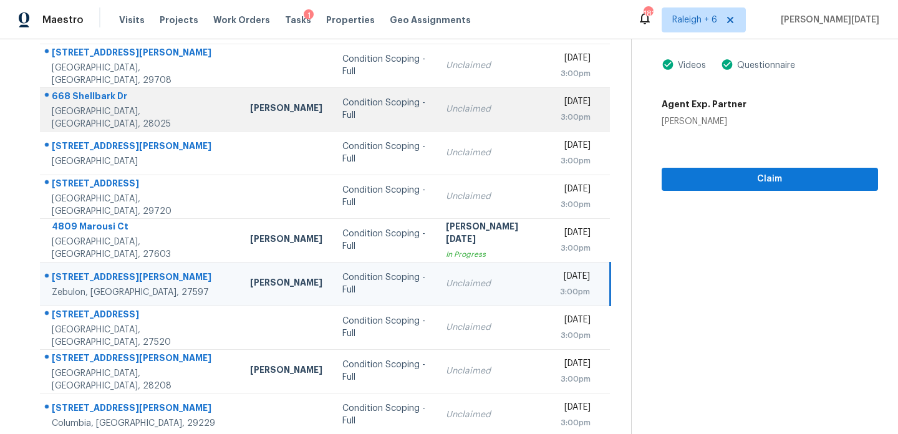
scroll to position [138, 0]
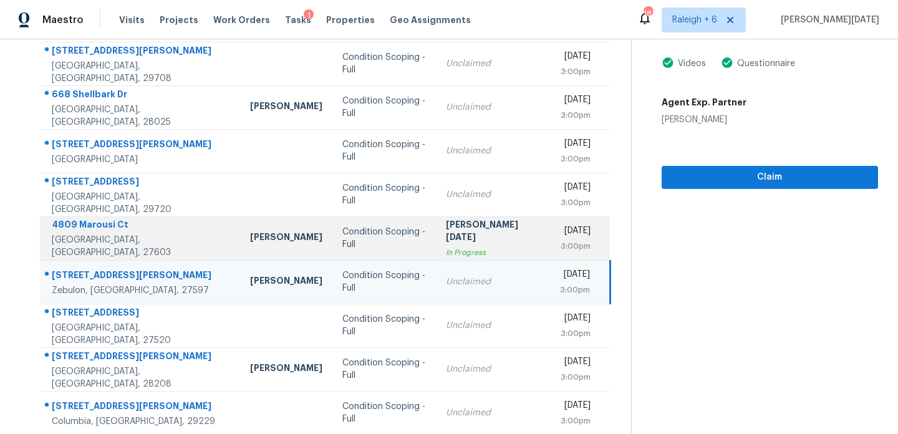
click at [474, 241] on td "Prabhu Raja In Progress" at bounding box center [493, 238] width 114 height 44
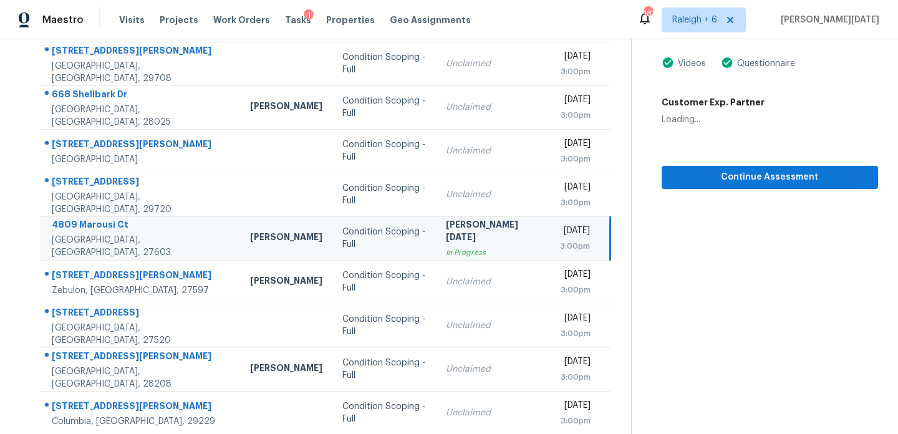
scroll to position [0, 0]
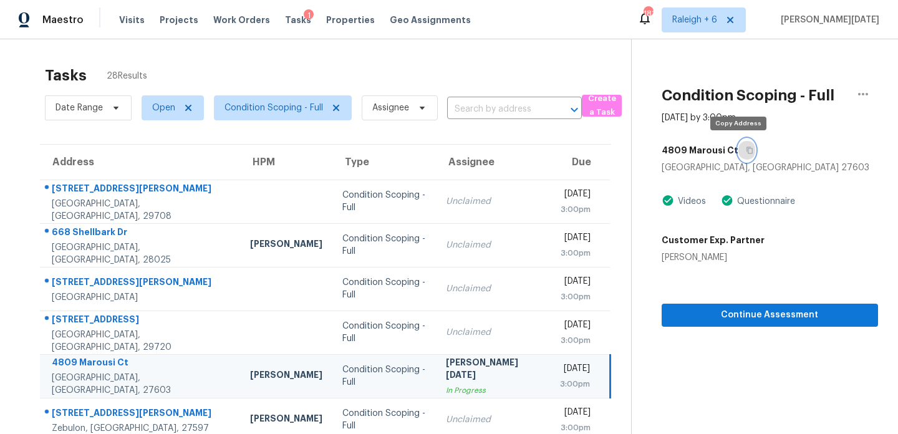
click at [745, 152] on icon "button" at bounding box center [748, 149] width 7 height 7
click at [446, 367] on div "[PERSON_NAME][DATE]" at bounding box center [493, 370] width 94 height 28
click at [871, 97] on button "button" at bounding box center [863, 94] width 30 height 30
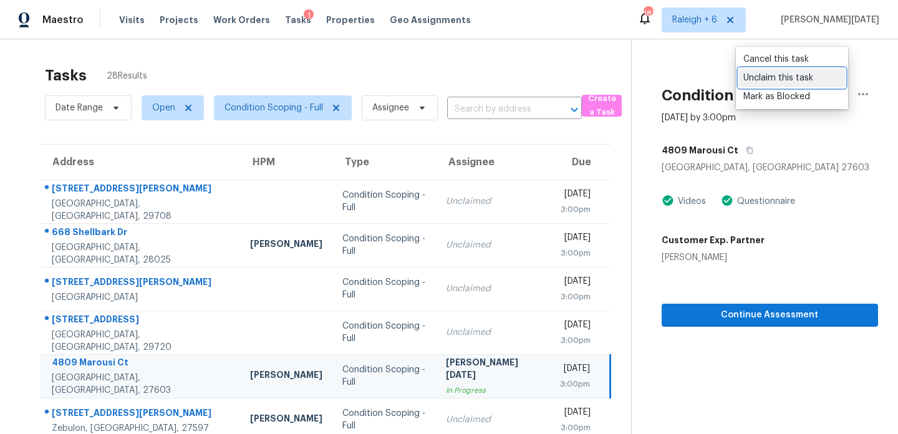
click at [787, 81] on div "Unclaim this task" at bounding box center [791, 78] width 97 height 12
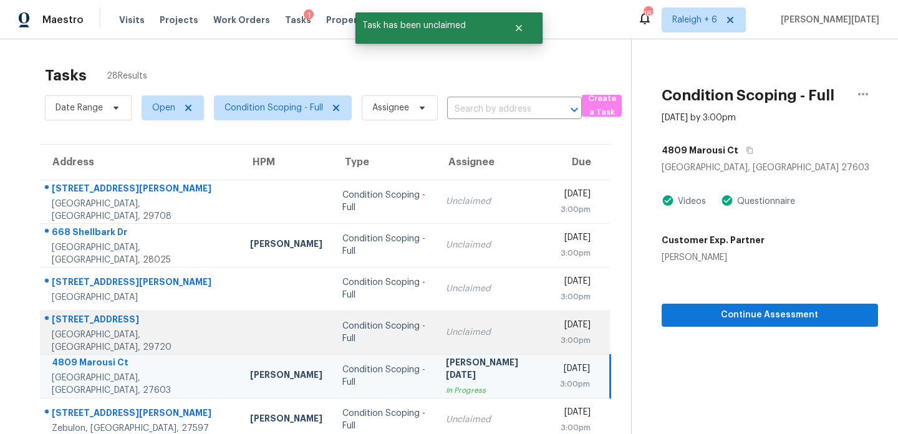
scroll to position [215, 0]
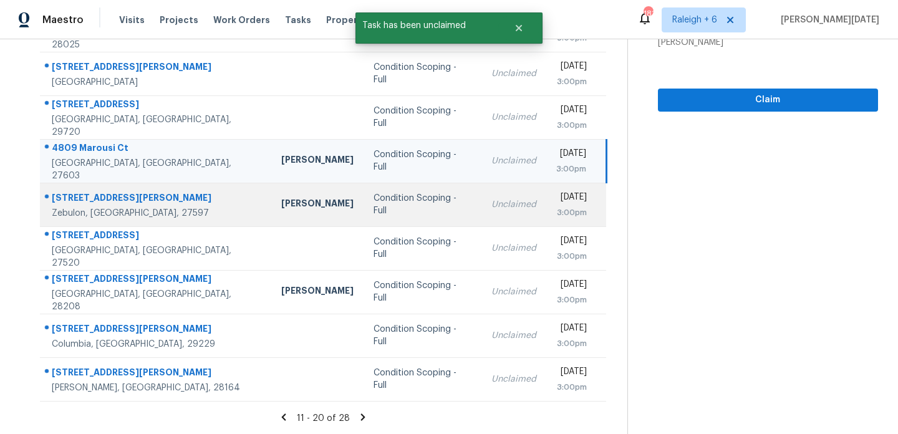
click at [481, 193] on td "Unclaimed" at bounding box center [513, 205] width 65 height 44
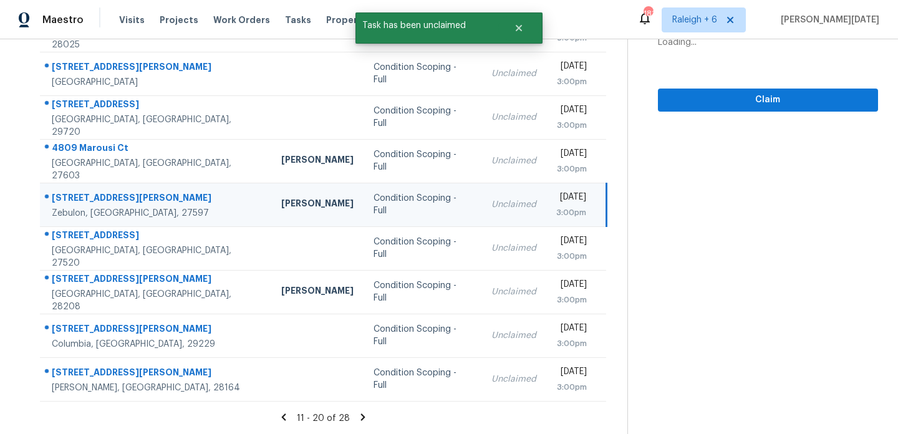
scroll to position [0, 0]
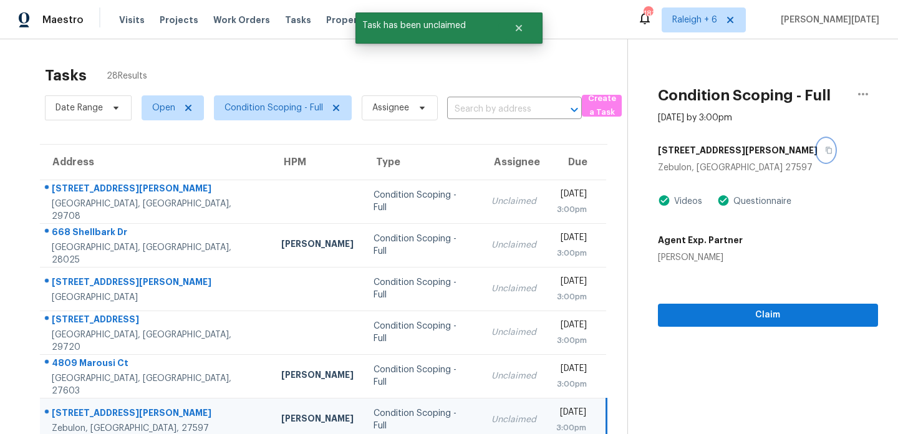
click at [825, 150] on icon "button" at bounding box center [828, 150] width 6 height 7
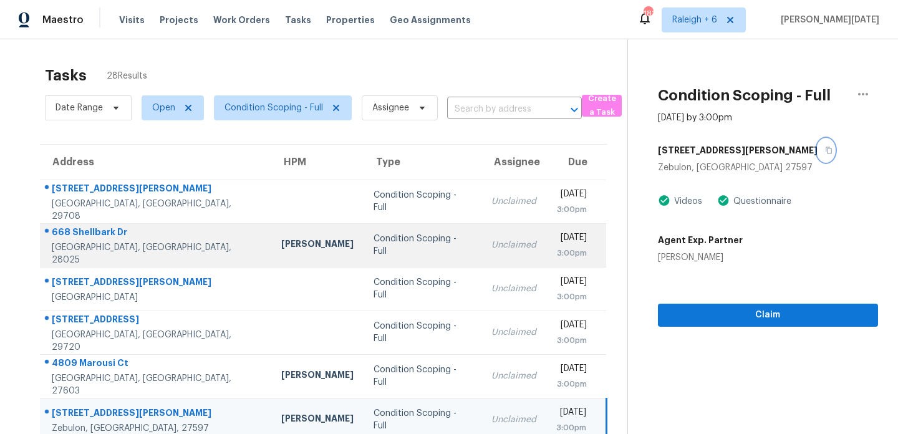
scroll to position [215, 0]
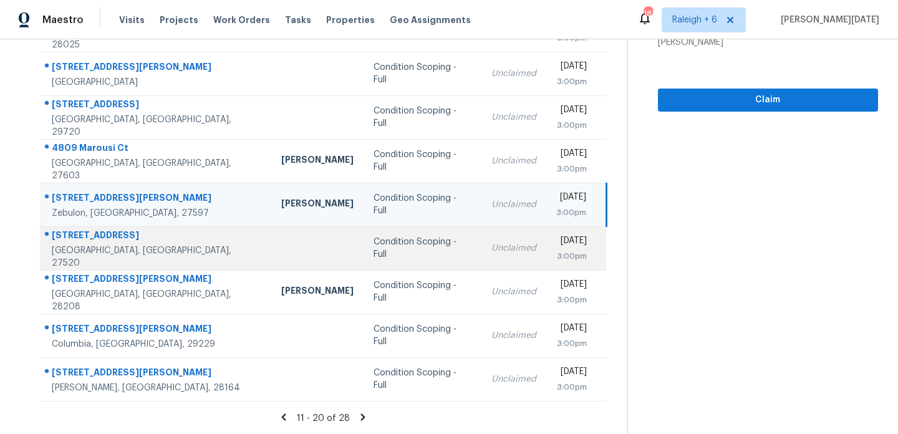
click at [481, 239] on td "Unclaimed" at bounding box center [513, 248] width 65 height 44
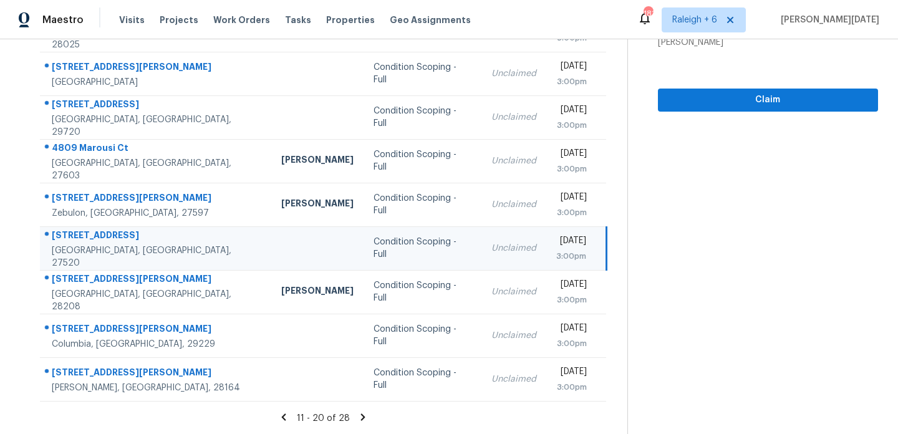
click at [359, 415] on icon at bounding box center [362, 416] width 11 height 11
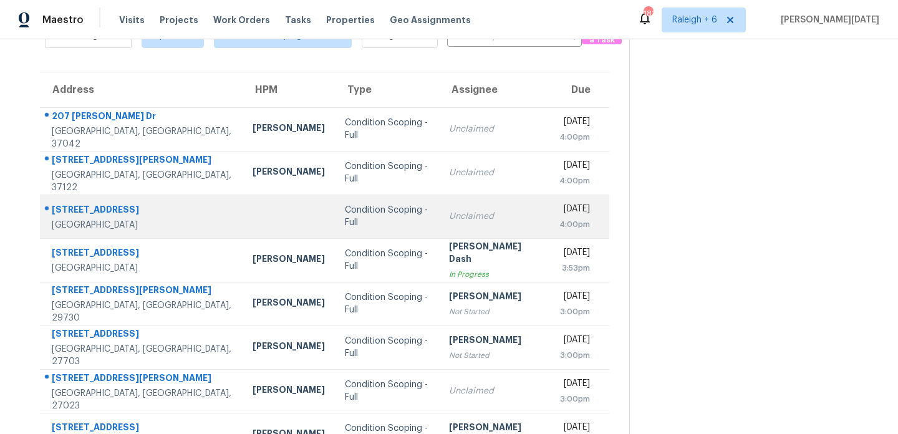
scroll to position [34, 0]
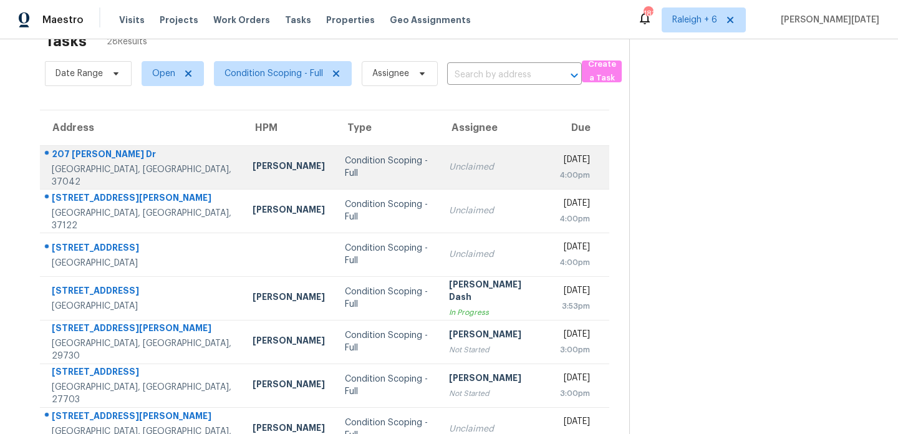
click at [450, 161] on div "Unclaimed" at bounding box center [494, 167] width 90 height 12
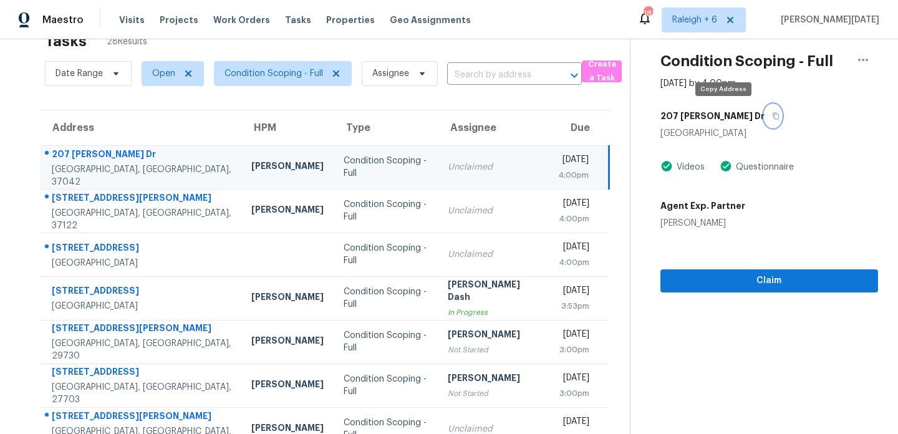
click at [772, 118] on icon "button" at bounding box center [775, 116] width 6 height 7
